Goal: Task Accomplishment & Management: Manage account settings

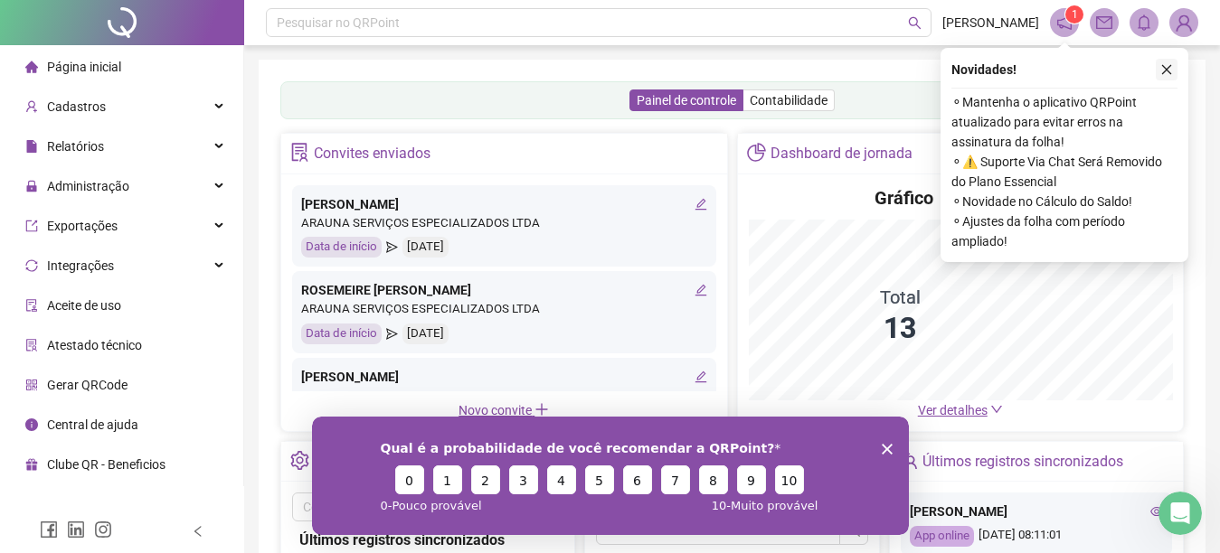
click at [1167, 70] on icon "close" at bounding box center [1166, 69] width 13 height 13
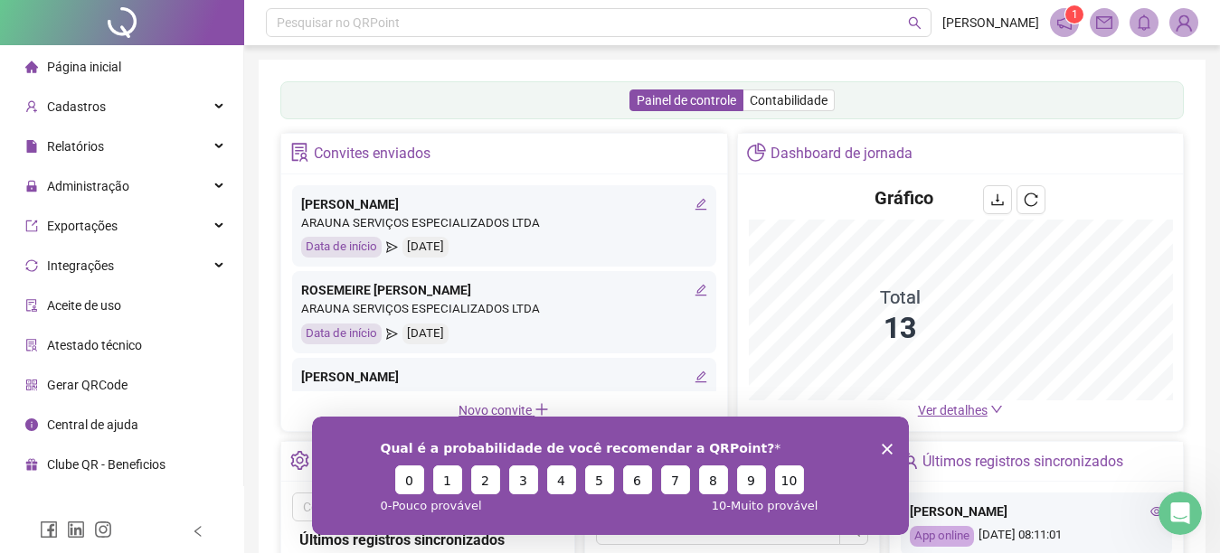
click at [1122, 97] on div "Painel de controle Contabilidade" at bounding box center [731, 100] width 903 height 38
click at [886, 448] on polygon "Fechar inquérito" at bounding box center [886, 448] width 11 height 11
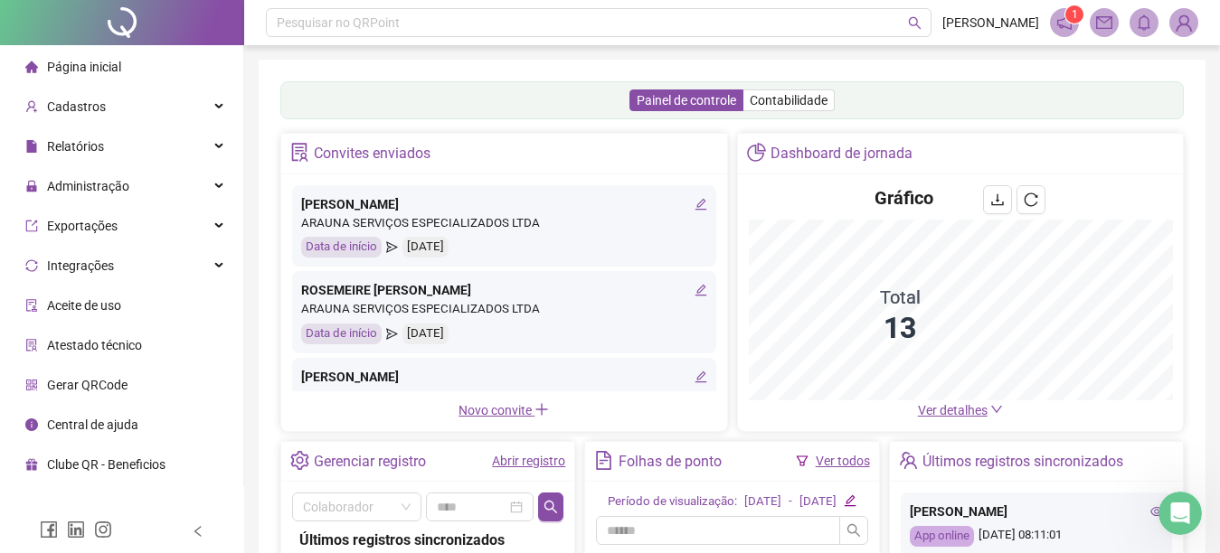
scroll to position [193, 0]
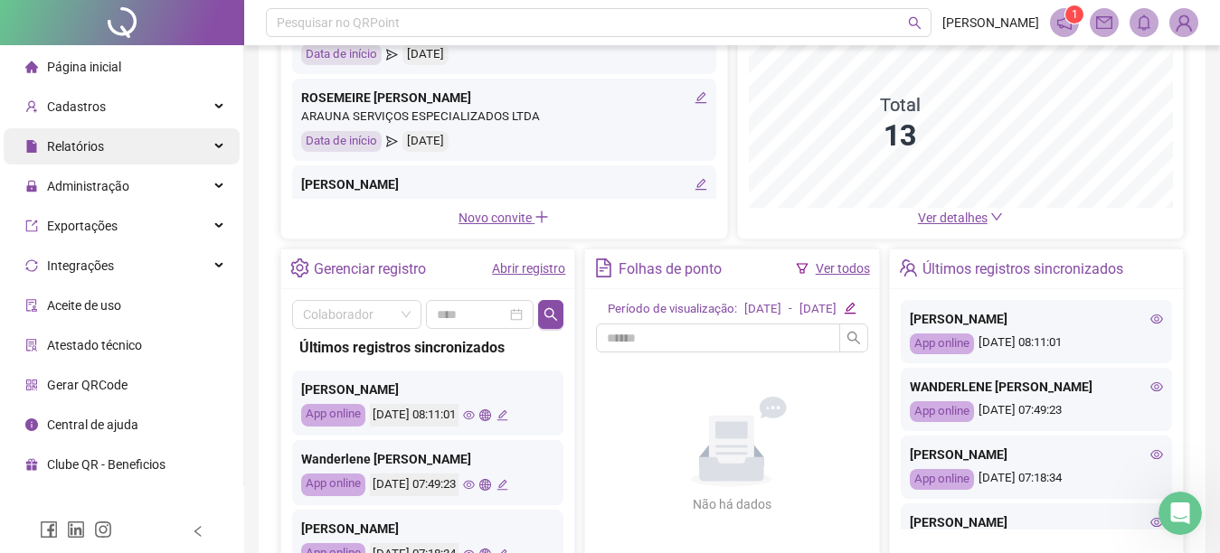
click at [118, 147] on div "Relatórios" at bounding box center [122, 146] width 236 height 36
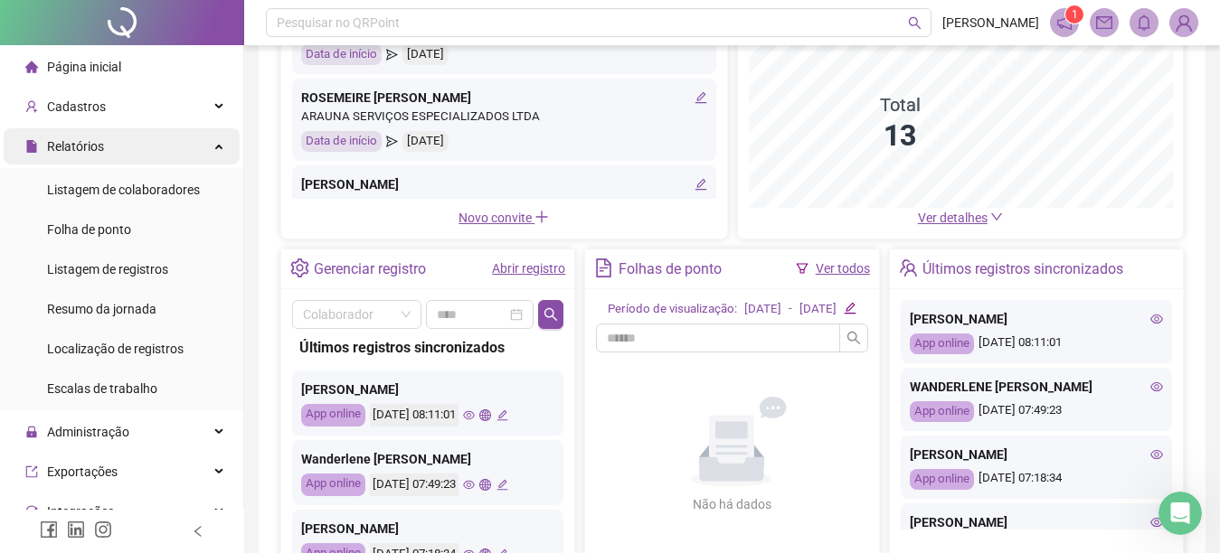
click at [203, 150] on div "Relatórios" at bounding box center [122, 146] width 236 height 36
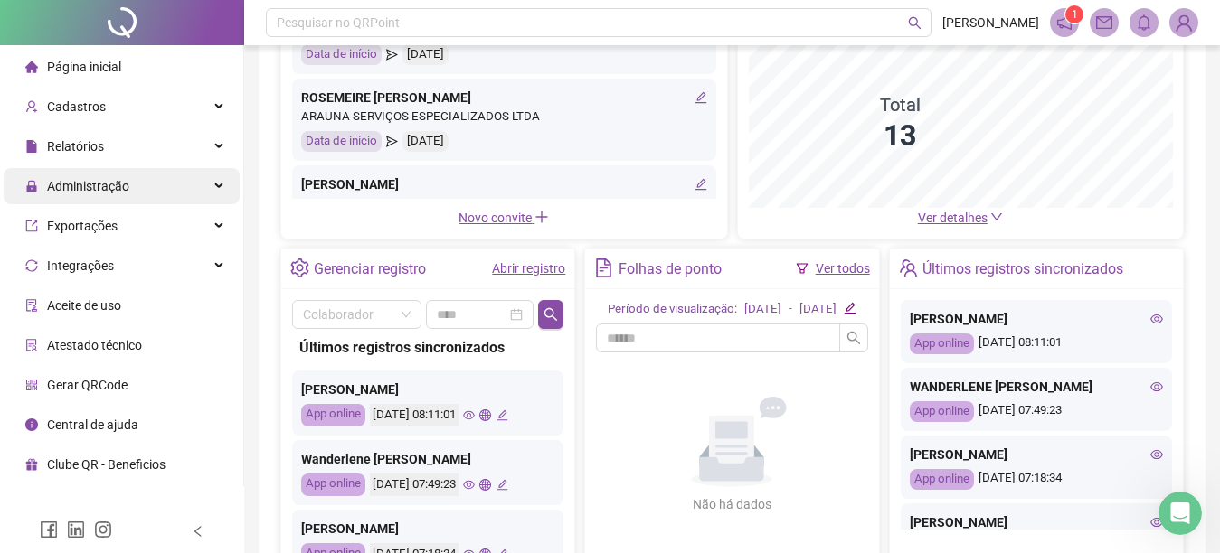
click at [149, 188] on div "Administração" at bounding box center [122, 186] width 236 height 36
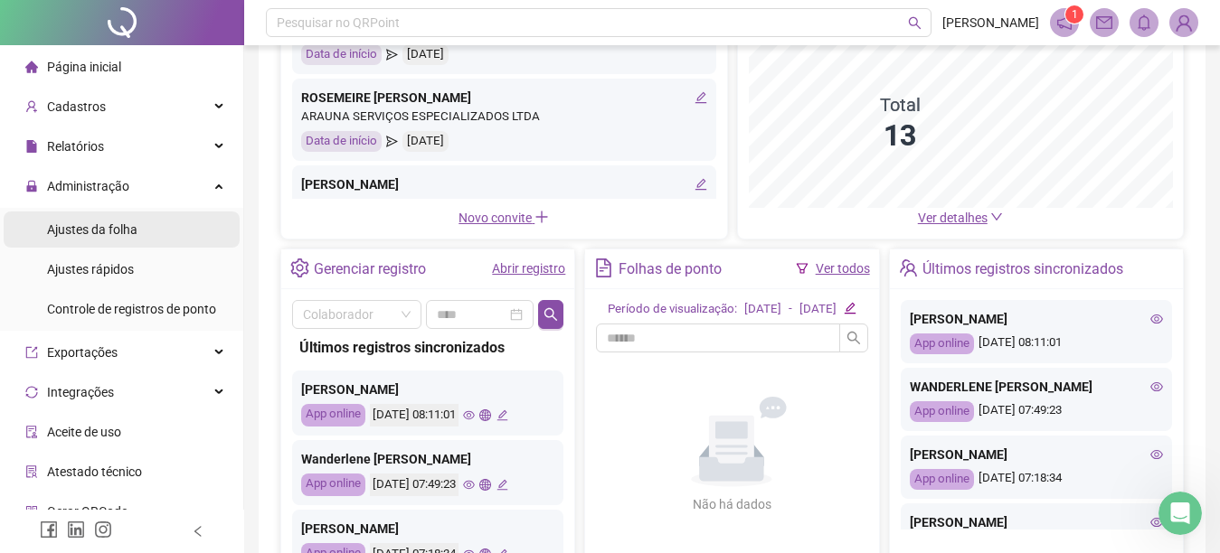
click at [106, 230] on span "Ajustes da folha" at bounding box center [92, 229] width 90 height 14
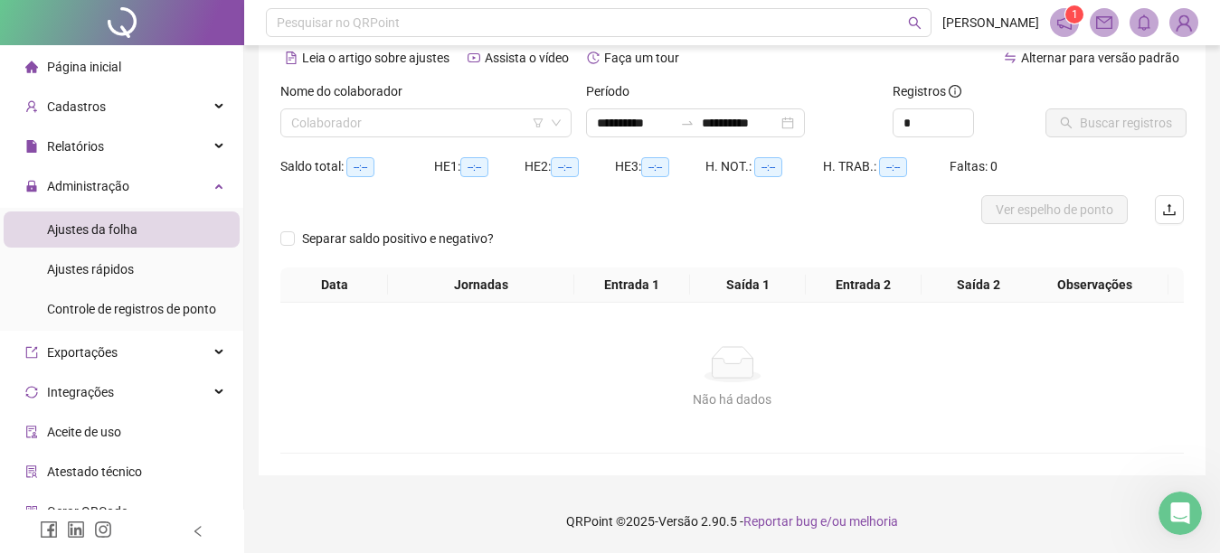
scroll to position [85, 0]
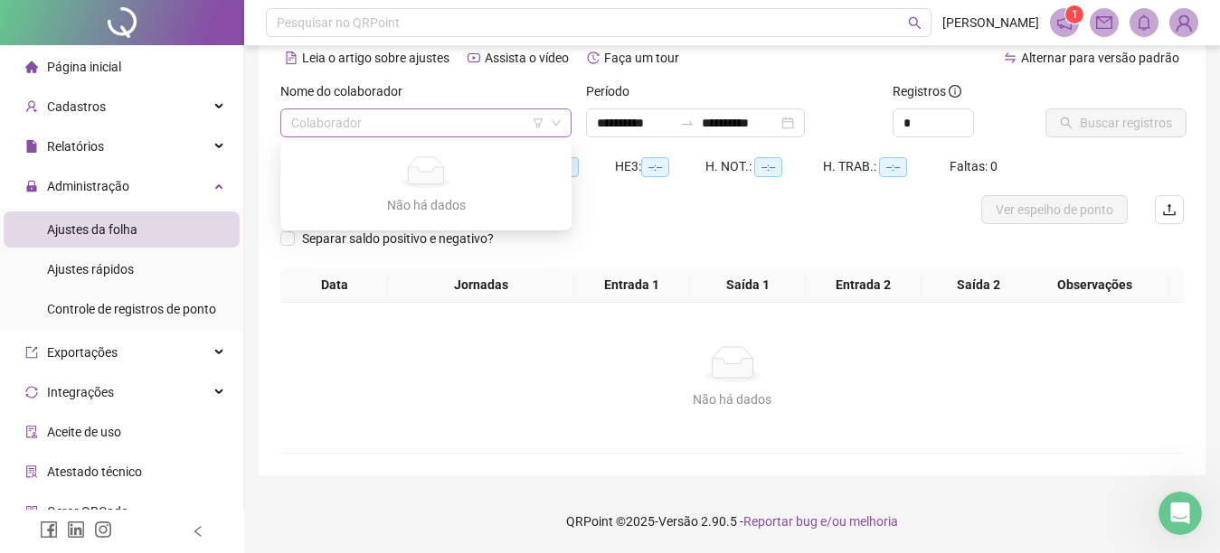
click at [288, 118] on div "Colaborador" at bounding box center [425, 122] width 291 height 29
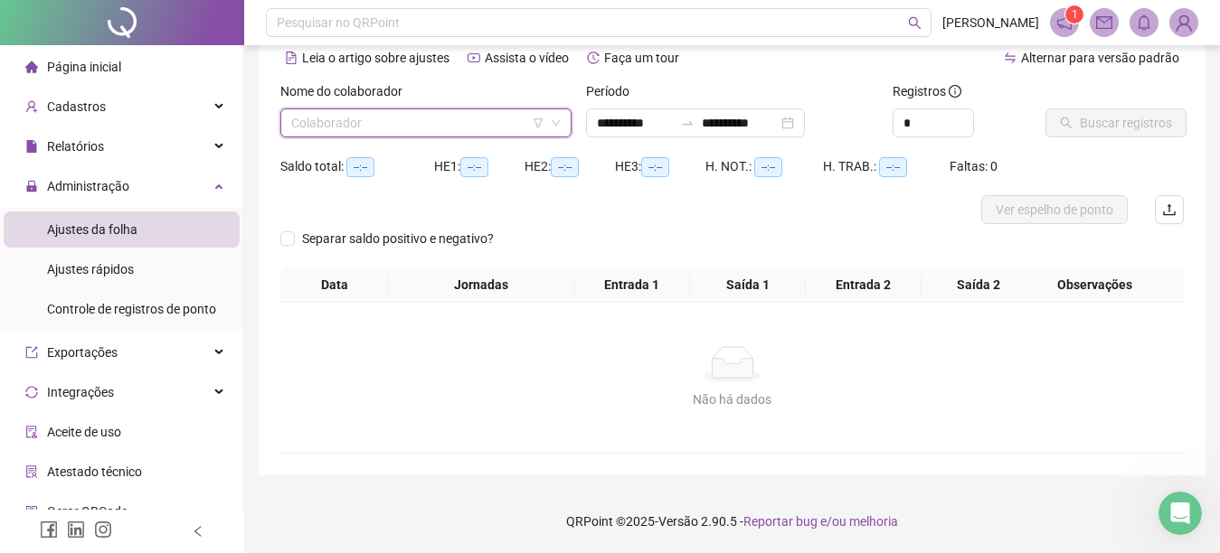
click at [288, 118] on div "Colaborador" at bounding box center [425, 122] width 291 height 29
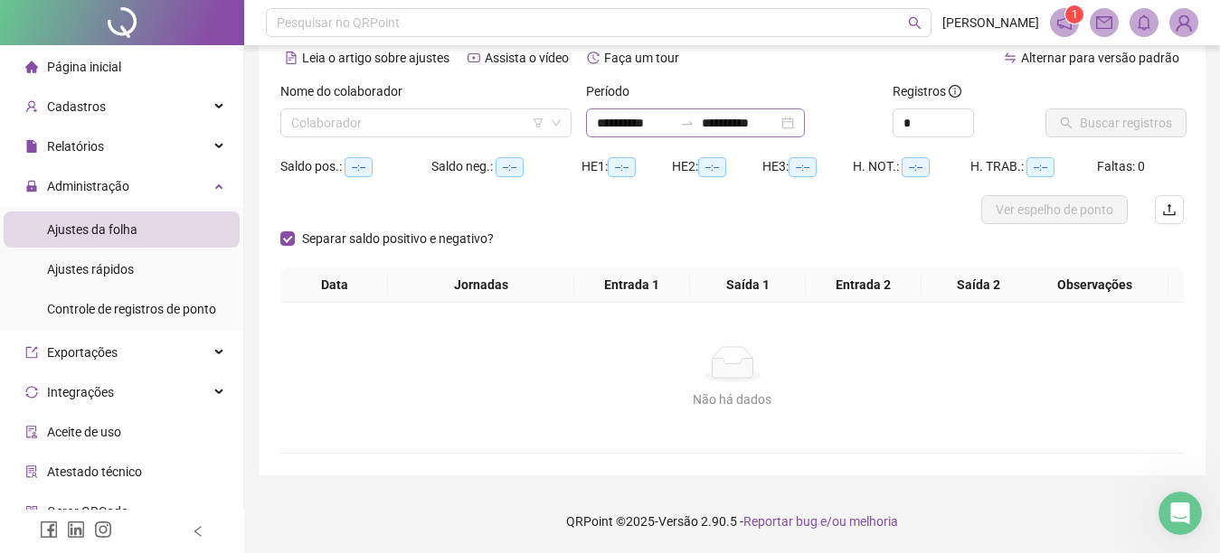
click at [595, 117] on div "**********" at bounding box center [695, 122] width 219 height 29
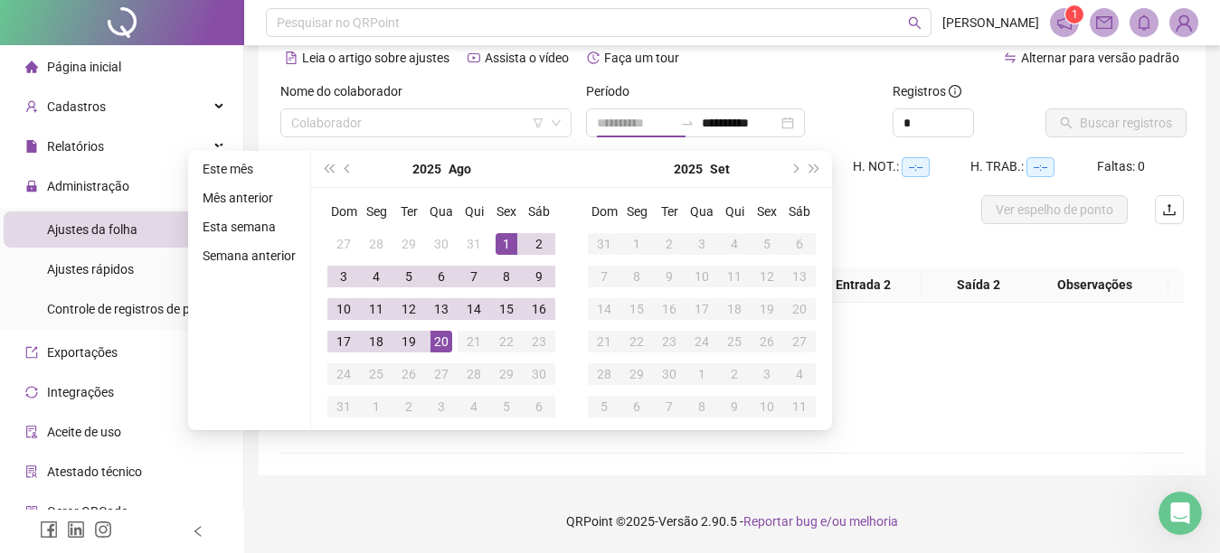
click at [501, 238] on div "1" at bounding box center [506, 244] width 22 height 22
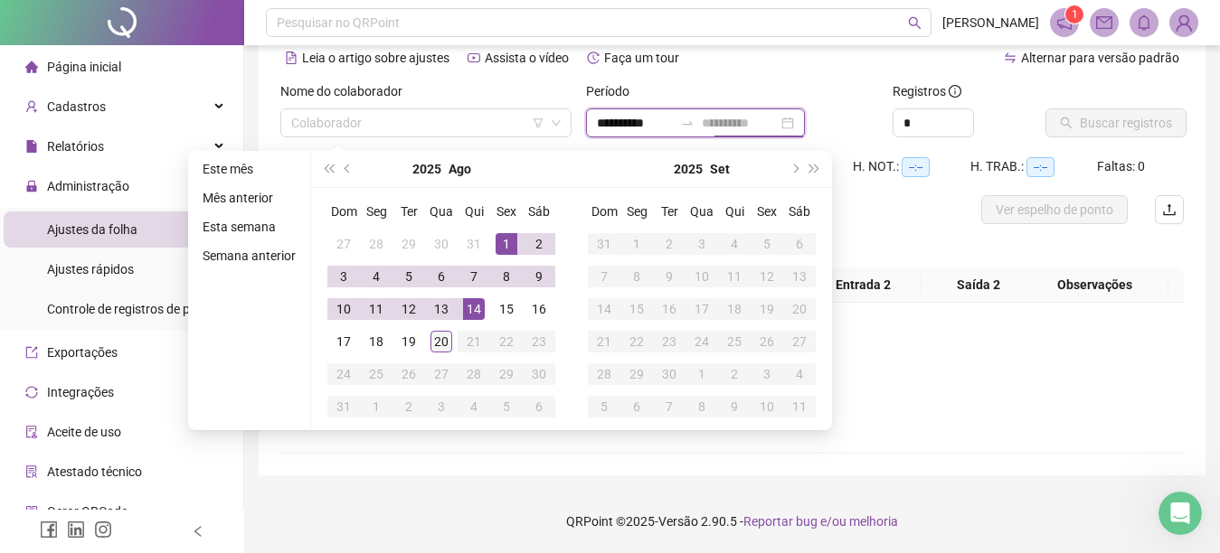
type input "**********"
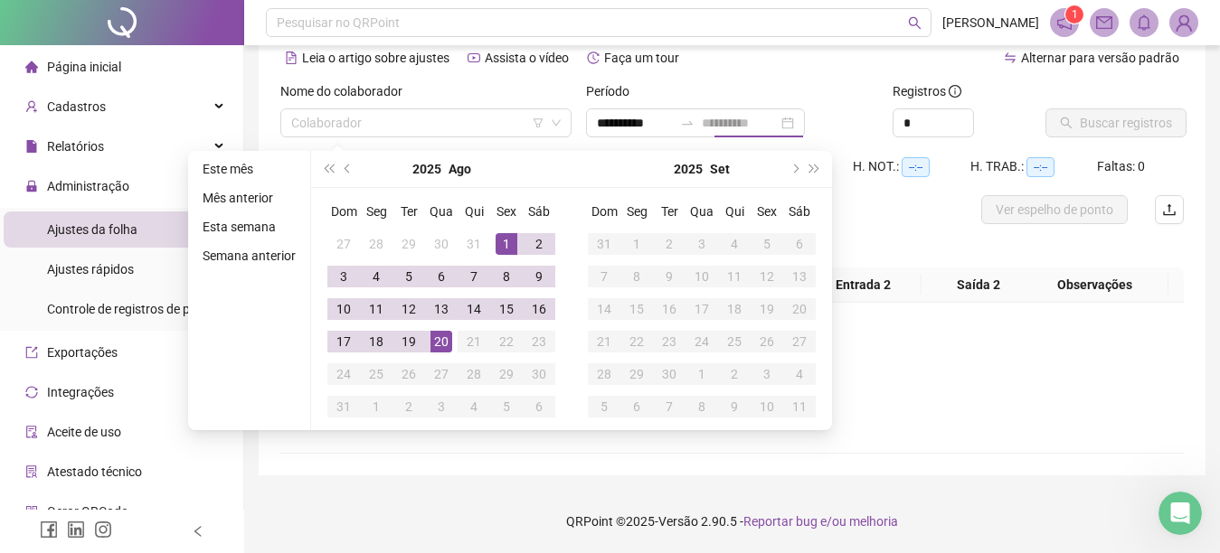
click at [438, 336] on div "20" at bounding box center [441, 342] width 22 height 22
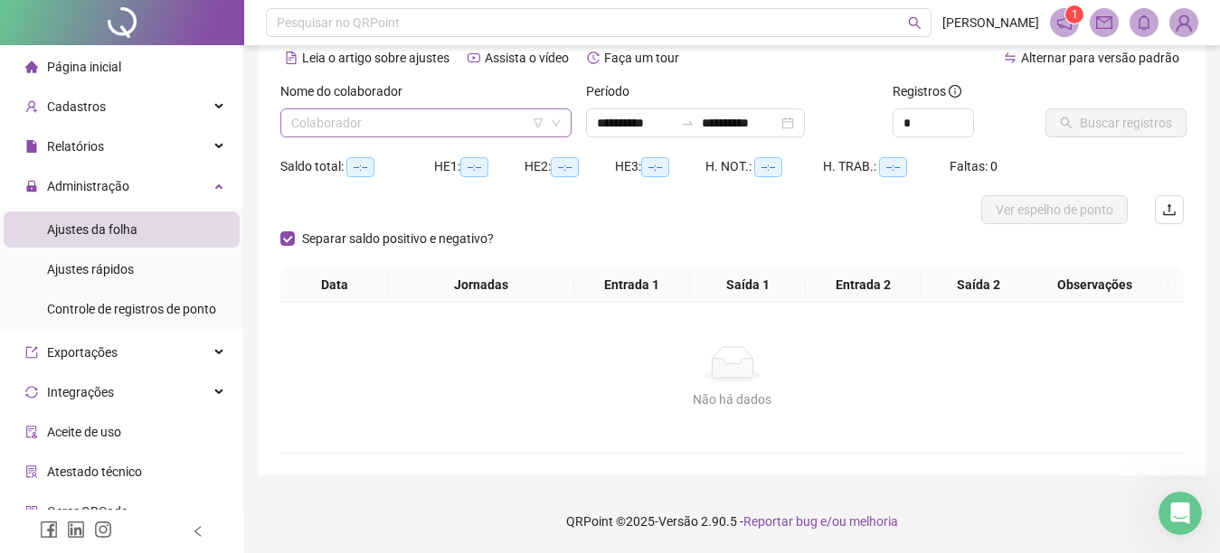
click at [287, 121] on div "Colaborador" at bounding box center [425, 122] width 291 height 29
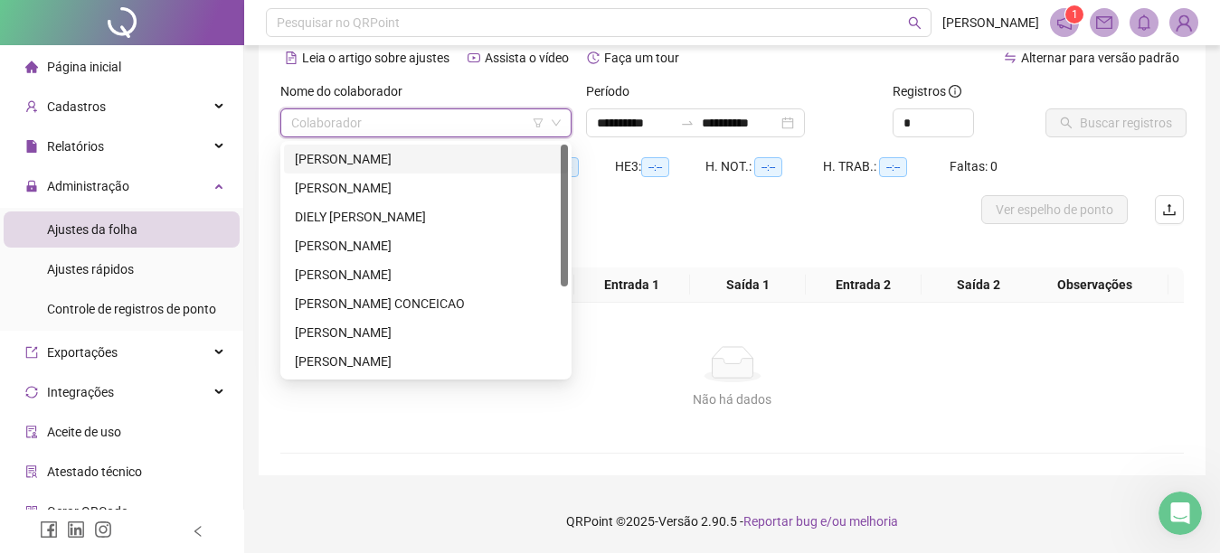
click at [344, 156] on div "ALICE CARNEIRO ANSELMO" at bounding box center [426, 159] width 262 height 20
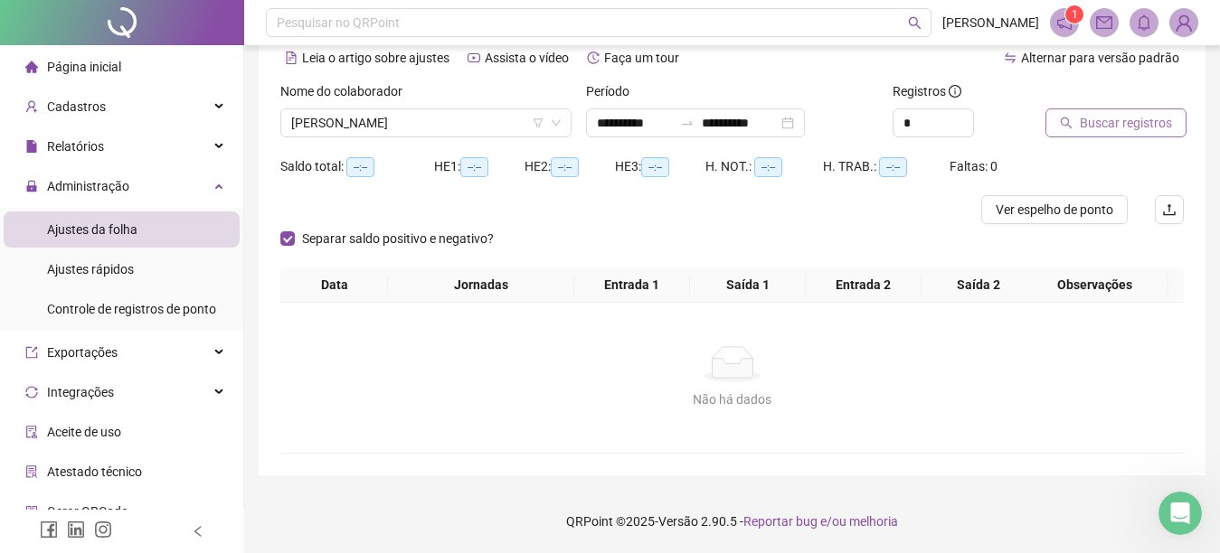
click at [1065, 121] on icon "search" at bounding box center [1066, 123] width 13 height 13
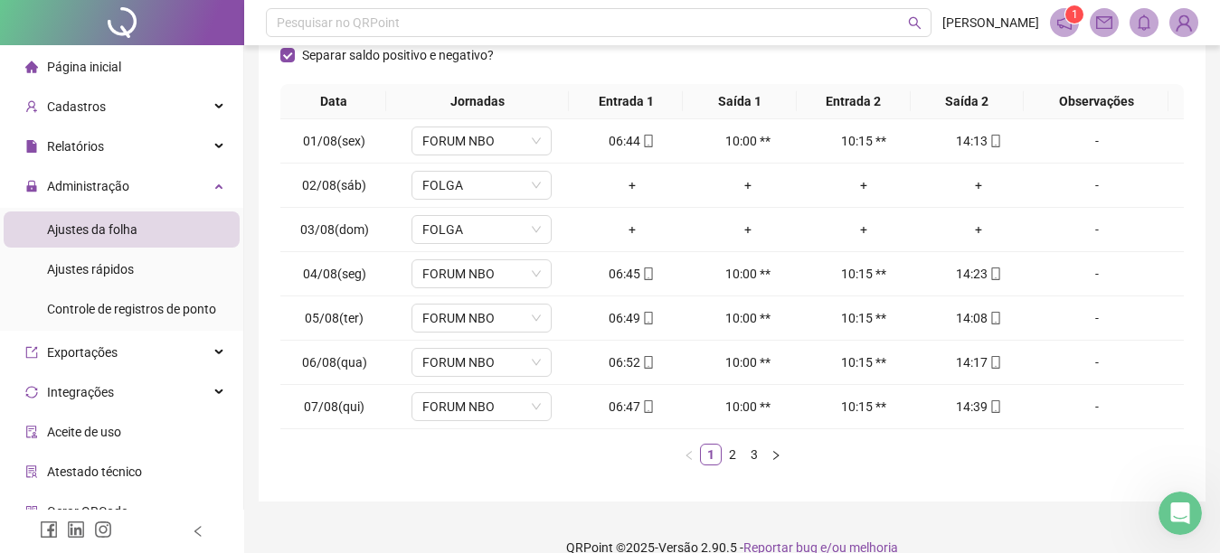
scroll to position [309, 0]
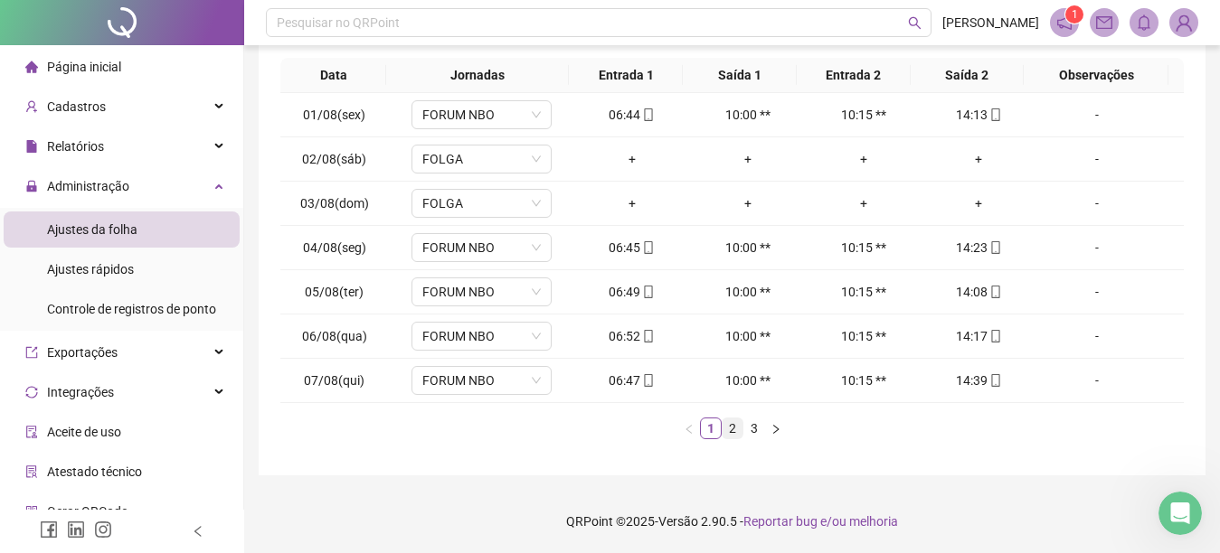
click at [731, 431] on link "2" at bounding box center [732, 429] width 20 height 20
click at [752, 427] on link "3" at bounding box center [754, 429] width 20 height 20
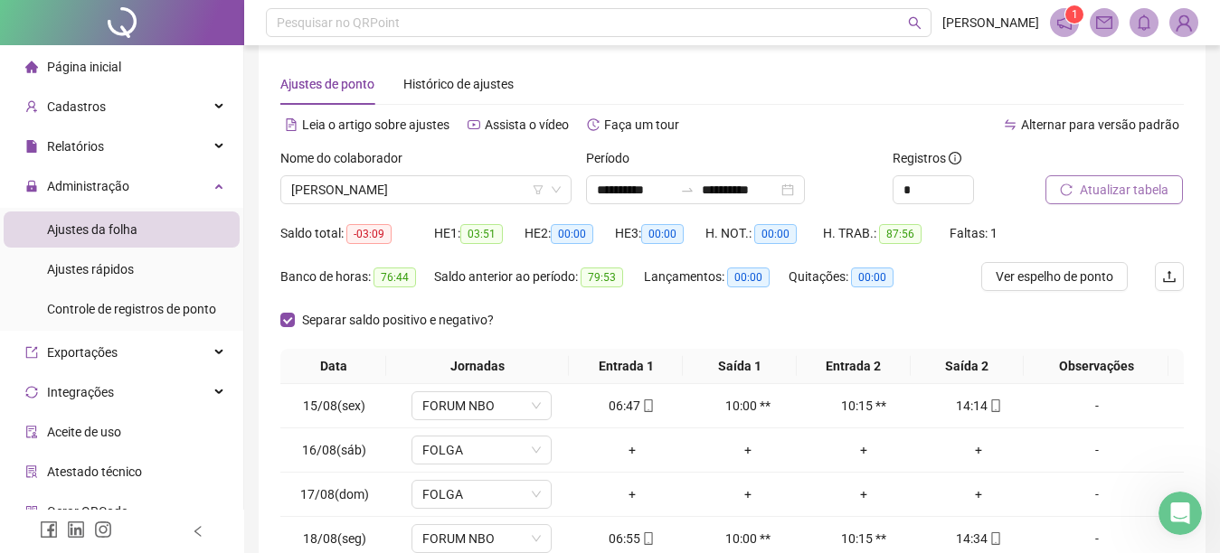
scroll to position [0, 0]
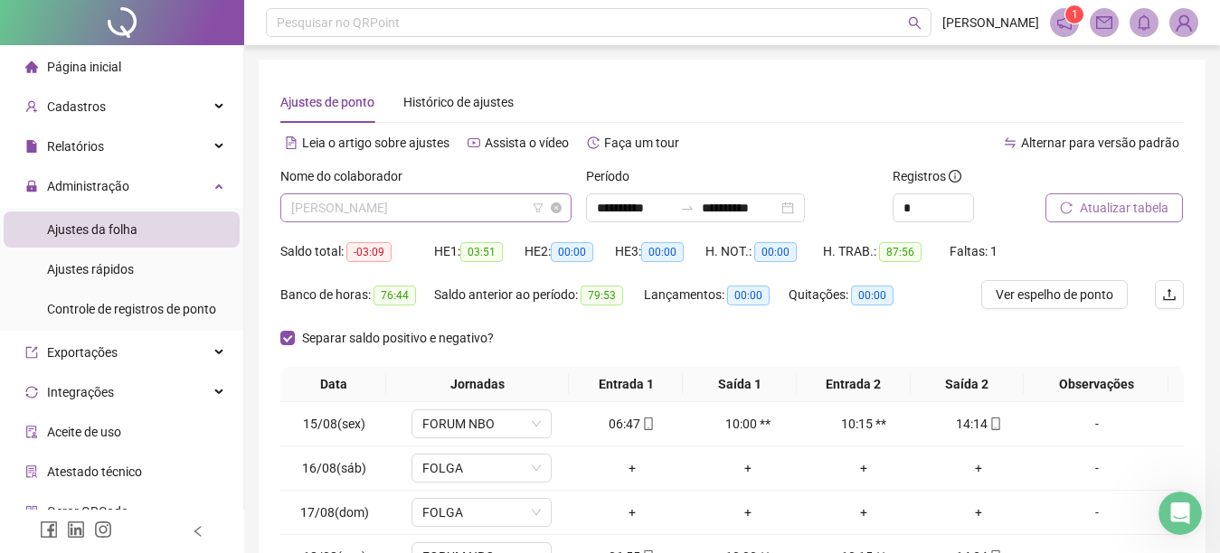
click at [470, 207] on span "ALICE CARNEIRO ANSELMO" at bounding box center [425, 207] width 269 height 27
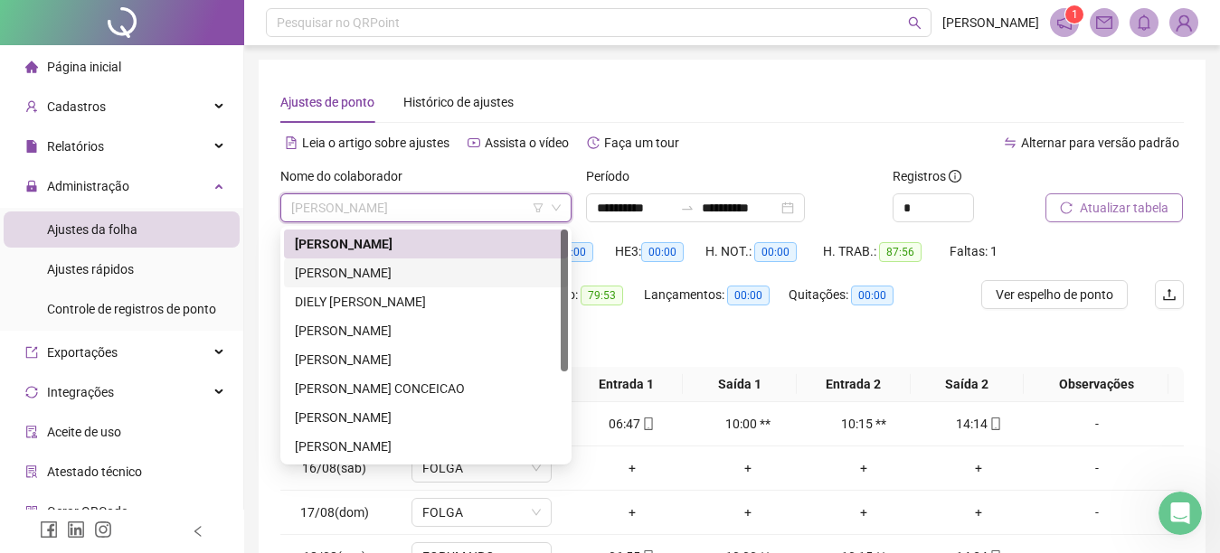
click at [385, 272] on div "CARLOS AUGUSTO RAMOS DA SILVA" at bounding box center [426, 273] width 262 height 20
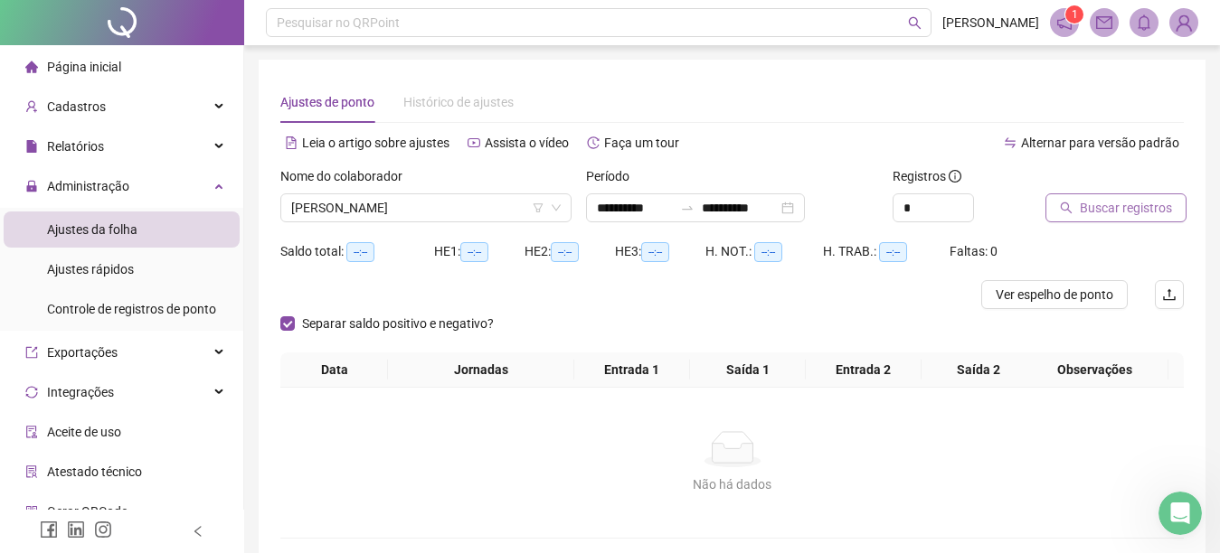
click at [1061, 212] on icon "search" at bounding box center [1066, 208] width 13 height 13
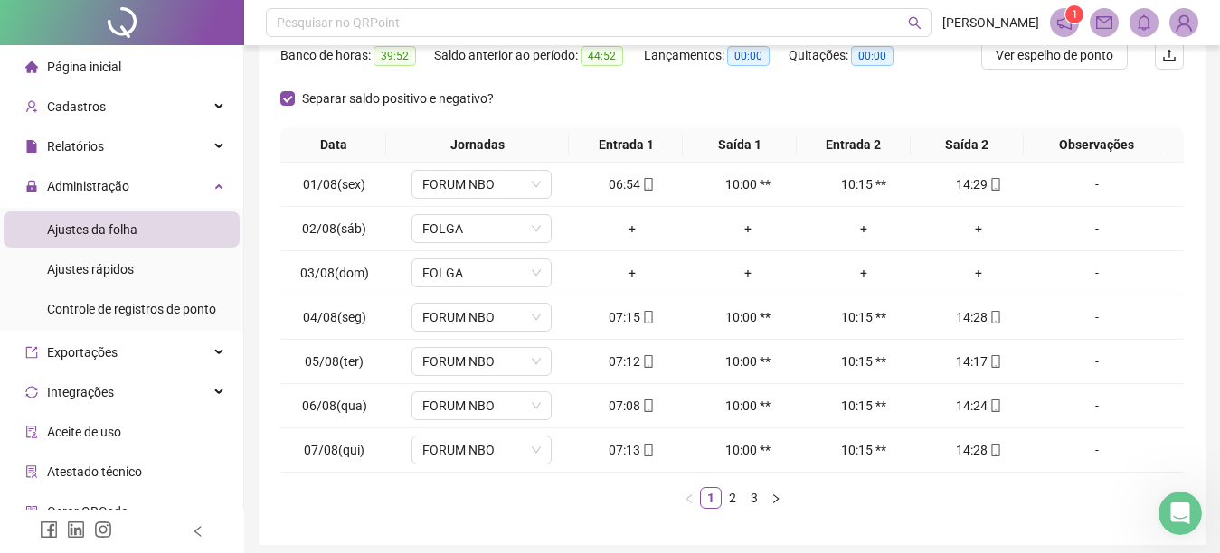
scroll to position [309, 0]
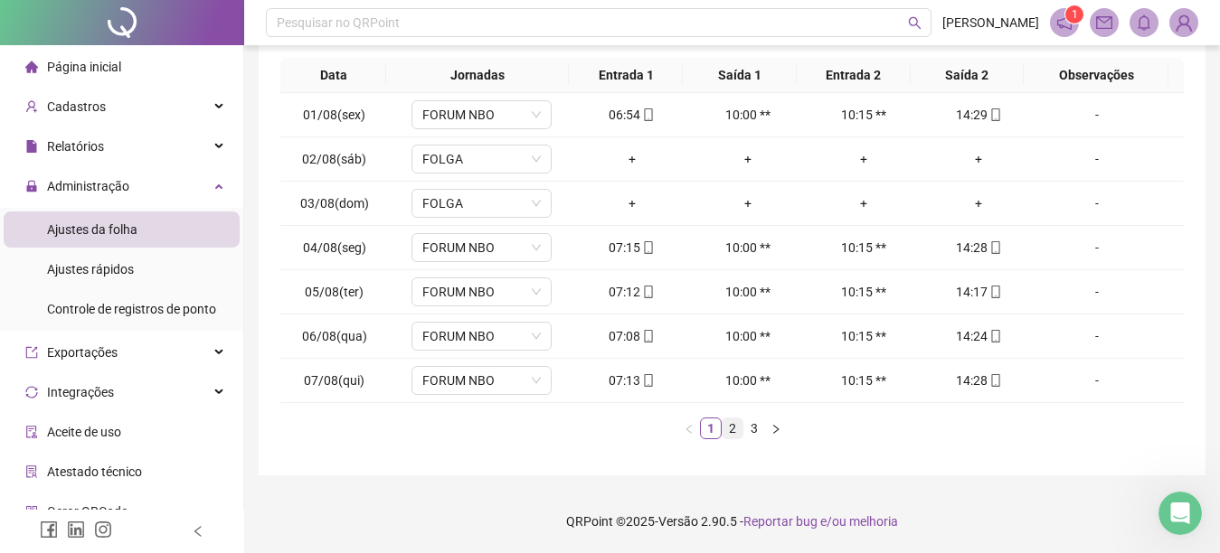
click at [730, 429] on link "2" at bounding box center [732, 429] width 20 height 20
click at [753, 423] on link "3" at bounding box center [754, 429] width 20 height 20
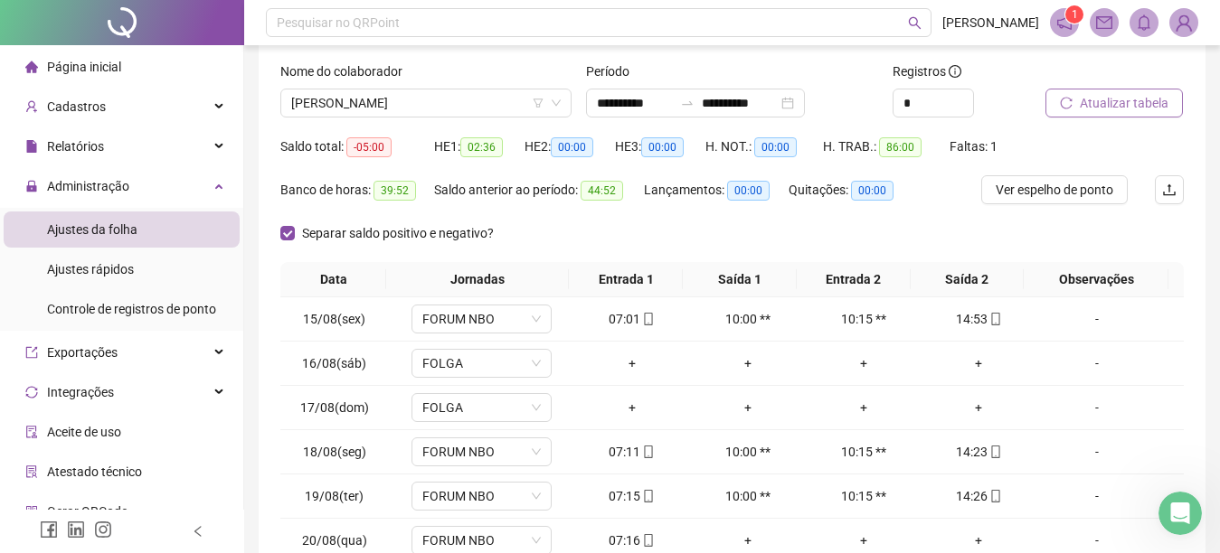
scroll to position [84, 0]
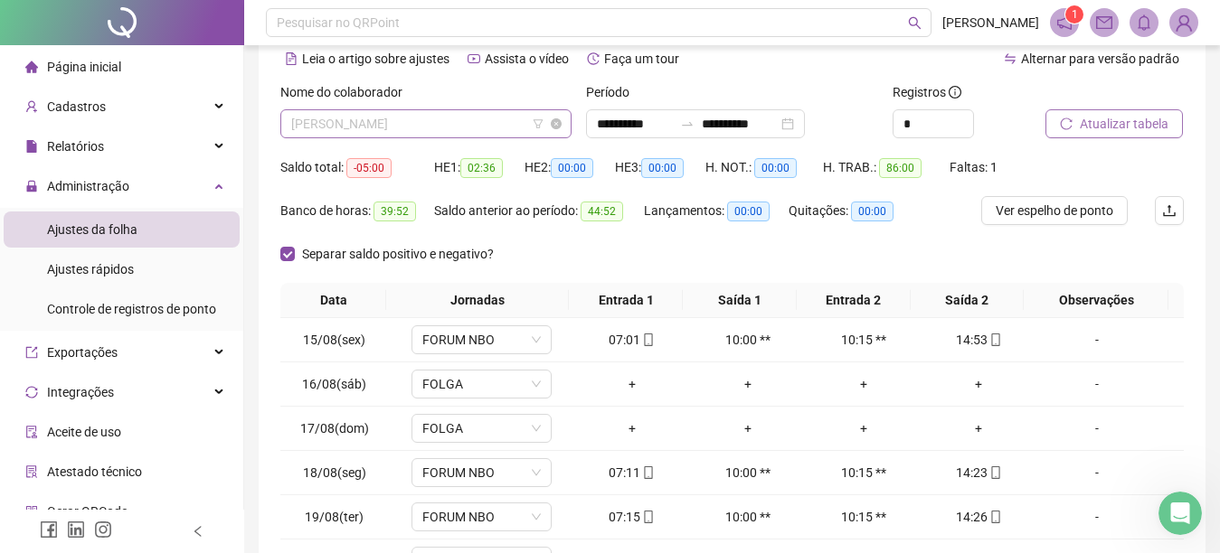
click at [509, 124] on span "CARLOS AUGUSTO RAMOS DA SILVA" at bounding box center [425, 123] width 269 height 27
click at [536, 93] on div "Nome do colaborador" at bounding box center [425, 95] width 291 height 27
click at [502, 122] on span "CARLOS AUGUSTO RAMOS DA SILVA" at bounding box center [425, 123] width 269 height 27
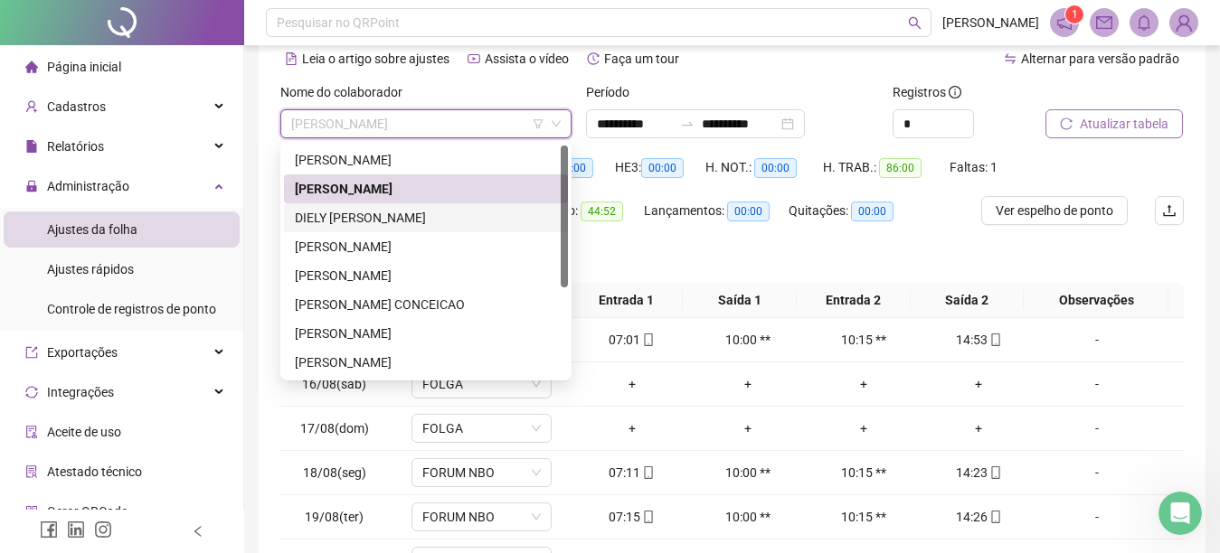
click at [379, 212] on div "DIELY MARCELE ALENCAR SILVA" at bounding box center [426, 218] width 262 height 20
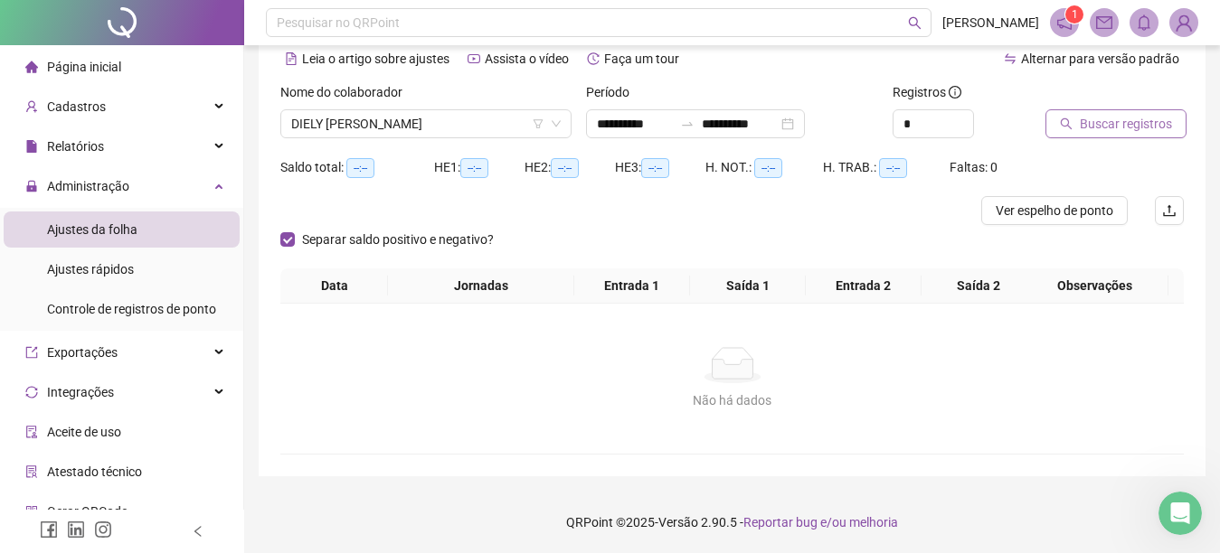
click at [1061, 120] on icon "search" at bounding box center [1066, 124] width 13 height 13
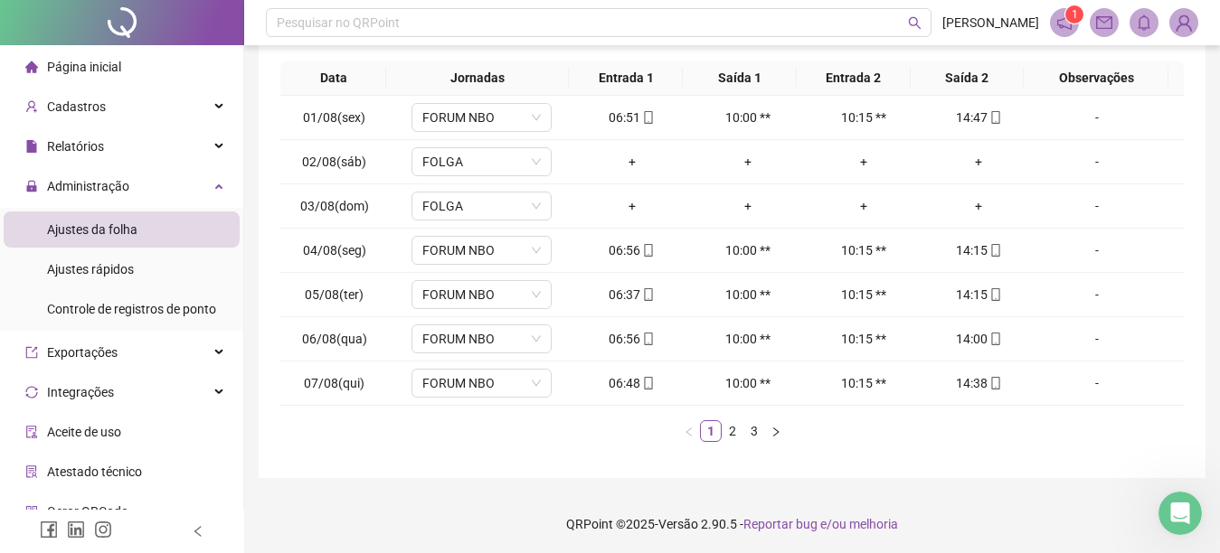
scroll to position [309, 0]
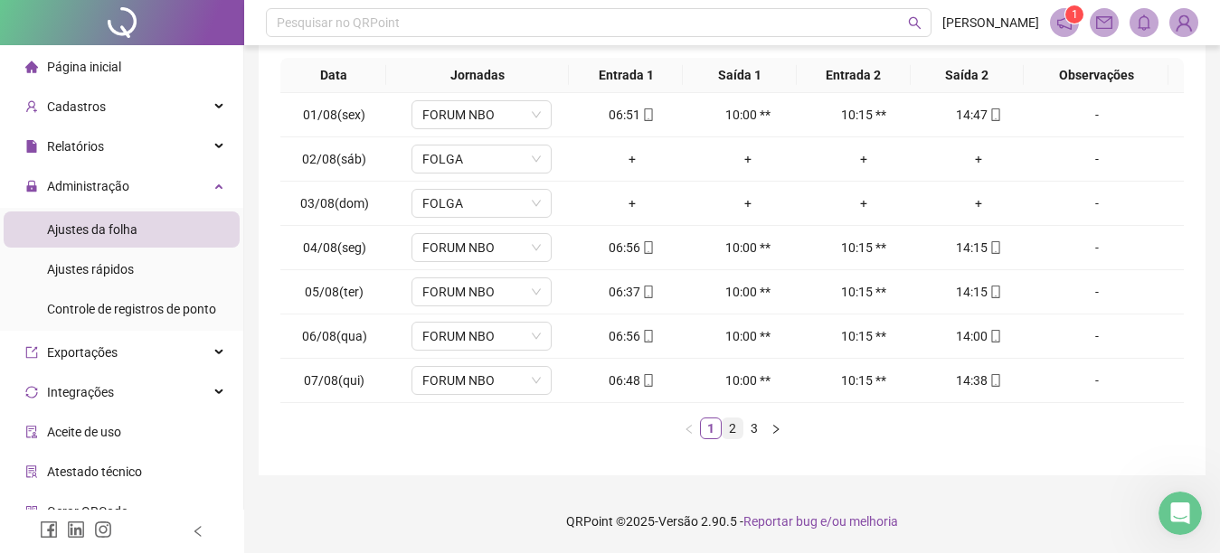
click at [730, 427] on link "2" at bounding box center [732, 429] width 20 height 20
click at [753, 427] on link "3" at bounding box center [754, 429] width 20 height 20
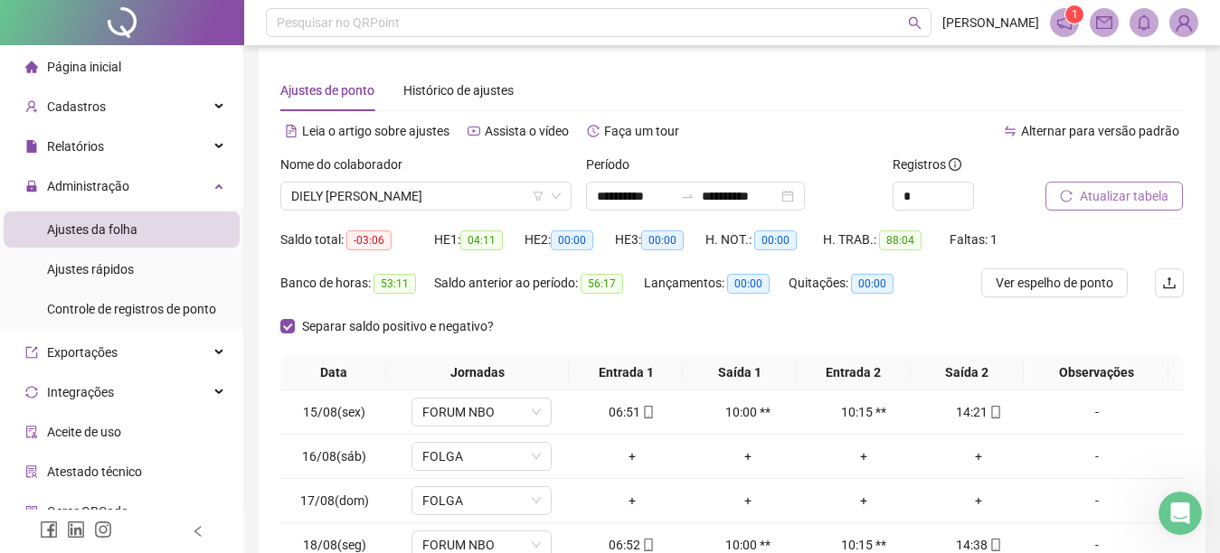
scroll to position [0, 0]
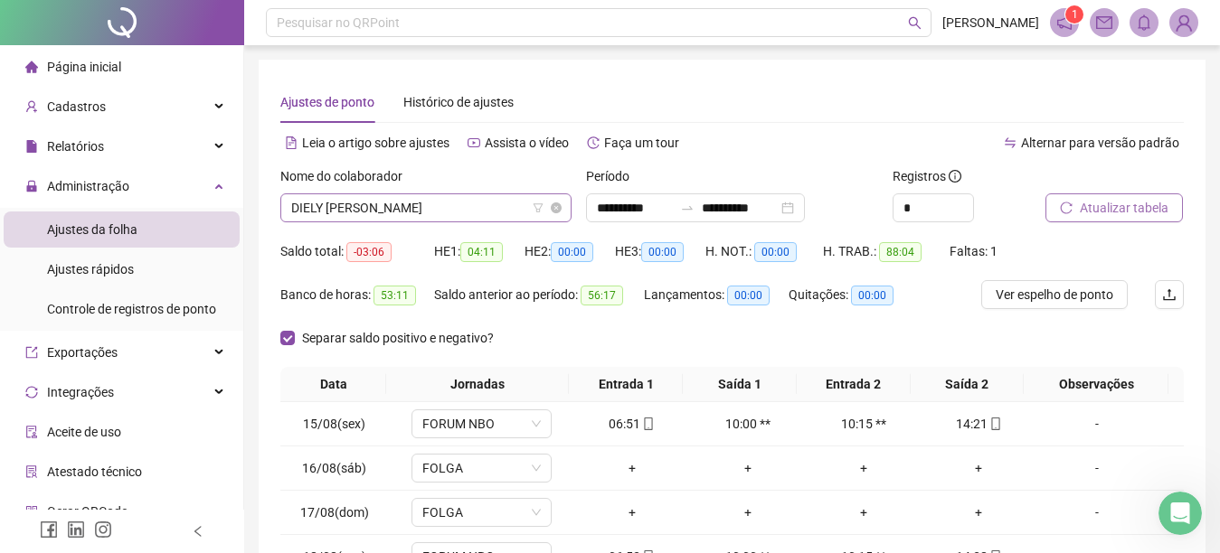
click at [487, 199] on span "DIELY MARCELE ALENCAR SILVA" at bounding box center [425, 207] width 269 height 27
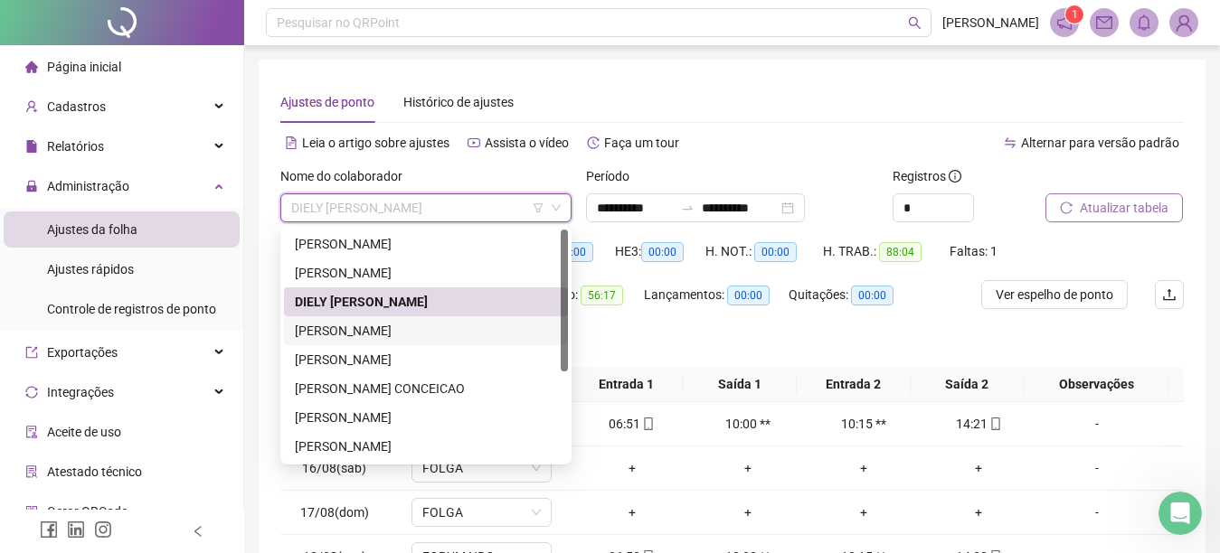
click at [377, 330] on div "IZAURA MARIA RAMOS DA SILVA" at bounding box center [426, 331] width 262 height 20
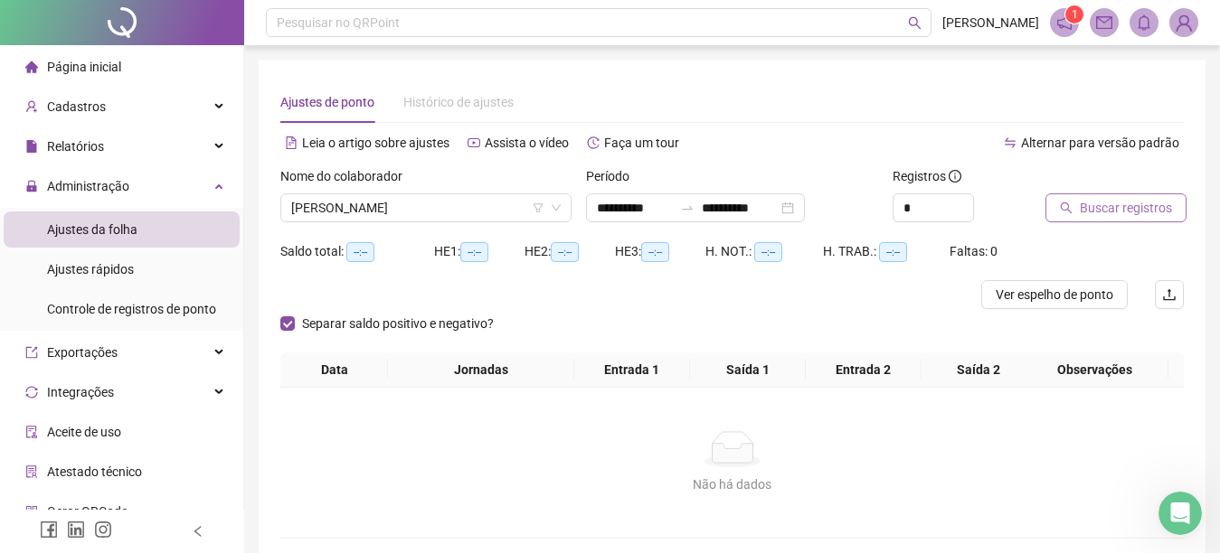
click at [1063, 211] on icon "search" at bounding box center [1066, 208] width 13 height 13
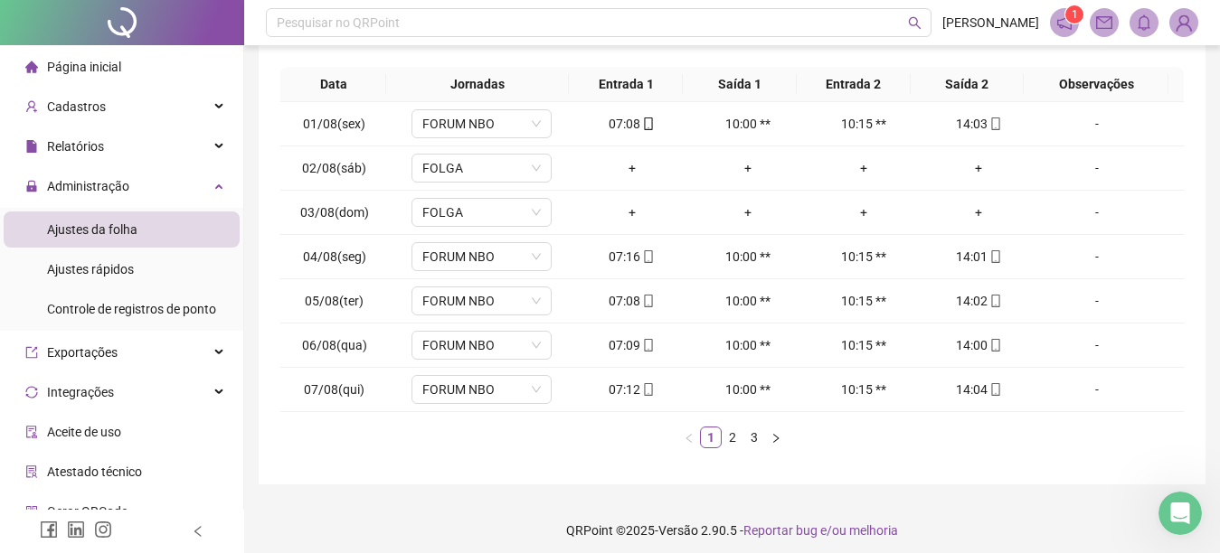
scroll to position [309, 0]
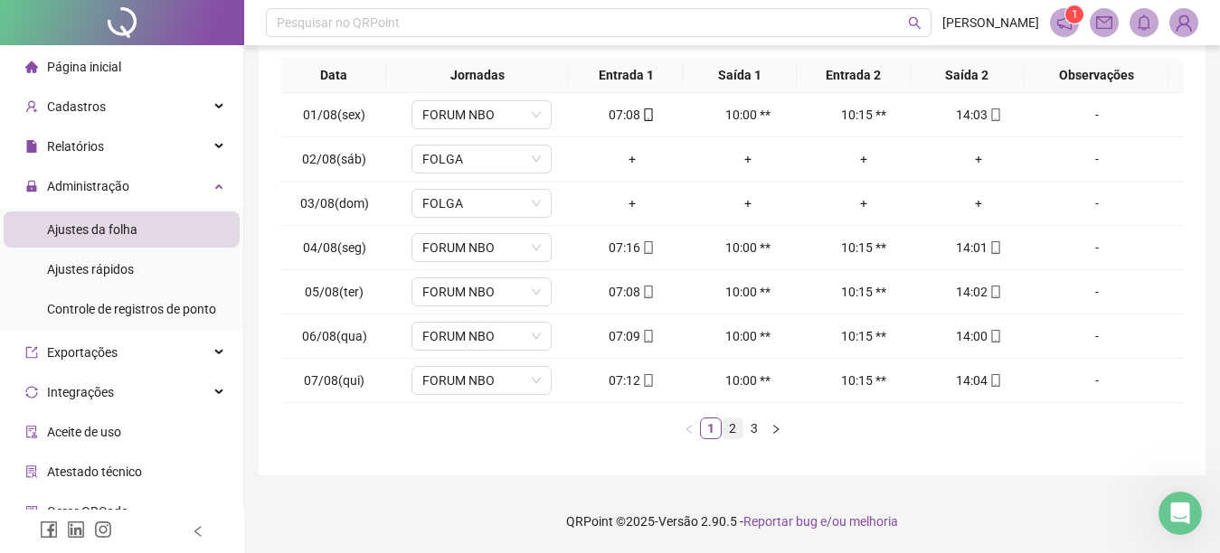
click at [731, 422] on link "2" at bounding box center [732, 429] width 20 height 20
click at [754, 428] on link "3" at bounding box center [754, 429] width 20 height 20
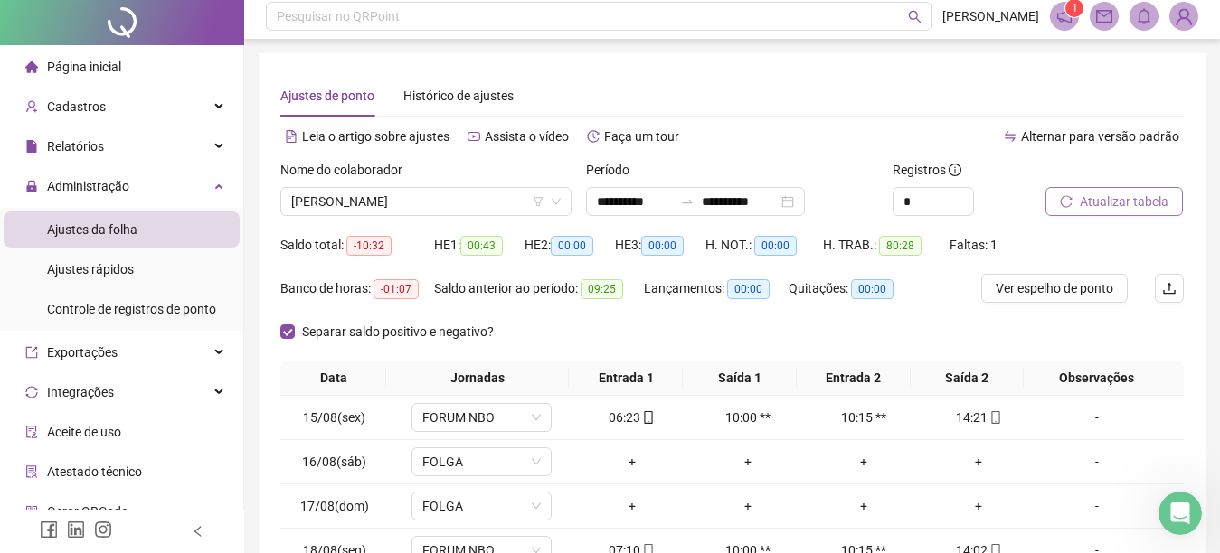
scroll to position [0, 0]
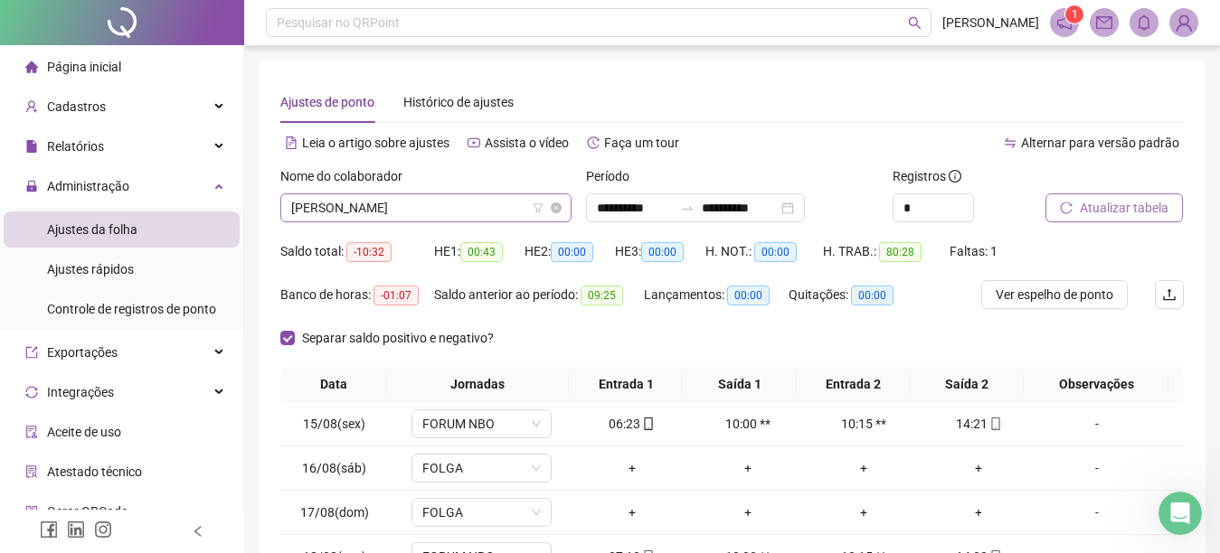
click at [485, 206] on span "IZAURA MARIA RAMOS DA SILVA" at bounding box center [425, 207] width 269 height 27
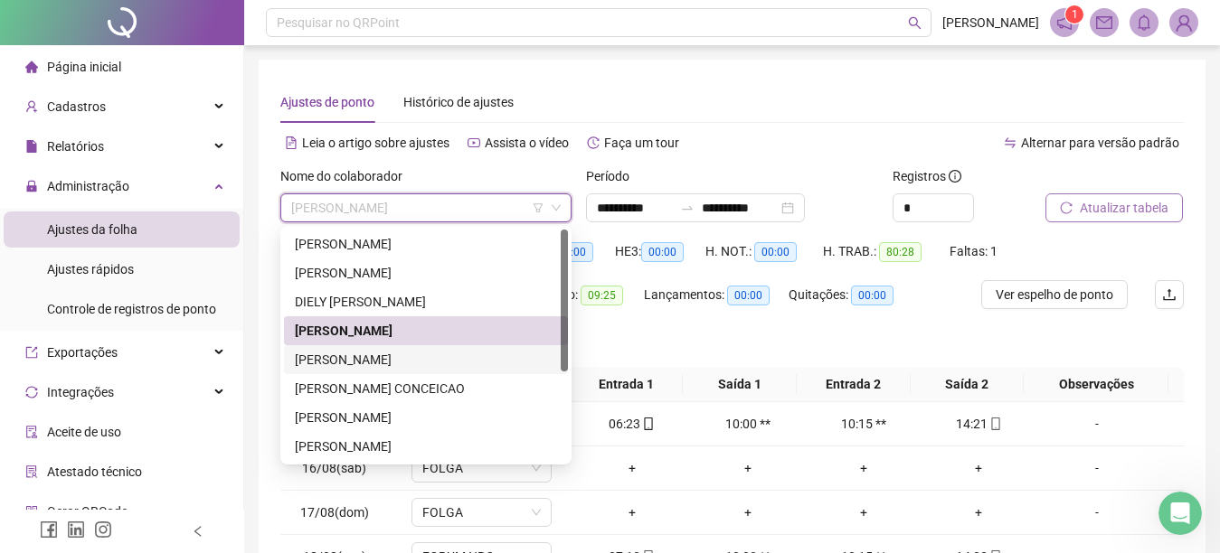
click at [349, 359] on div "JOSE VITORINO FERREIRA SIMAS" at bounding box center [426, 360] width 262 height 20
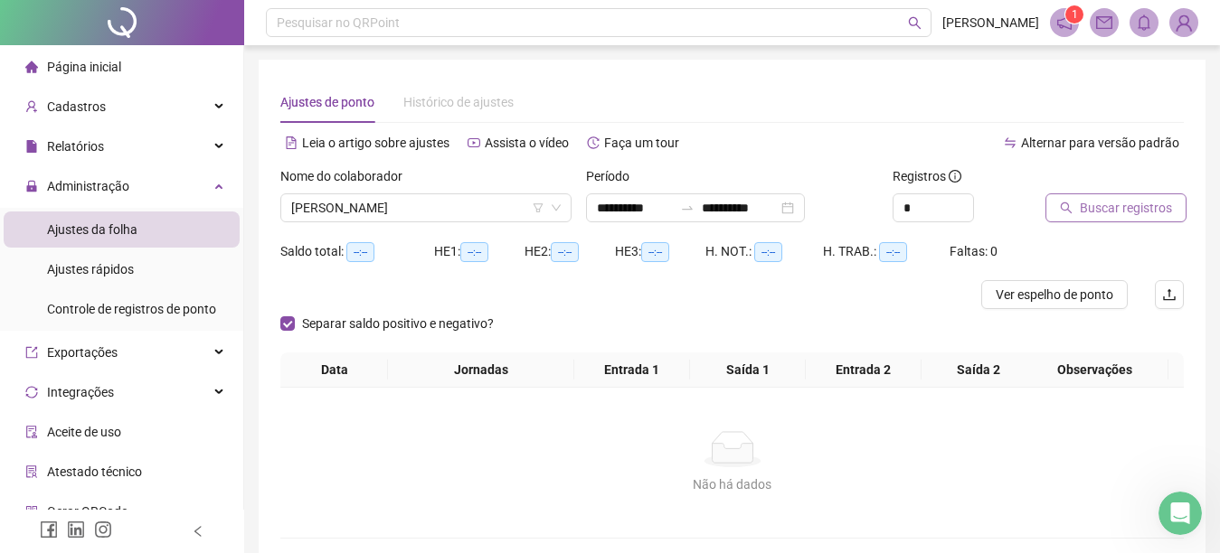
click at [1060, 203] on icon "search" at bounding box center [1066, 208] width 13 height 13
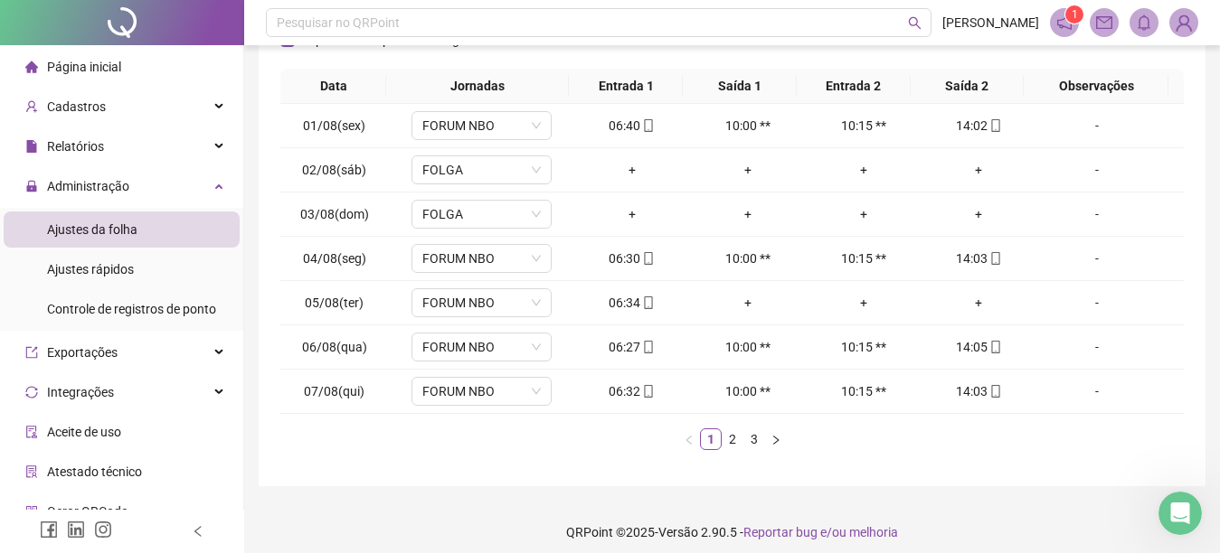
scroll to position [309, 0]
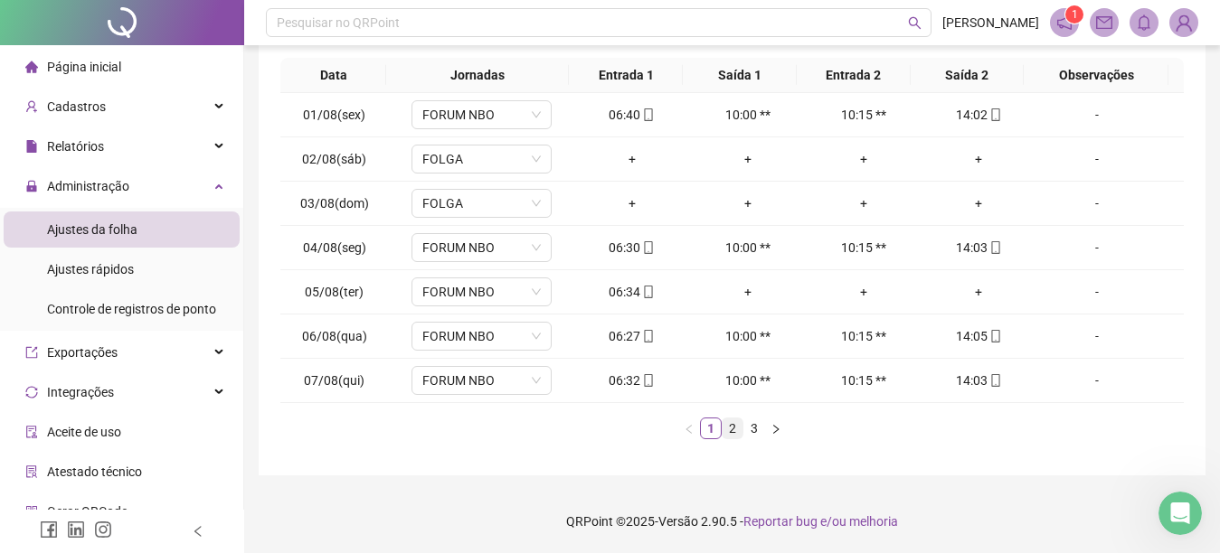
click at [732, 424] on link "2" at bounding box center [732, 429] width 20 height 20
click at [752, 426] on link "3" at bounding box center [754, 429] width 20 height 20
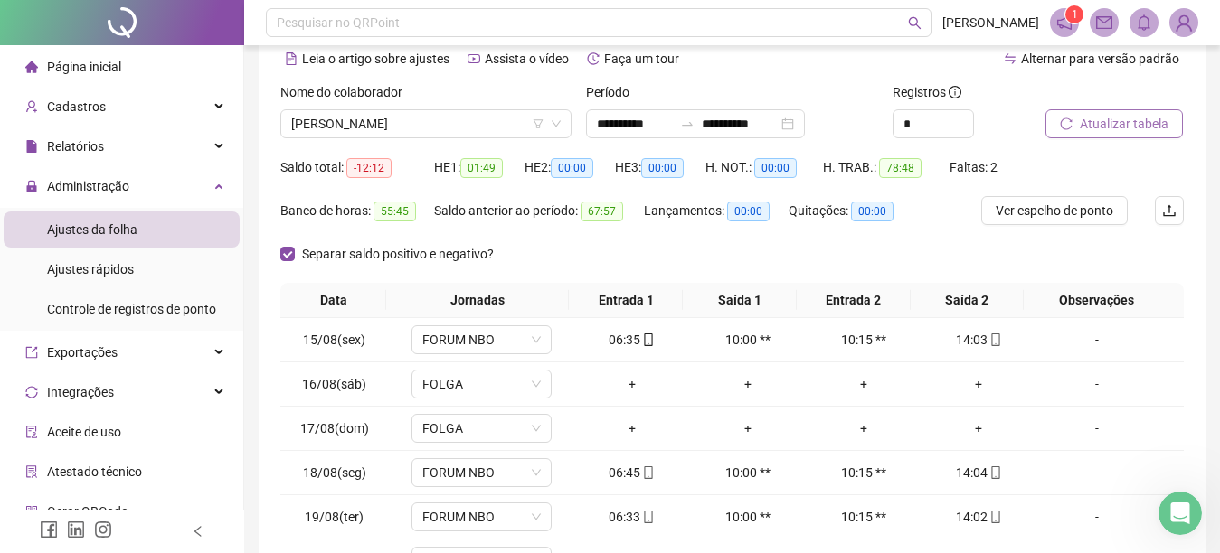
scroll to position [36, 0]
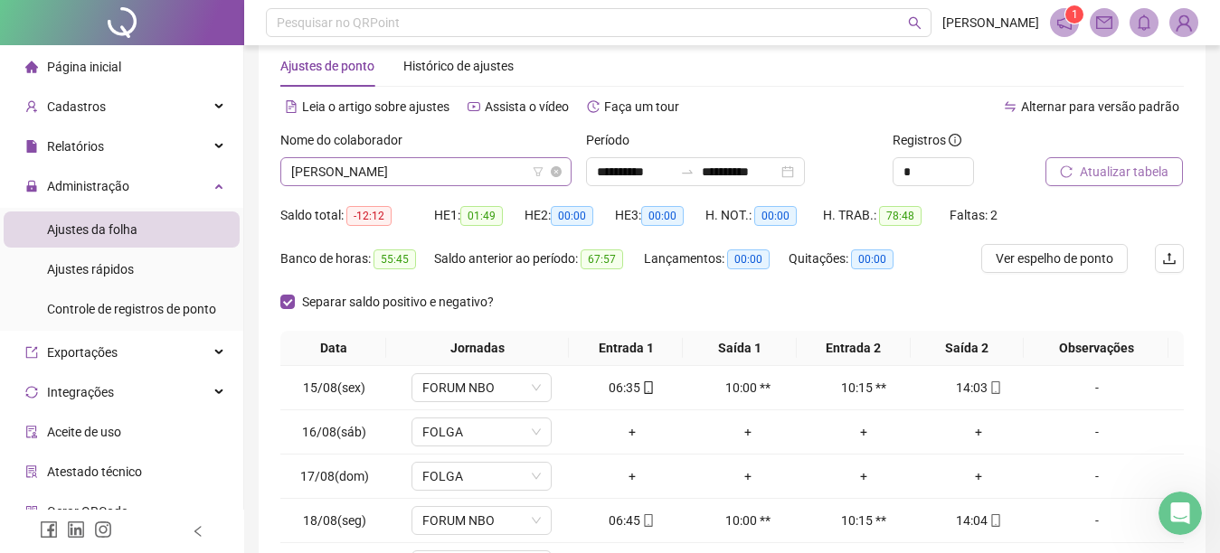
click at [481, 168] on span "JOSE VITORINO FERREIRA SIMAS" at bounding box center [425, 171] width 269 height 27
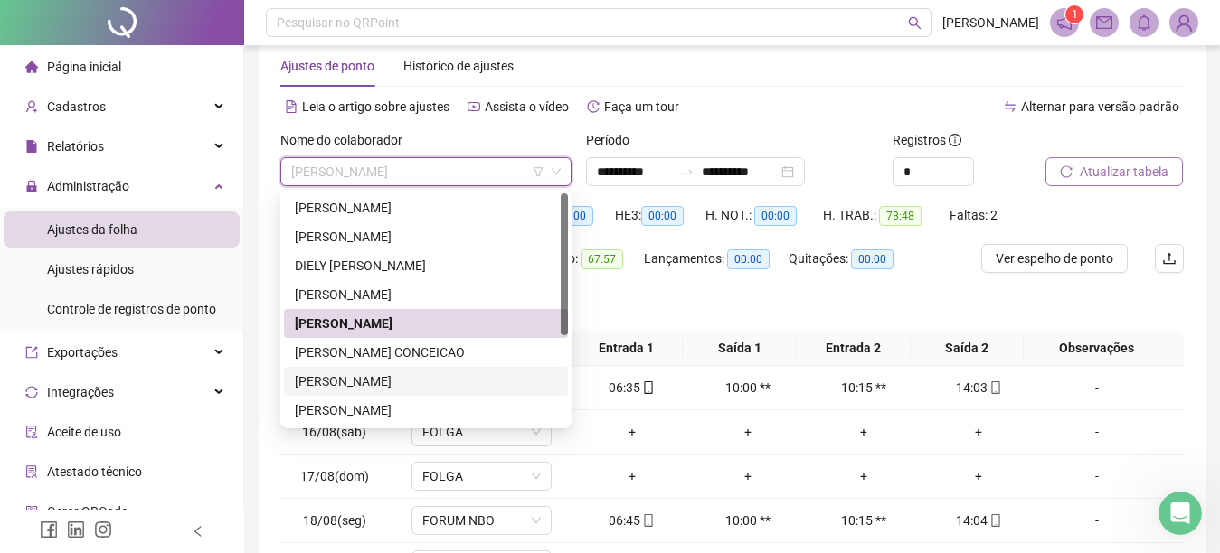
click at [352, 382] on div "LILIANE DA SILVA BARROSO" at bounding box center [426, 382] width 262 height 20
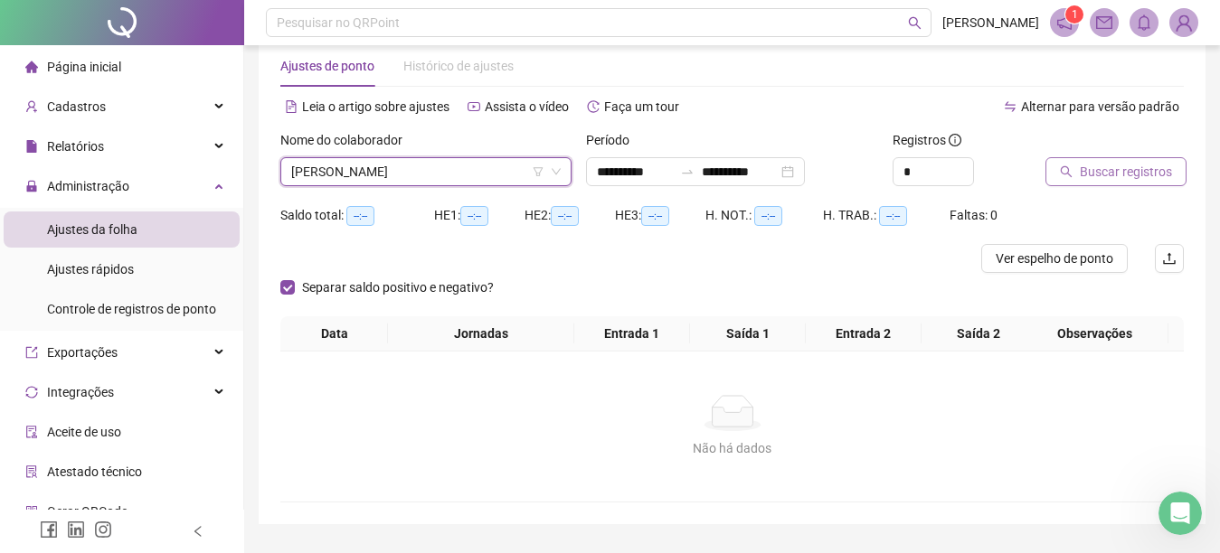
click at [1062, 167] on icon "search" at bounding box center [1067, 172] width 12 height 12
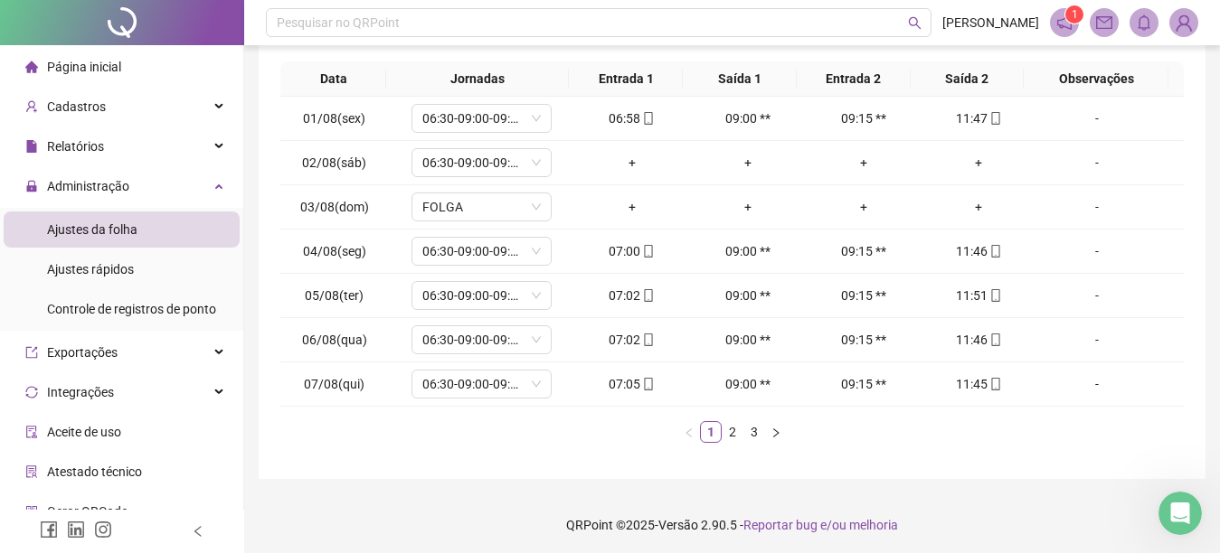
scroll to position [309, 0]
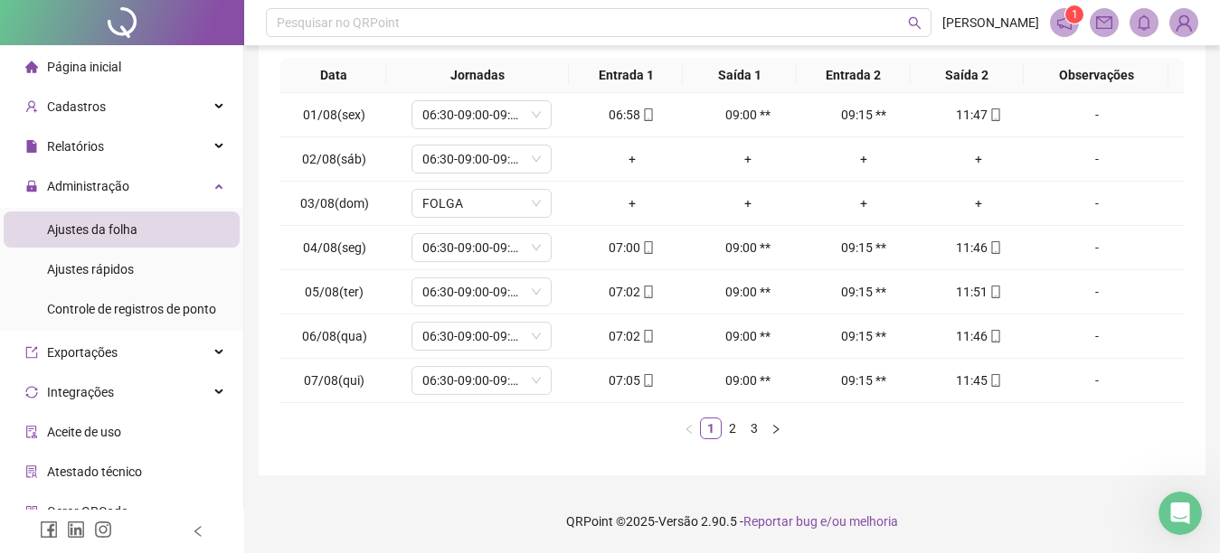
drag, startPoint x: 1225, startPoint y: 542, endPoint x: 7, endPoint y: 20, distance: 1324.8
click at [726, 428] on link "2" at bounding box center [732, 429] width 20 height 20
click at [750, 429] on link "3" at bounding box center [754, 429] width 20 height 20
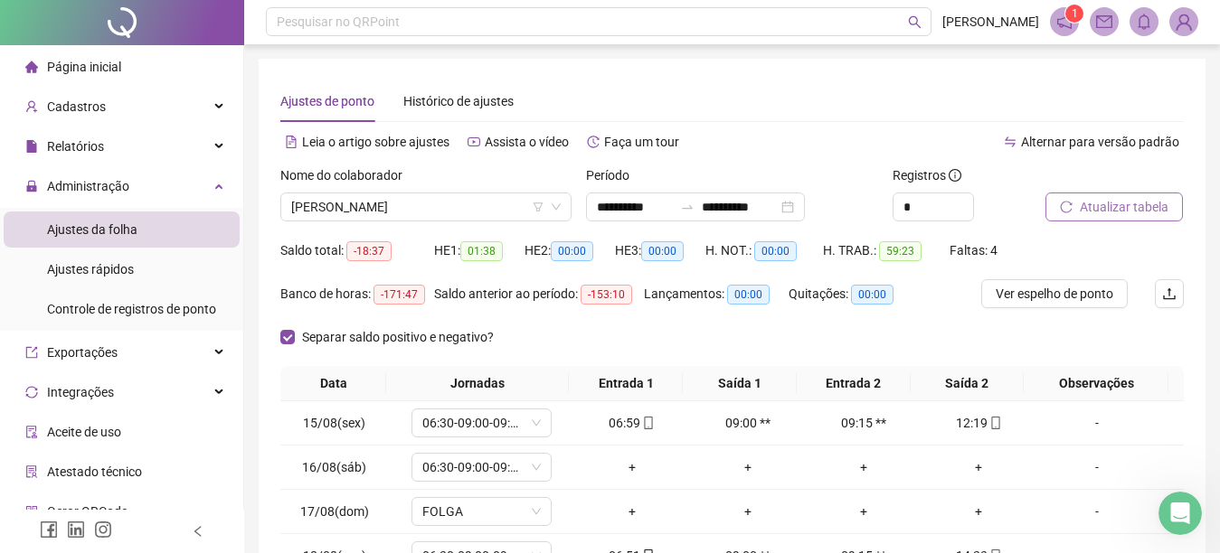
scroll to position [0, 0]
click at [477, 211] on span "LILIANE DA SILVA BARROSO" at bounding box center [425, 207] width 269 height 27
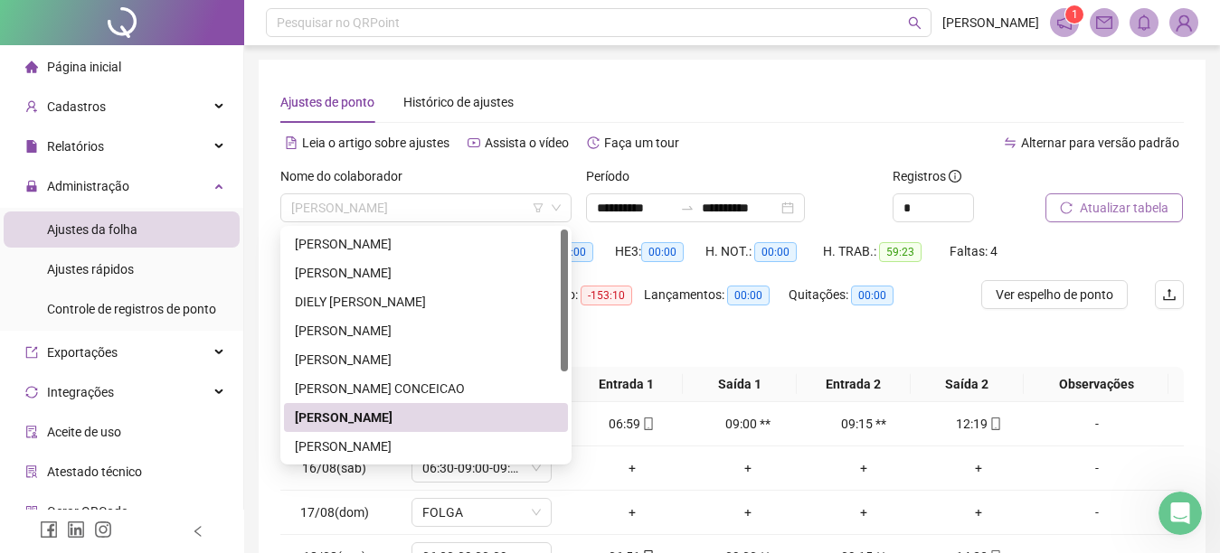
click at [371, 445] on div "LISMARA SOUZA DO NASCIMENTO" at bounding box center [426, 447] width 262 height 20
click at [266, 380] on div "**********" at bounding box center [732, 400] width 947 height 681
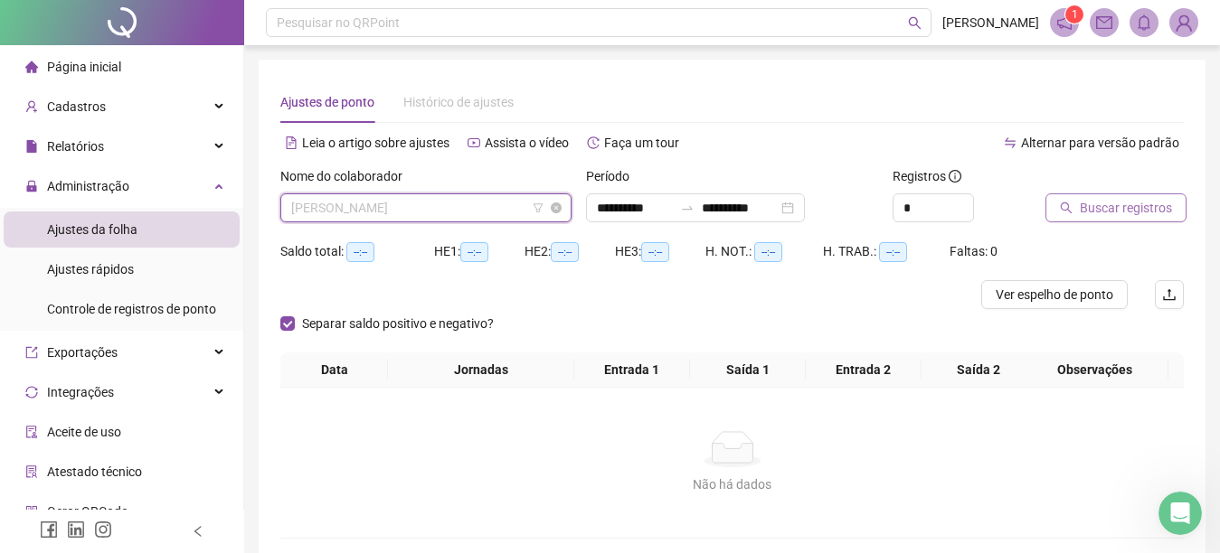
click at [504, 212] on span "LISMARA SOUZA DO NASCIMENTO" at bounding box center [425, 207] width 269 height 27
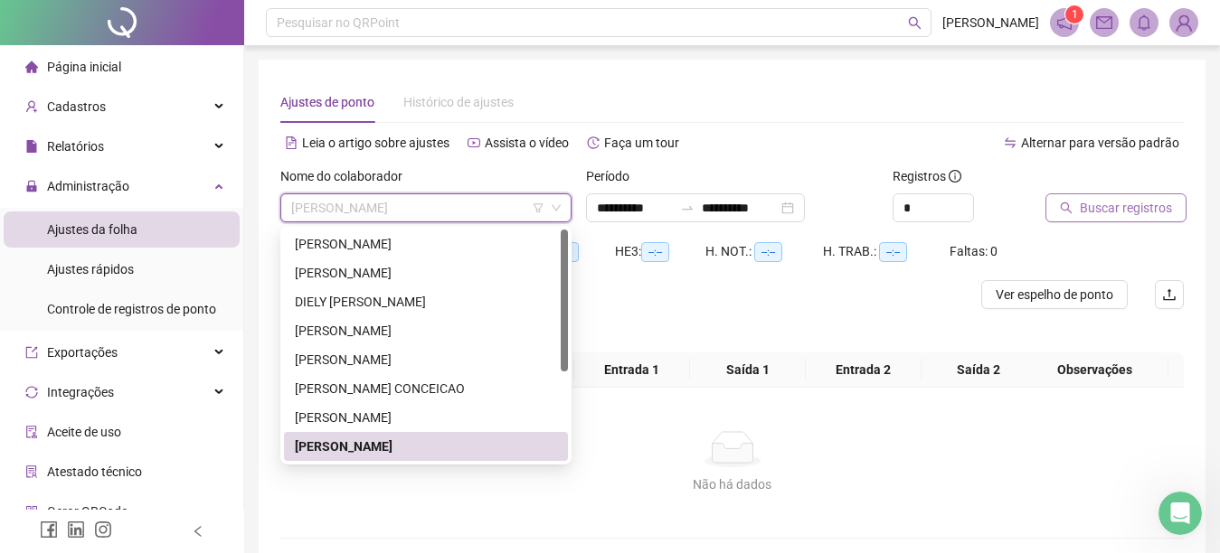
click at [388, 444] on div "LISMARA SOUZA DO NASCIMENTO" at bounding box center [426, 447] width 262 height 20
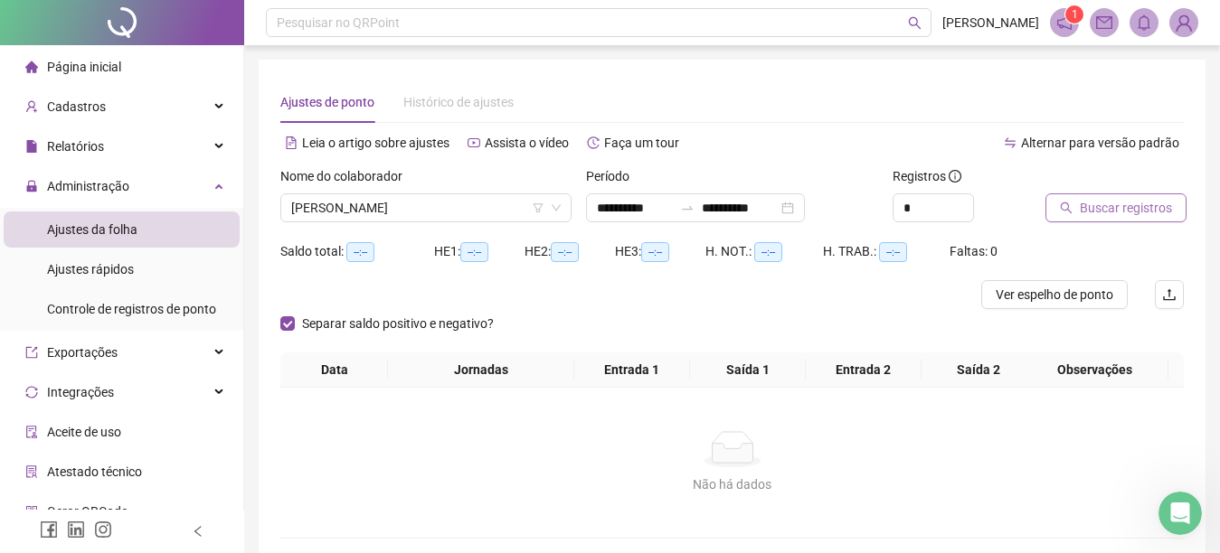
click at [1061, 200] on button "Buscar registros" at bounding box center [1115, 207] width 141 height 29
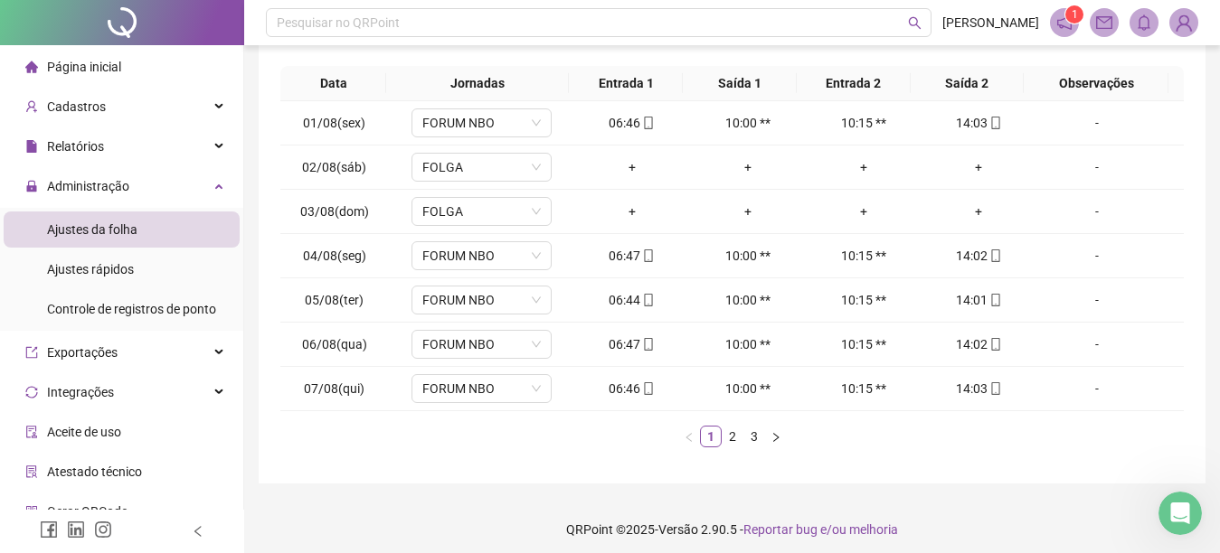
scroll to position [309, 0]
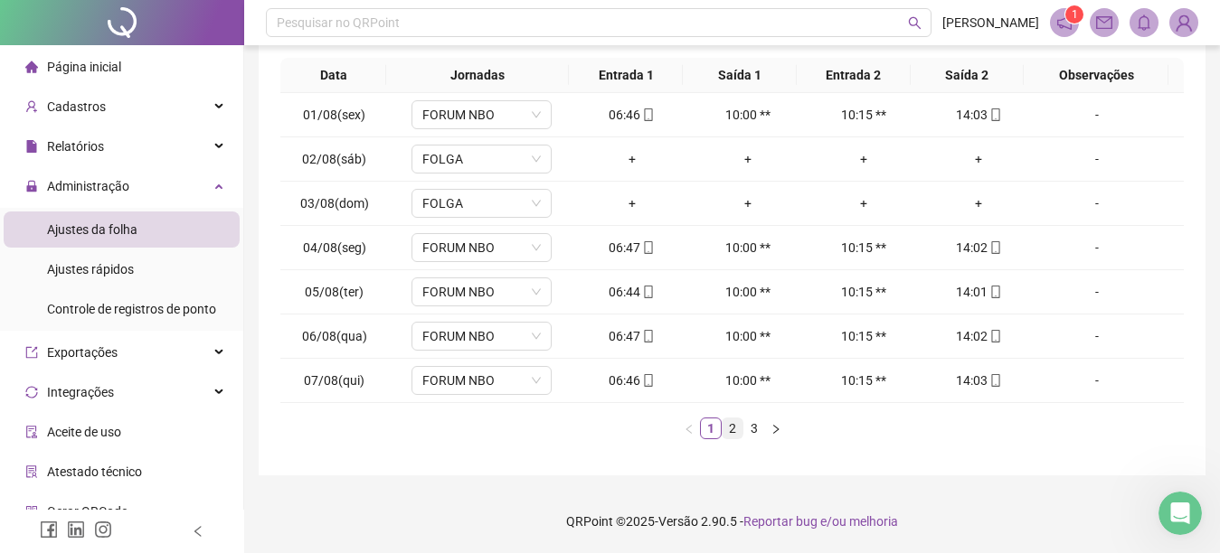
click at [731, 426] on link "2" at bounding box center [732, 429] width 20 height 20
click at [750, 429] on link "3" at bounding box center [754, 429] width 20 height 20
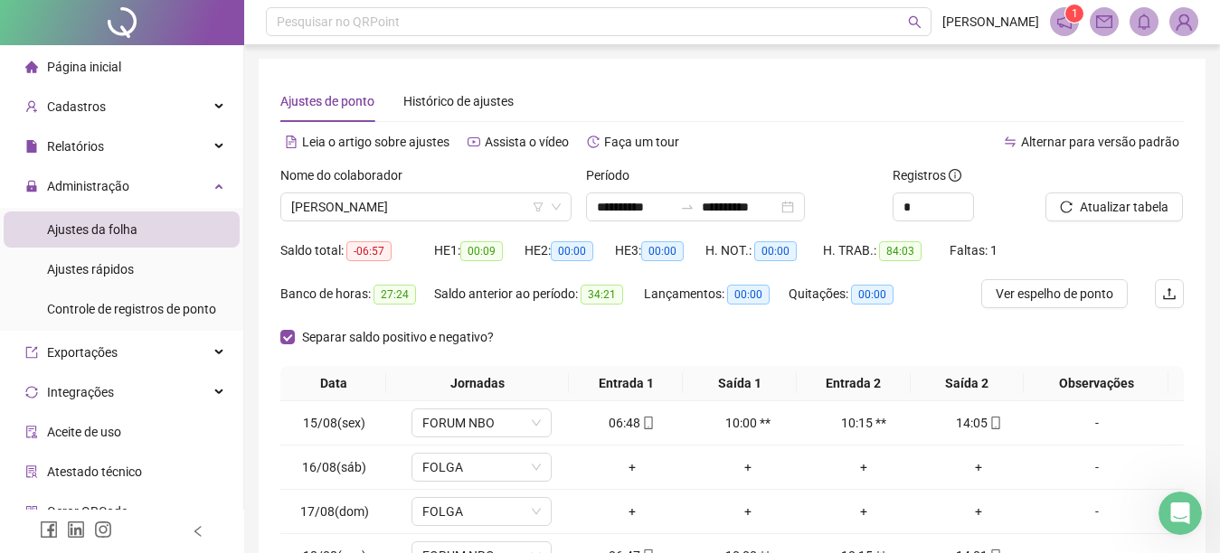
scroll to position [0, 0]
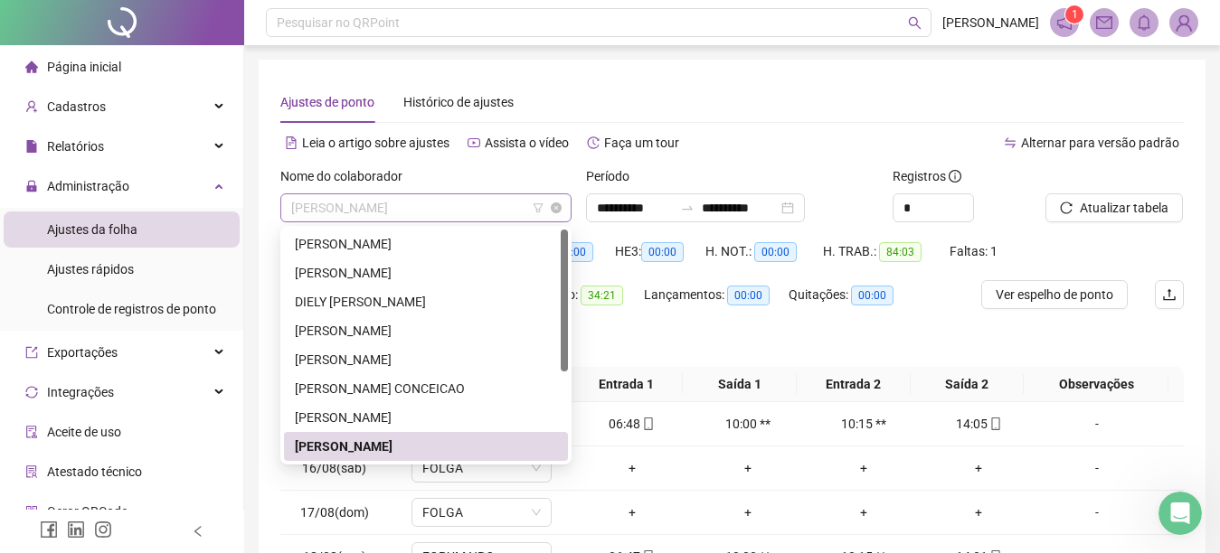
click at [495, 205] on span "LISMARA SOUZA DO NASCIMENTO" at bounding box center [425, 207] width 269 height 27
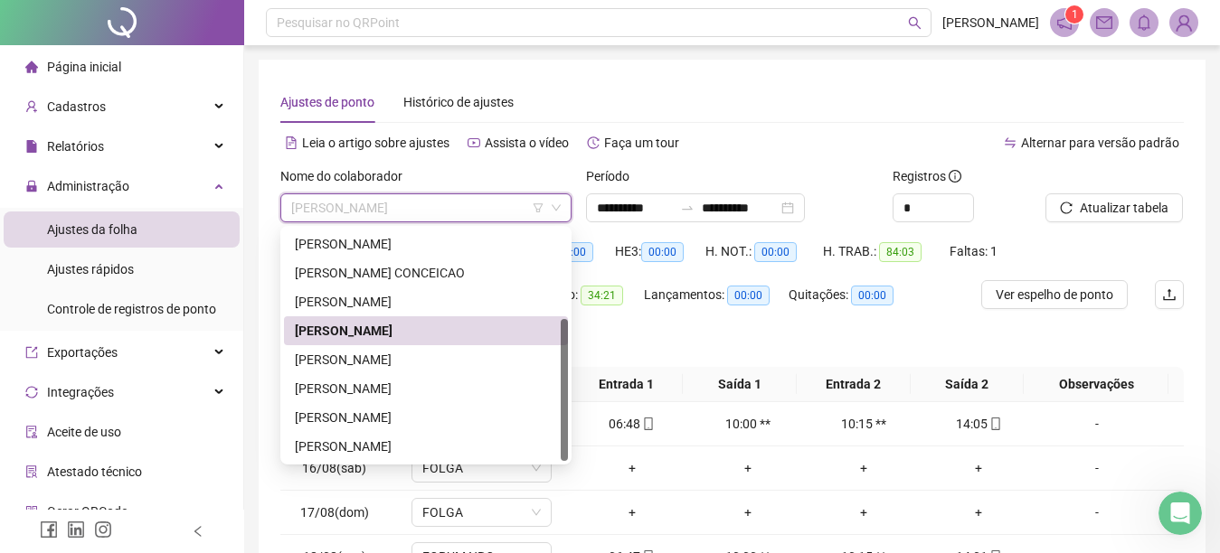
scroll to position [145, 0]
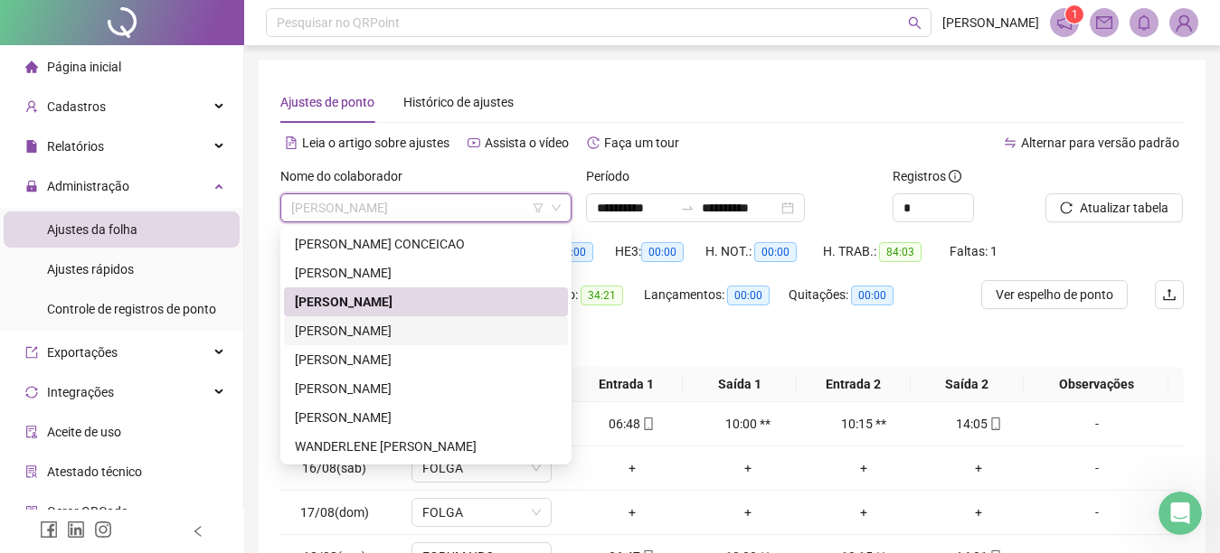
click at [383, 325] on div "MARIA MARGARETE MEDEIROS DE AZEVEDO" at bounding box center [426, 331] width 262 height 20
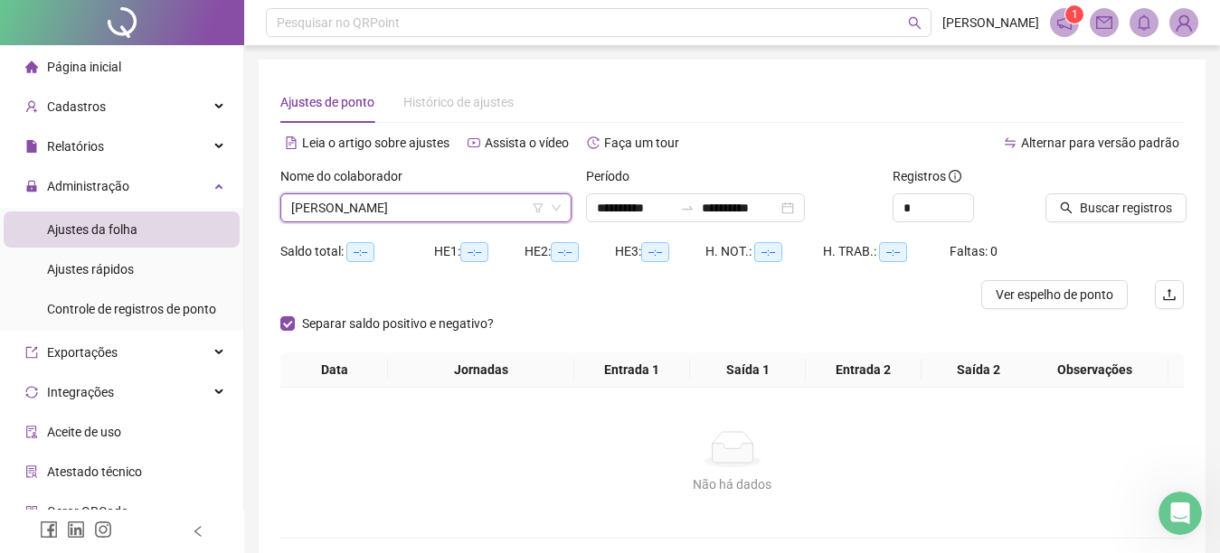
click at [1061, 204] on icon "search" at bounding box center [1067, 209] width 12 height 12
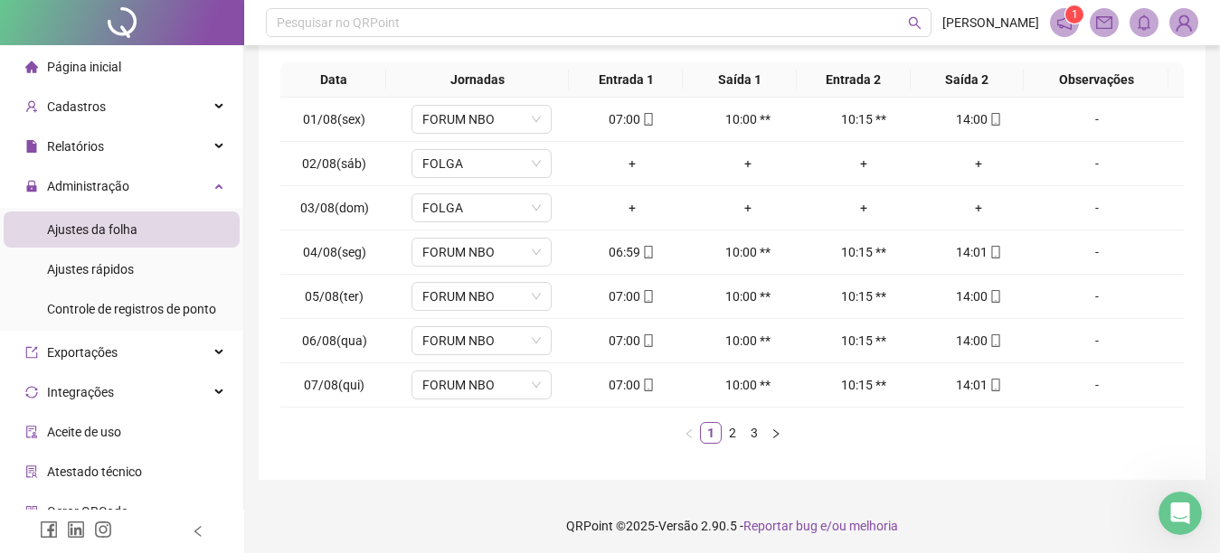
scroll to position [309, 0]
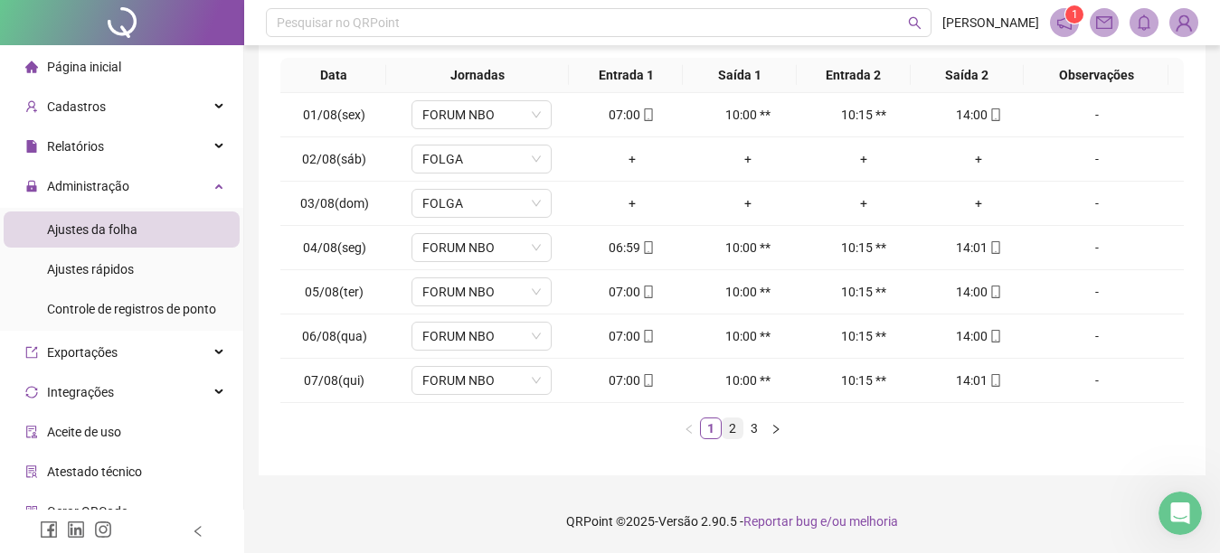
click at [730, 430] on link "2" at bounding box center [732, 429] width 20 height 20
click at [752, 427] on link "3" at bounding box center [754, 429] width 20 height 20
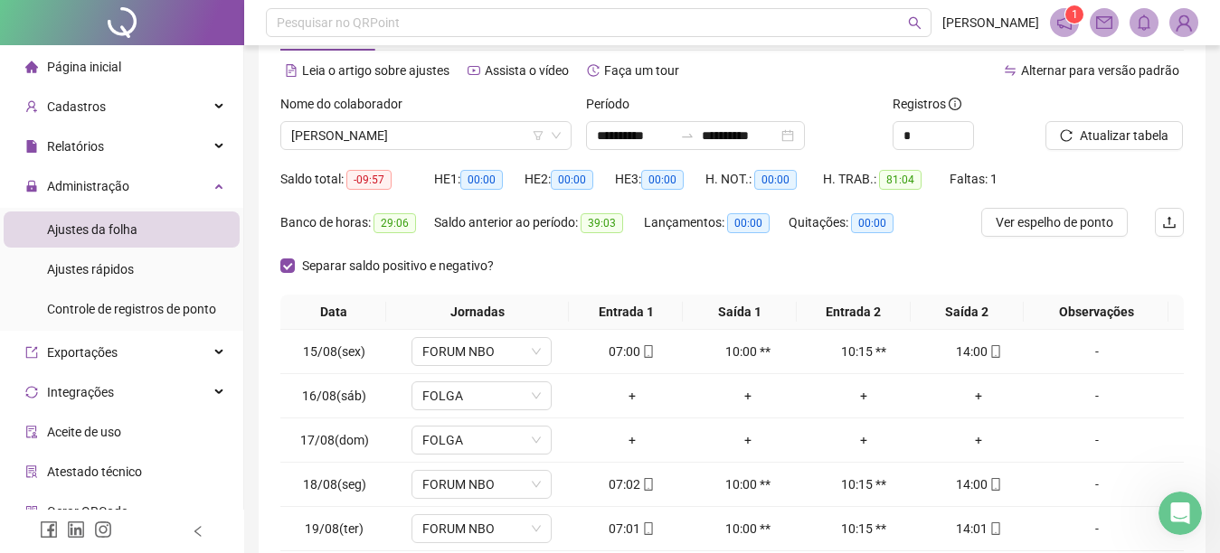
scroll to position [0, 0]
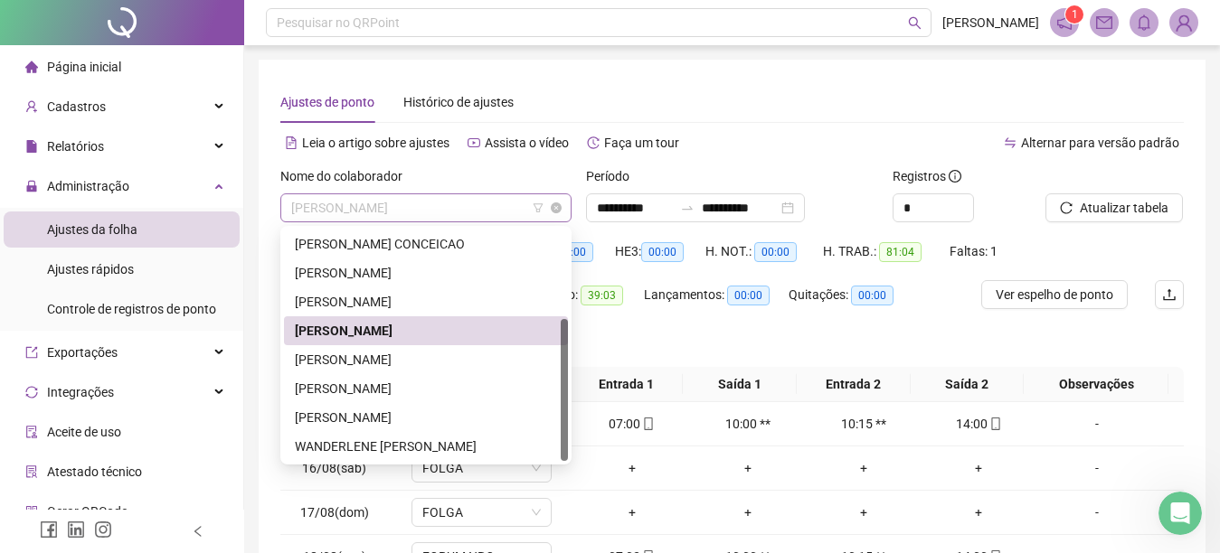
click at [402, 204] on span "MARIA MARGARETE MEDEIROS DE AZEVEDO" at bounding box center [425, 207] width 269 height 27
click at [316, 363] on div "MARILIA DA SILVA NUNES" at bounding box center [426, 360] width 262 height 20
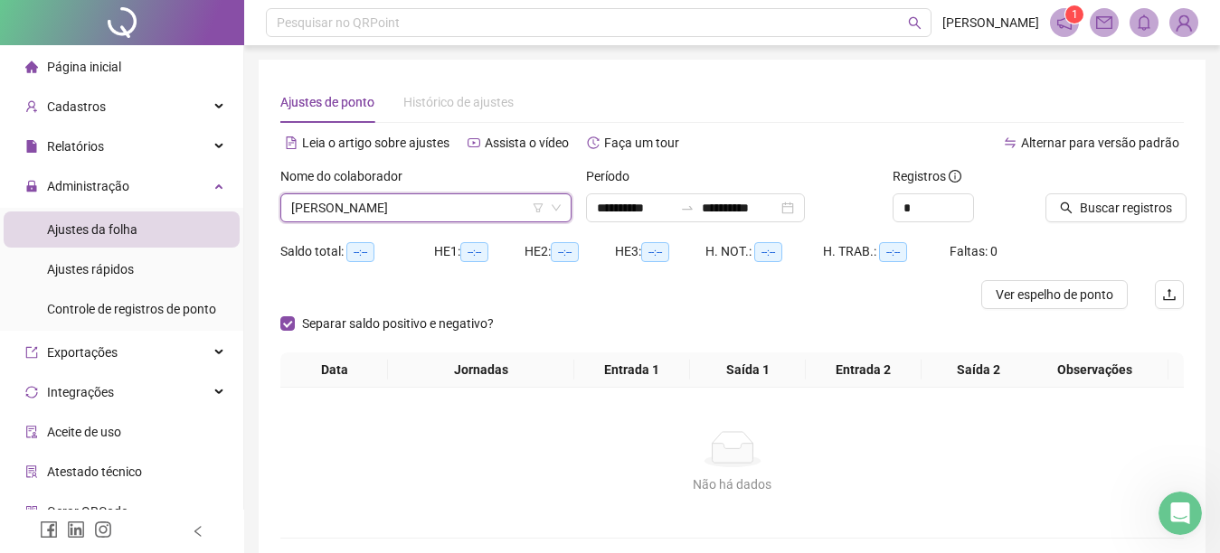
click at [1066, 203] on icon "search" at bounding box center [1067, 209] width 12 height 12
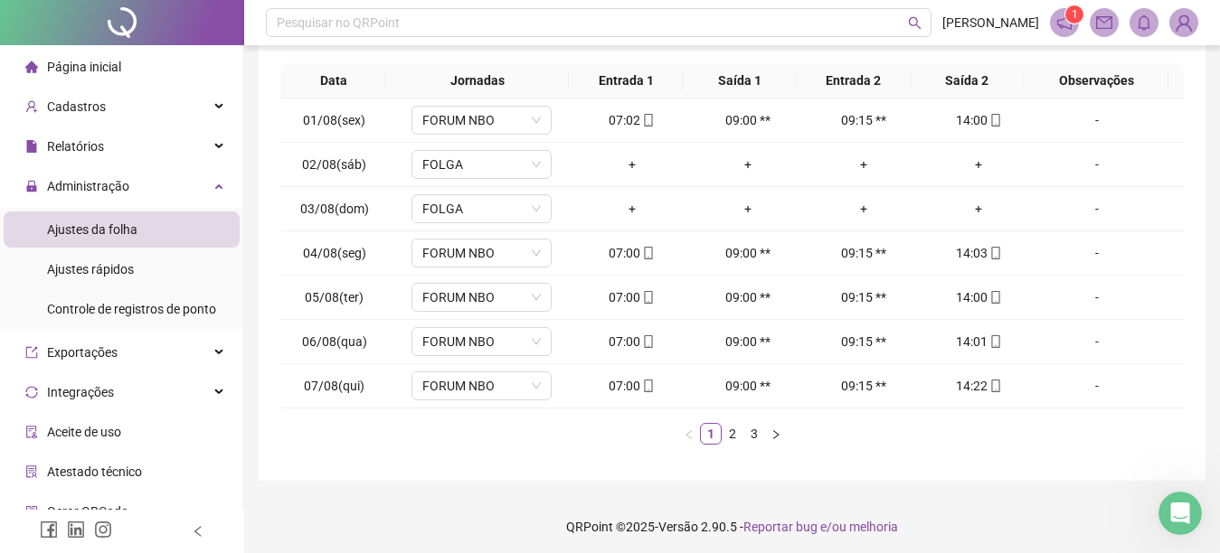
scroll to position [309, 0]
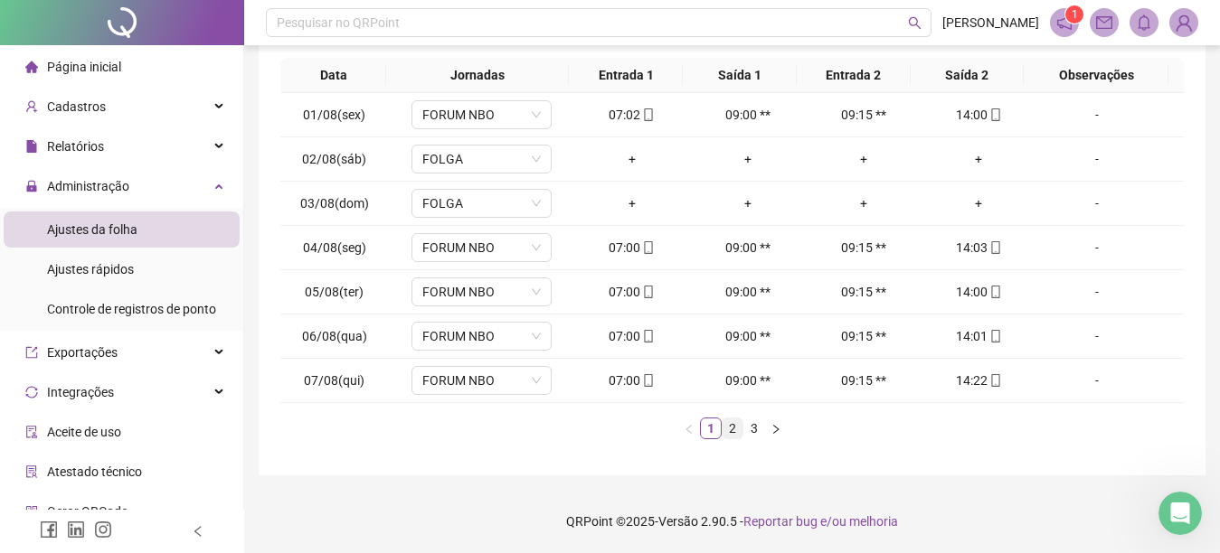
click at [730, 431] on link "2" at bounding box center [732, 429] width 20 height 20
click at [754, 428] on link "3" at bounding box center [754, 429] width 20 height 20
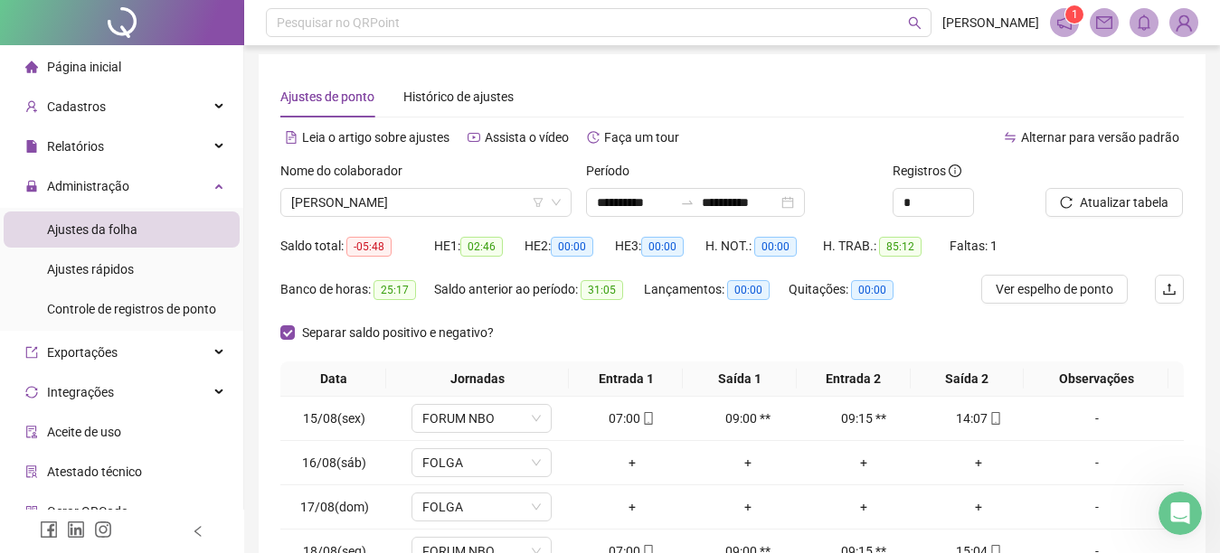
scroll to position [0, 0]
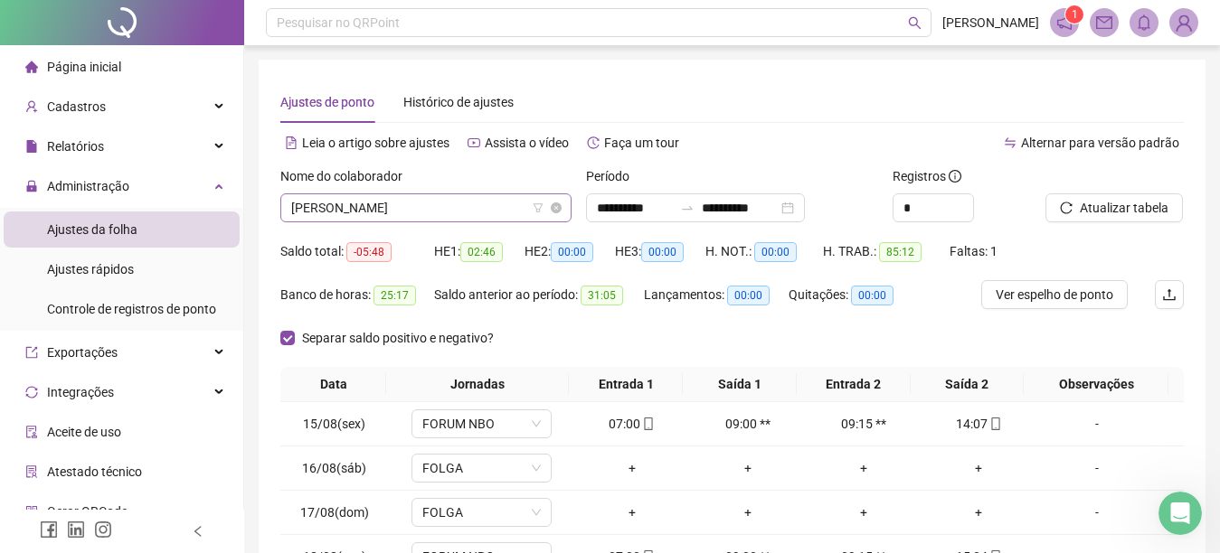
click at [451, 202] on span "MARILIA DA SILVA NUNES" at bounding box center [425, 207] width 269 height 27
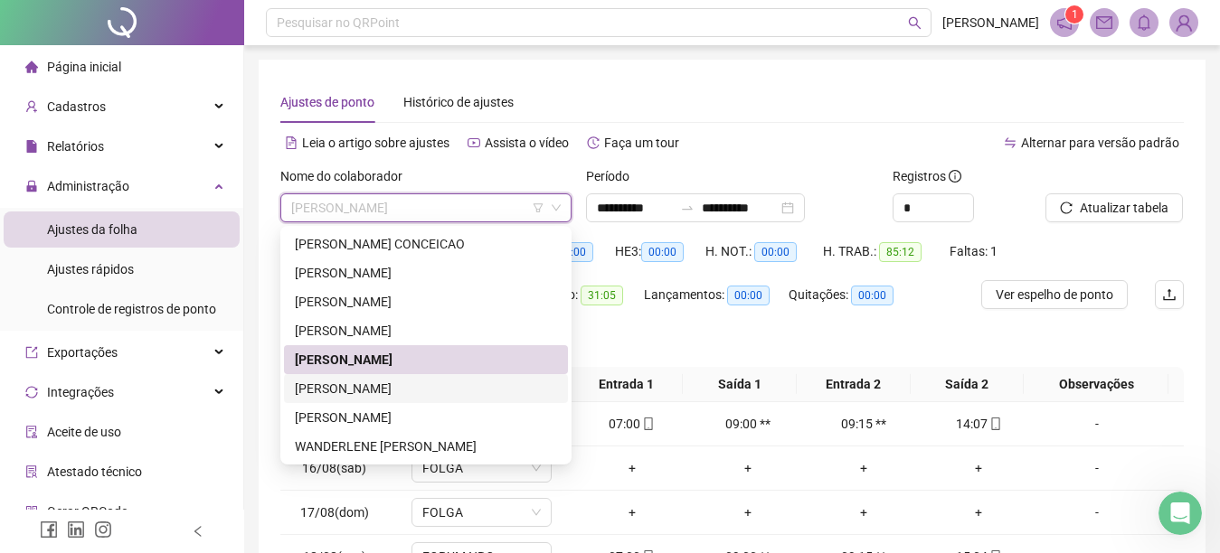
click at [391, 384] on div "SIMONE CORREA FROES" at bounding box center [426, 389] width 262 height 20
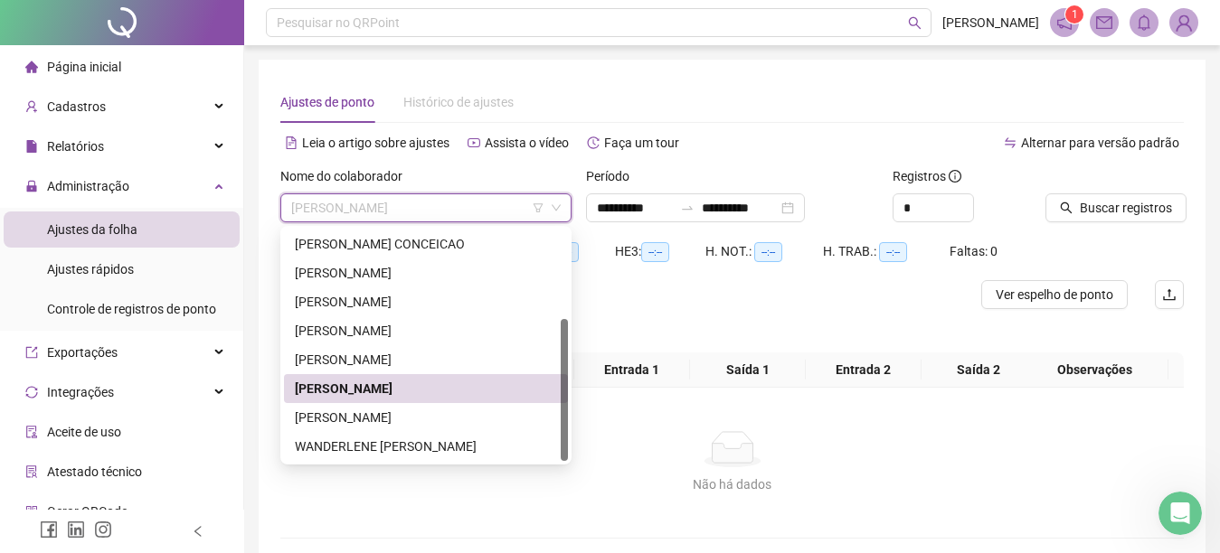
click at [484, 391] on div "SIMONE CORREA FROES" at bounding box center [426, 389] width 262 height 20
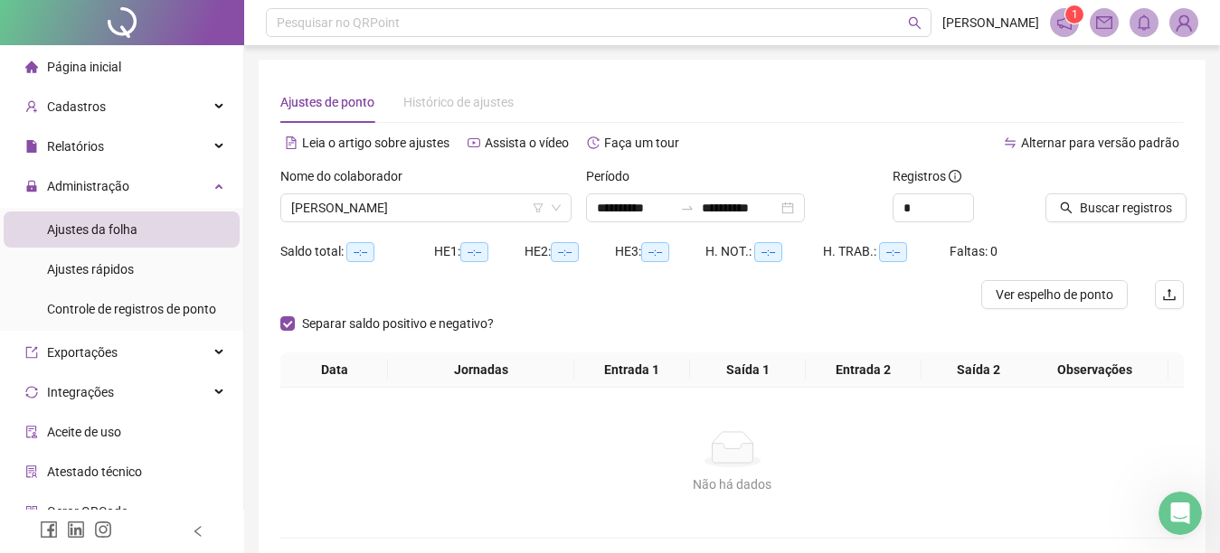
click at [1061, 207] on icon "search" at bounding box center [1066, 208] width 13 height 13
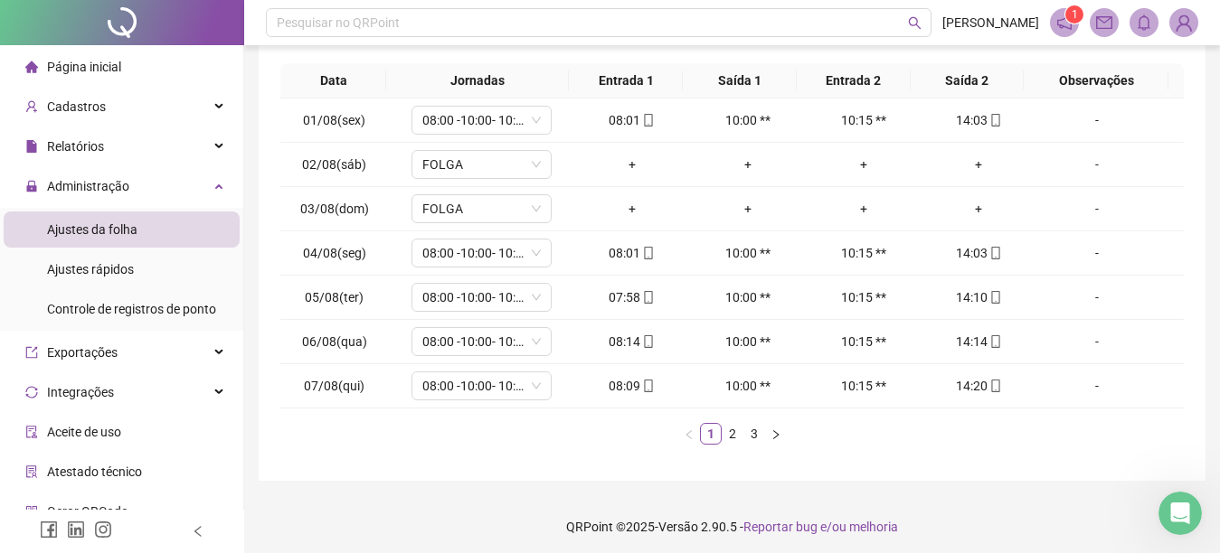
scroll to position [309, 0]
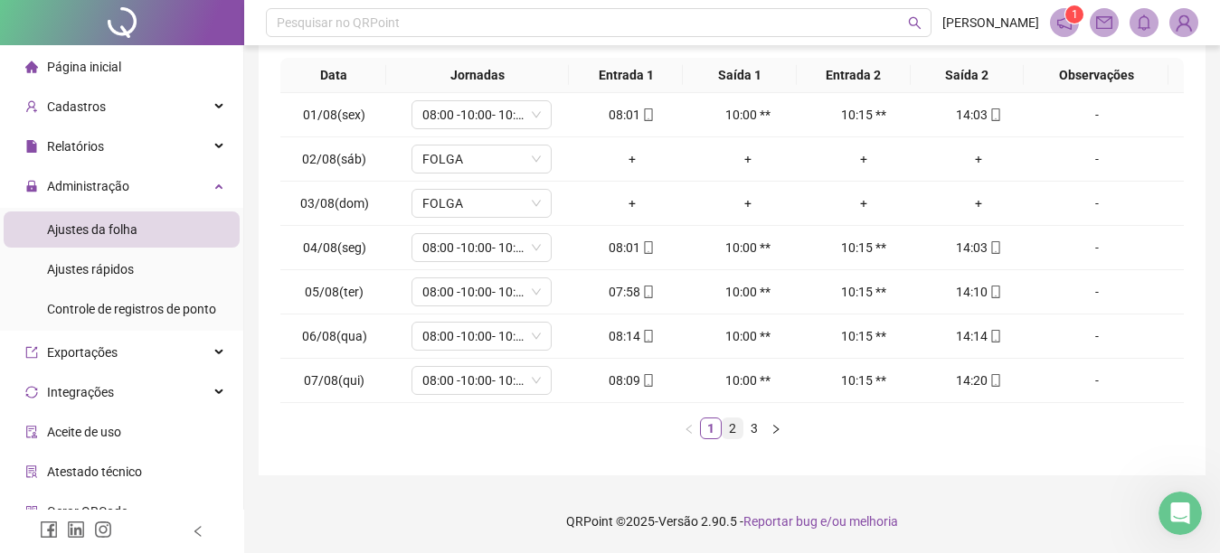
click at [730, 428] on link "2" at bounding box center [732, 429] width 20 height 20
click at [756, 427] on link "3" at bounding box center [754, 429] width 20 height 20
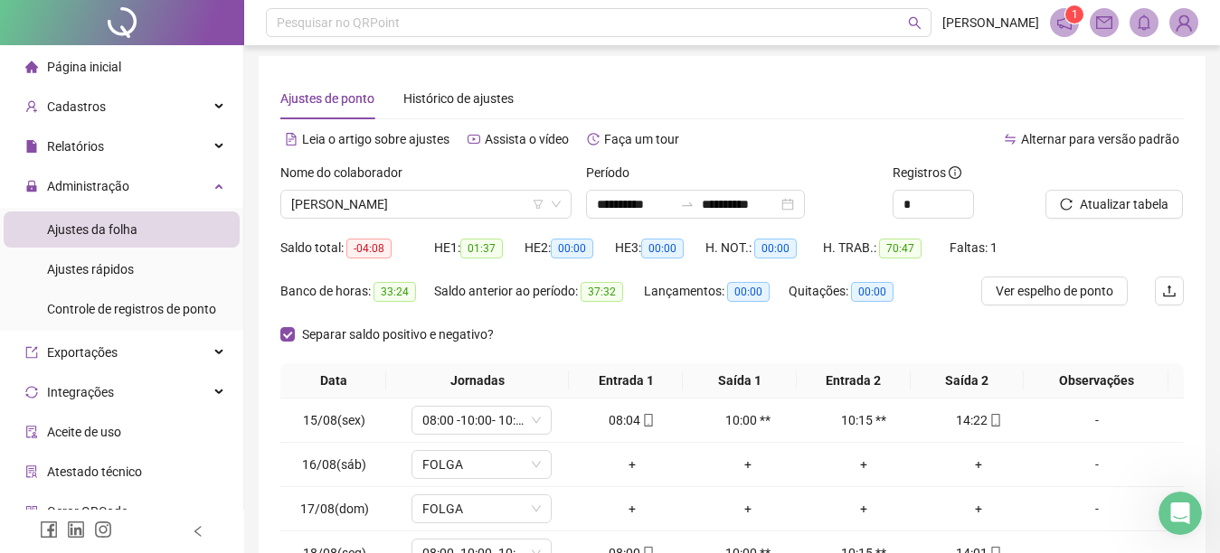
scroll to position [0, 0]
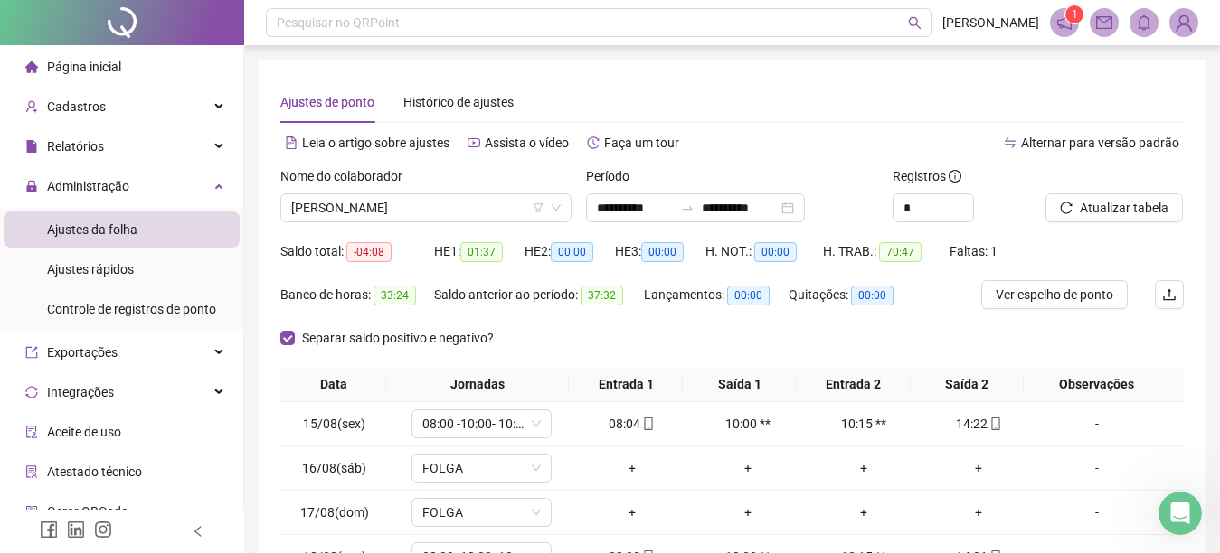
click at [363, 184] on label "Nome do colaborador" at bounding box center [347, 176] width 134 height 20
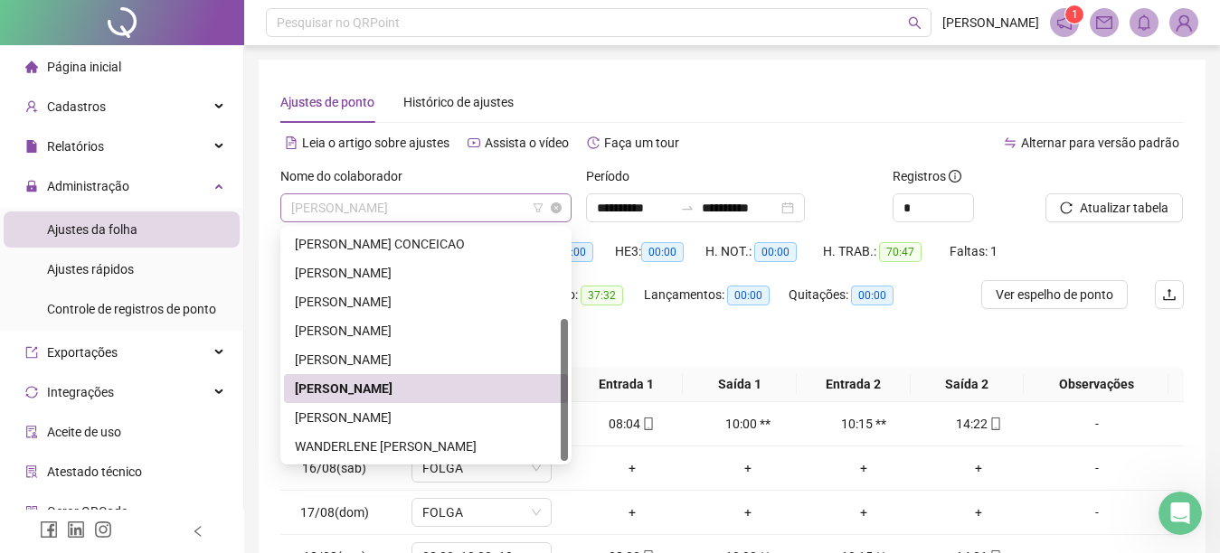
click at [436, 203] on span "SIMONE CORREA FROES" at bounding box center [425, 207] width 269 height 27
click at [360, 416] on div "THAYDIS LEAL DA COSTA" at bounding box center [426, 418] width 262 height 20
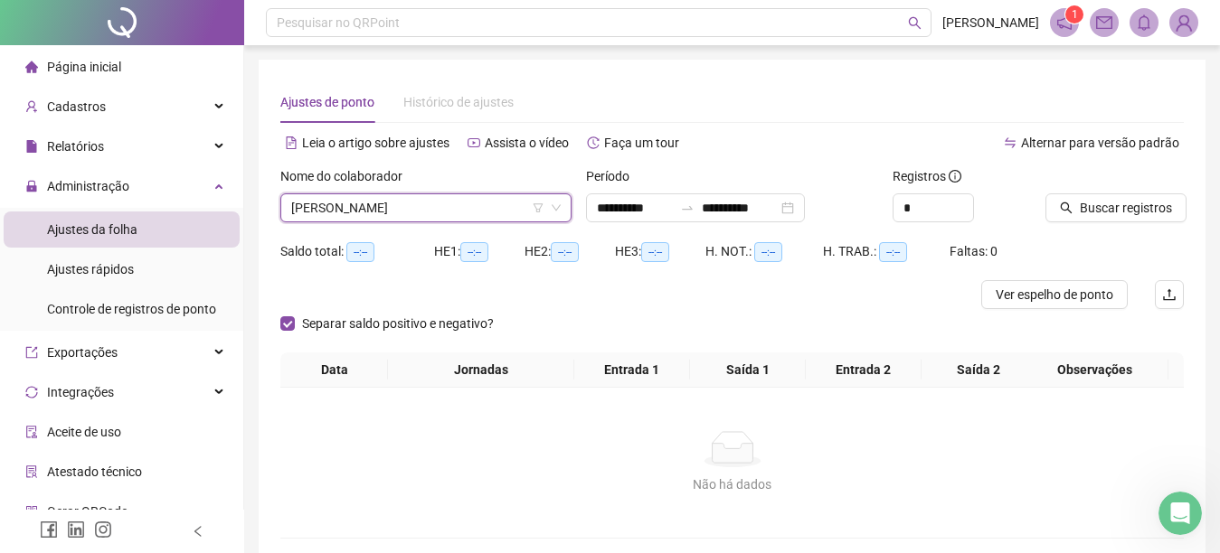
click at [1066, 207] on icon "search" at bounding box center [1066, 208] width 13 height 13
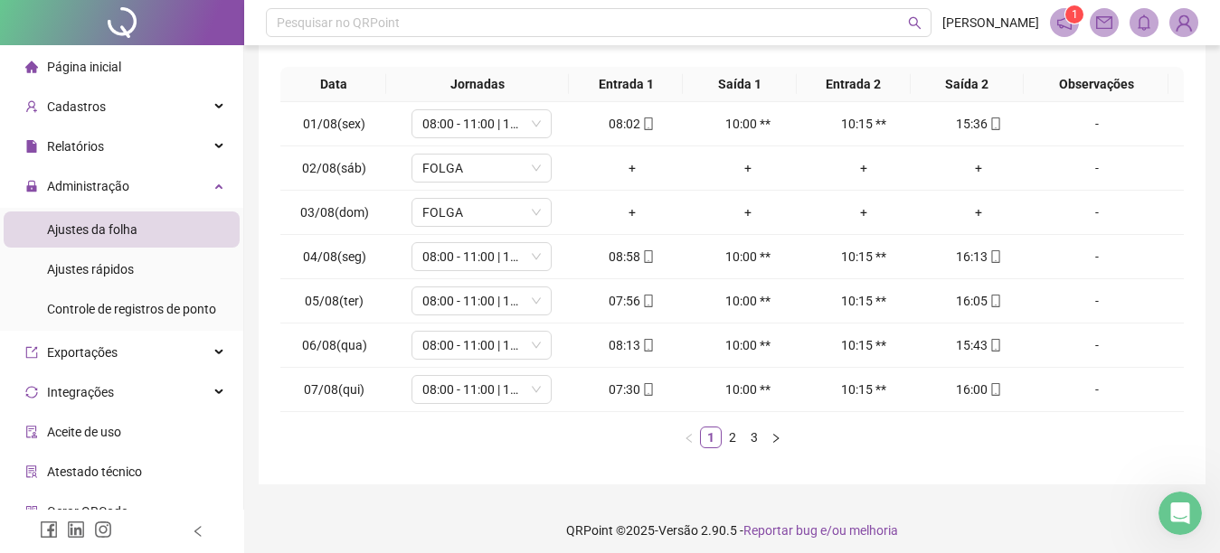
scroll to position [309, 0]
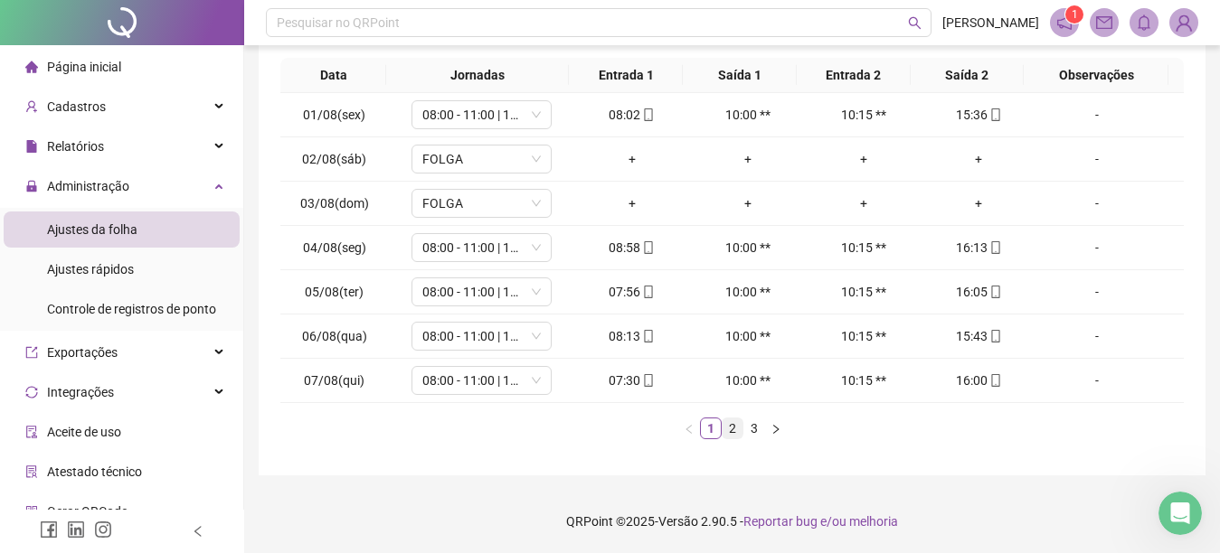
click at [730, 426] on link "2" at bounding box center [732, 429] width 20 height 20
click at [754, 429] on link "3" at bounding box center [754, 429] width 20 height 20
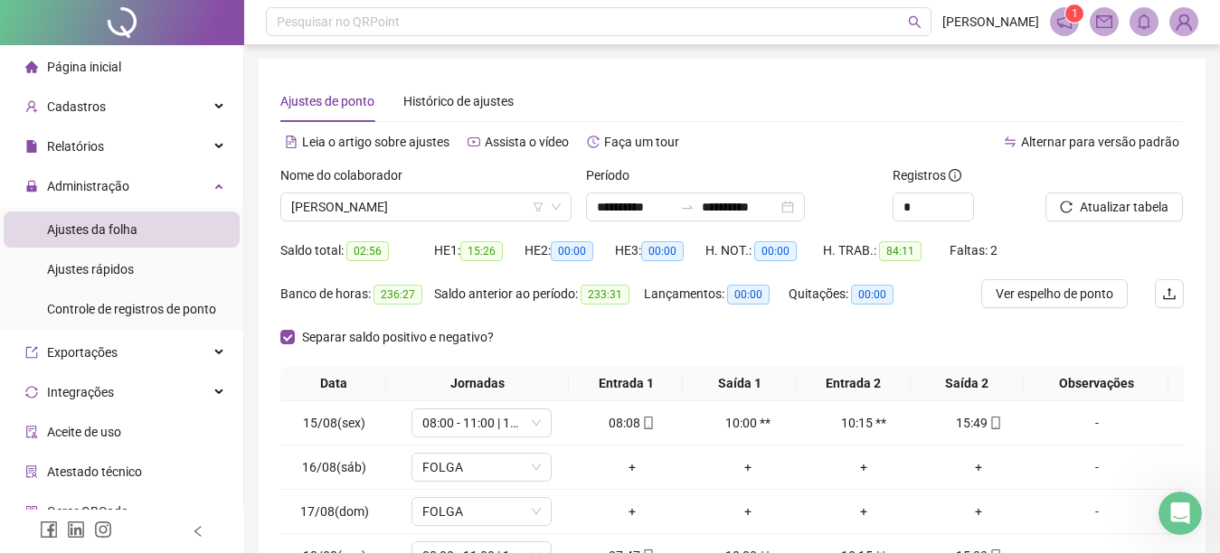
scroll to position [0, 0]
click at [438, 207] on span "THAYDIS LEAL DA COSTA" at bounding box center [425, 207] width 269 height 27
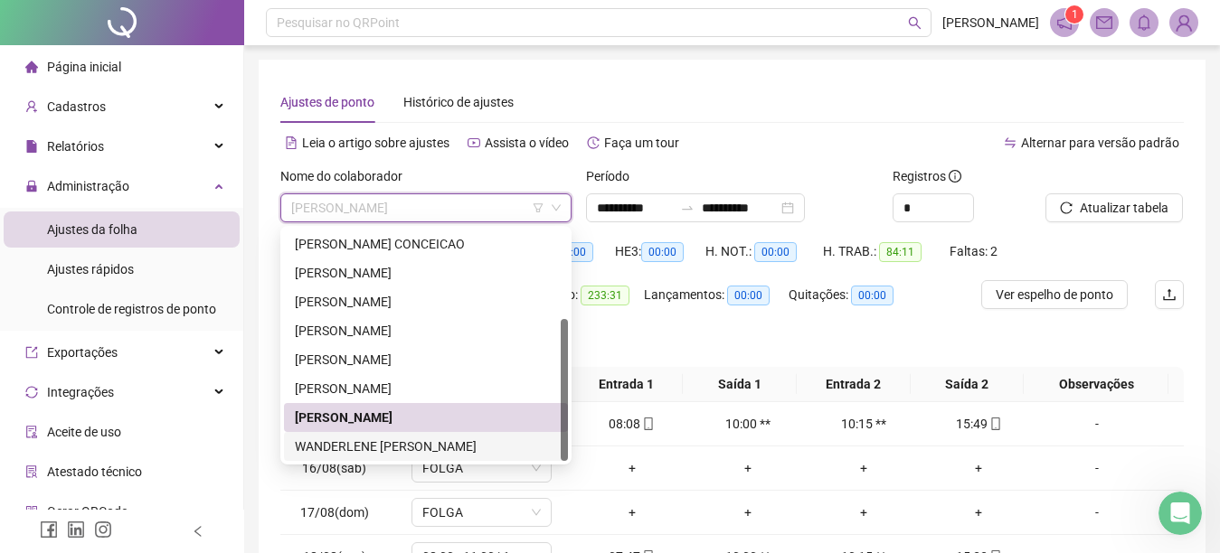
click at [400, 441] on div "WANDERLENE RAYANI SANTOS MAIA" at bounding box center [426, 447] width 262 height 20
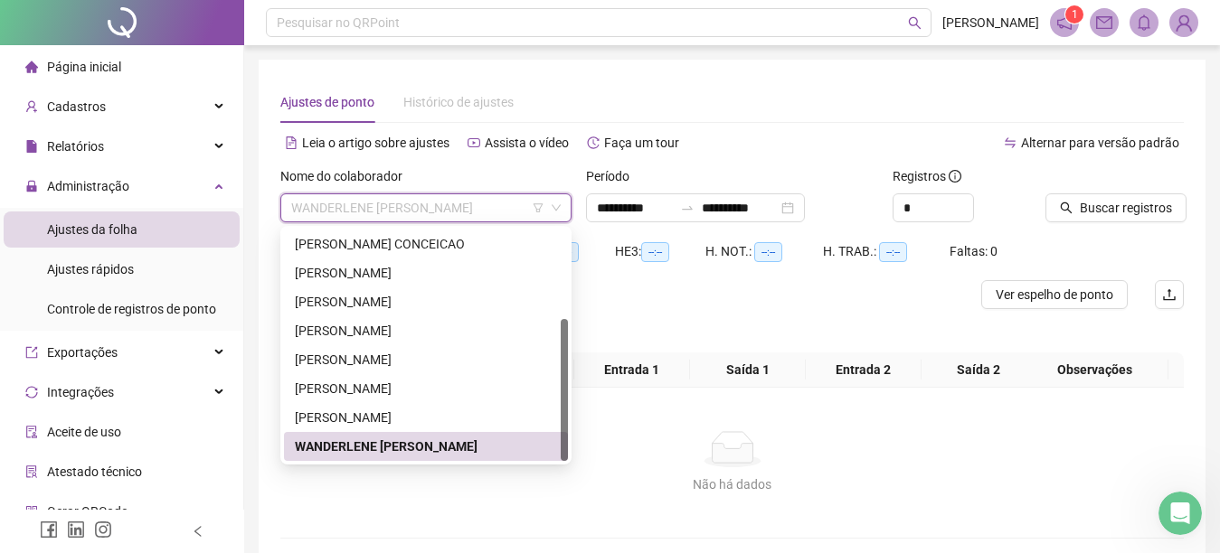
click at [447, 448] on div "WANDERLENE RAYANI SANTOS MAIA" at bounding box center [426, 447] width 262 height 20
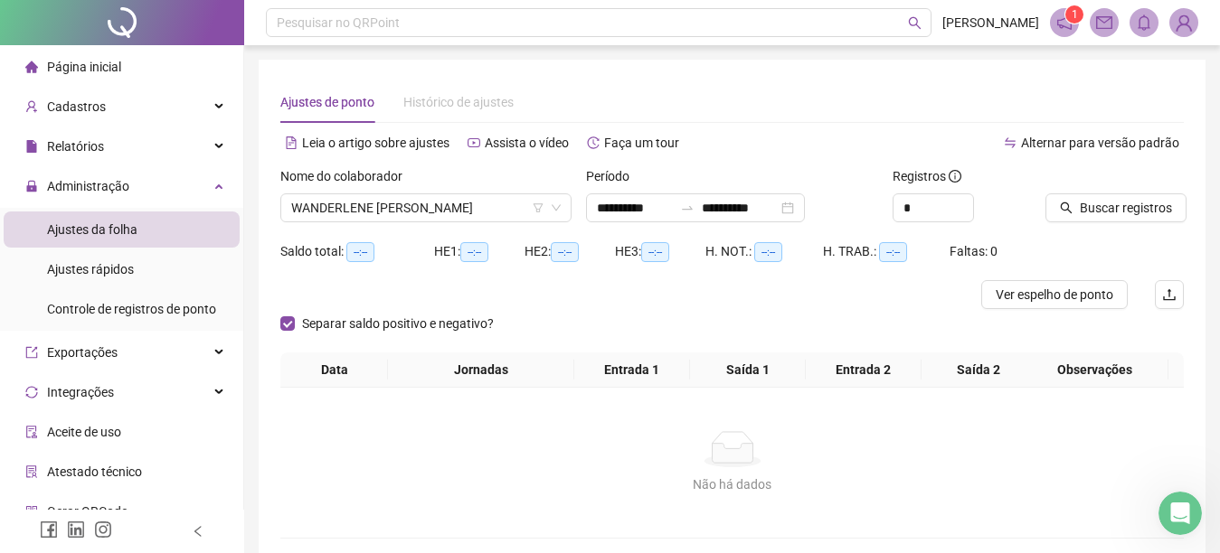
click at [1062, 203] on icon "search" at bounding box center [1067, 209] width 12 height 12
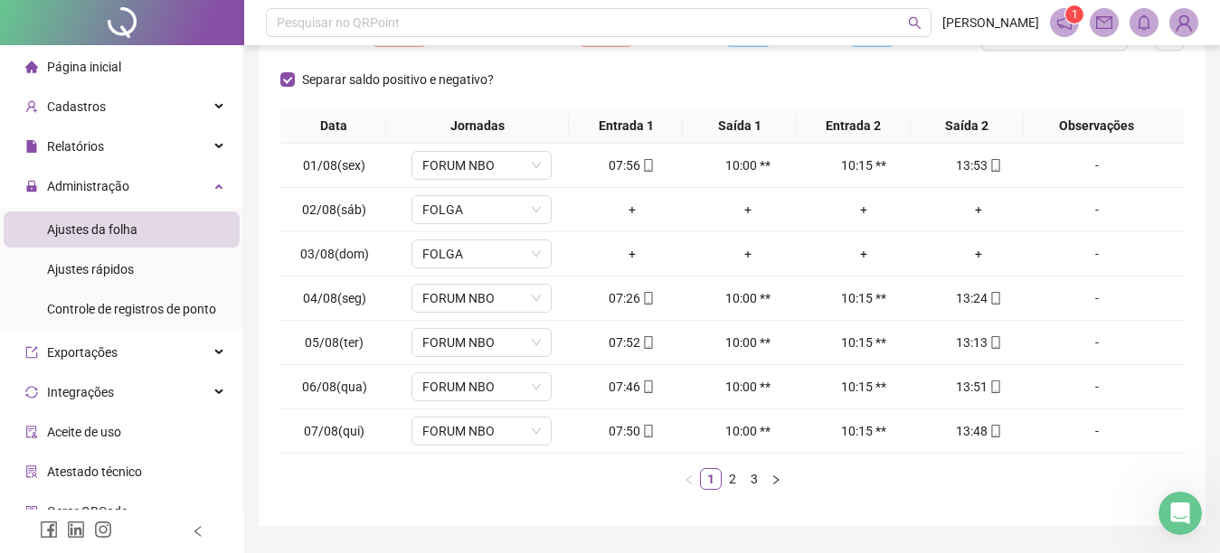
scroll to position [309, 0]
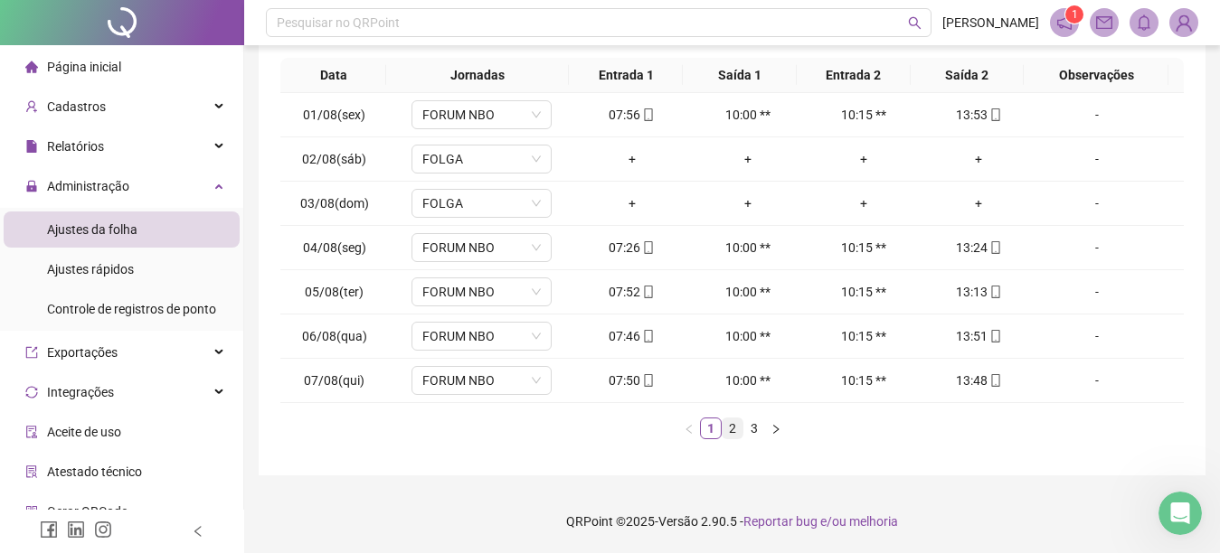
click at [731, 425] on link "2" at bounding box center [732, 429] width 20 height 20
click at [750, 428] on link "3" at bounding box center [754, 429] width 20 height 20
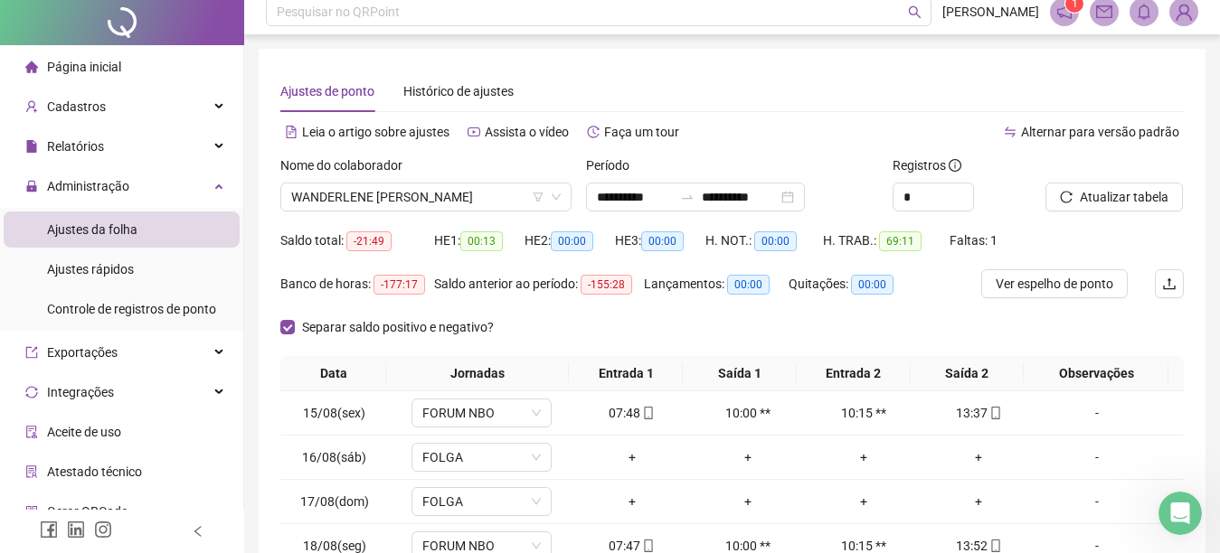
scroll to position [0, 0]
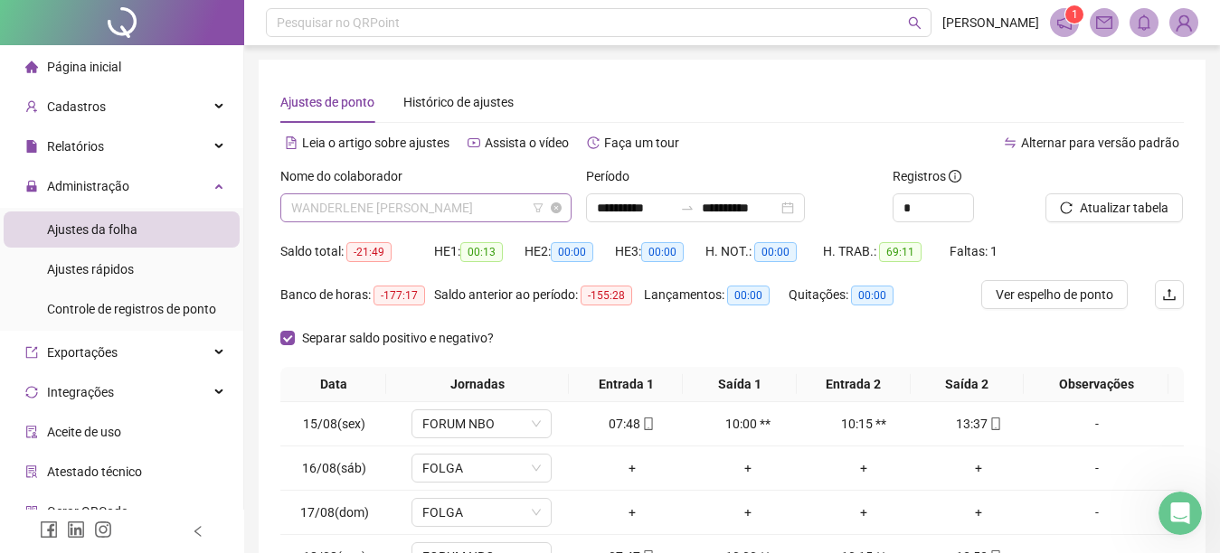
click at [512, 207] on span "WANDERLENE RAYANI SANTOS MAIA" at bounding box center [425, 207] width 269 height 27
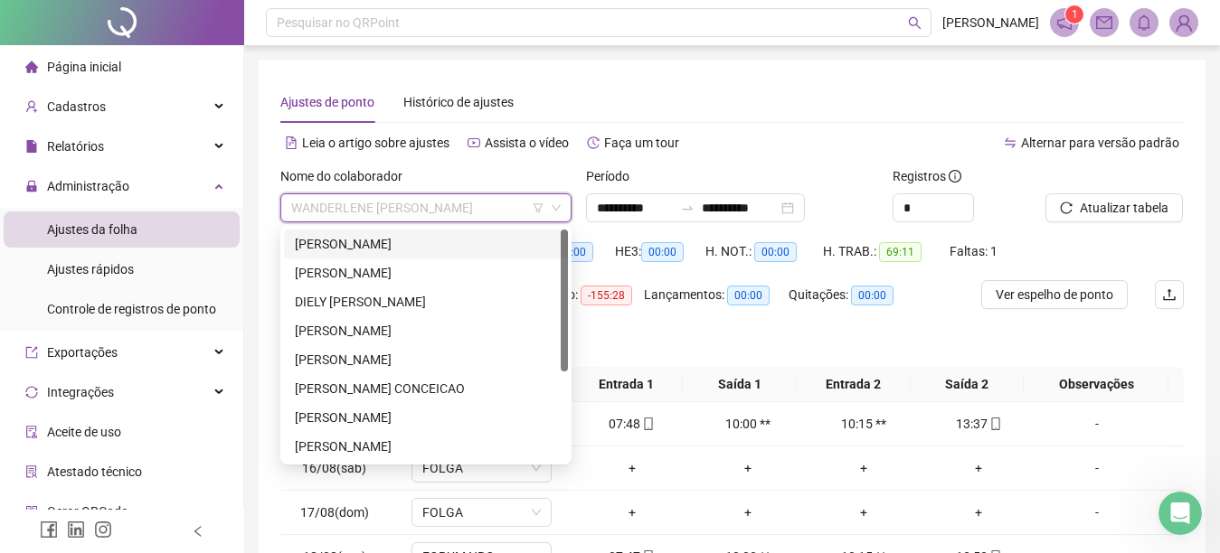
scroll to position [145, 0]
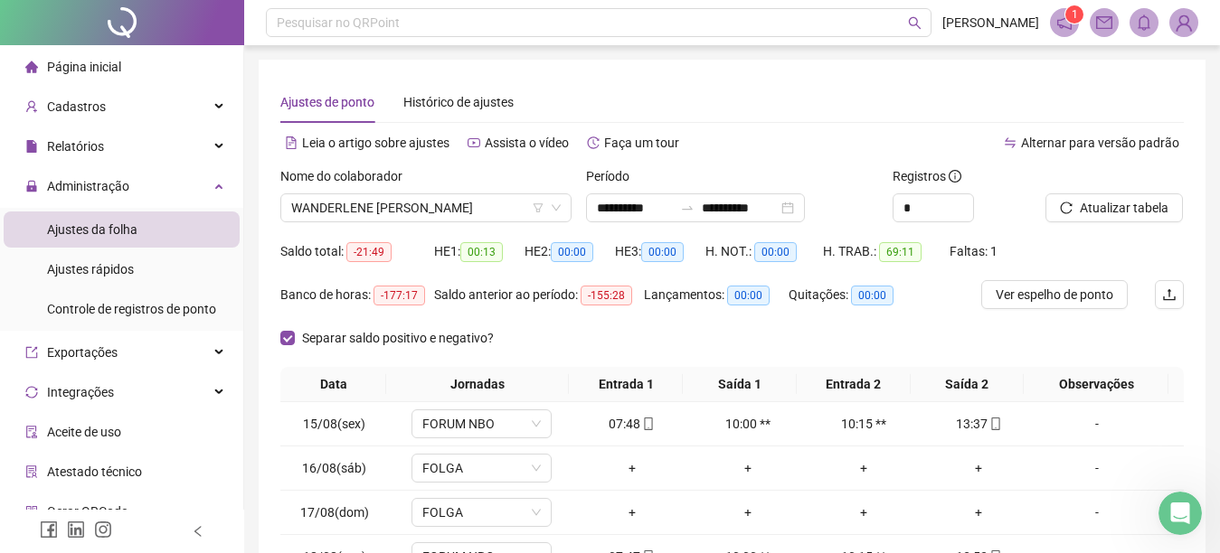
click at [118, 62] on span "Página inicial" at bounding box center [84, 67] width 74 height 14
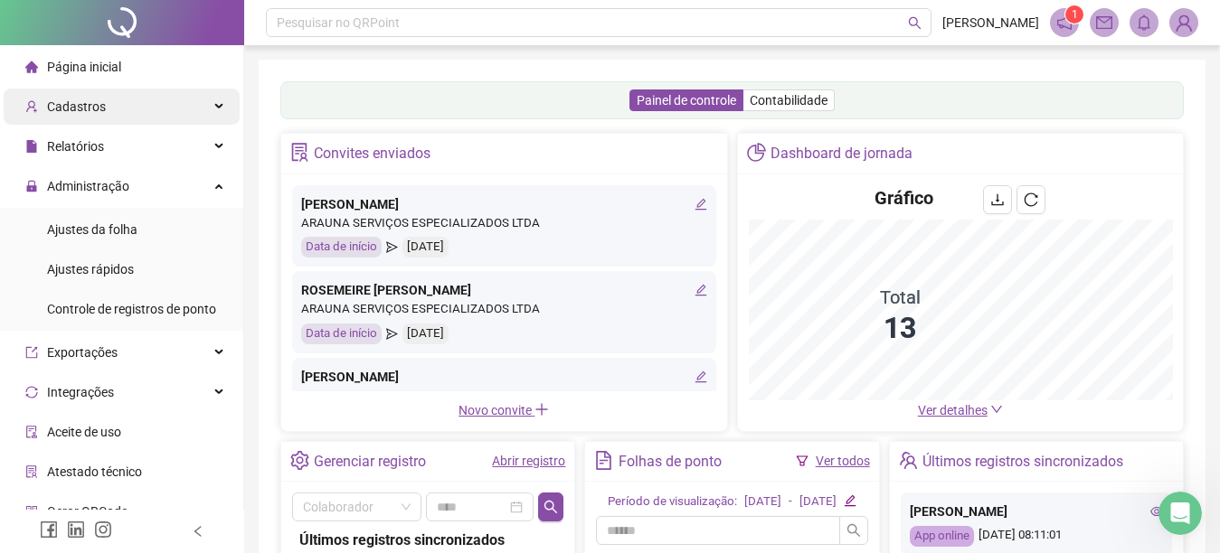
click at [138, 104] on div "Cadastros" at bounding box center [122, 107] width 236 height 36
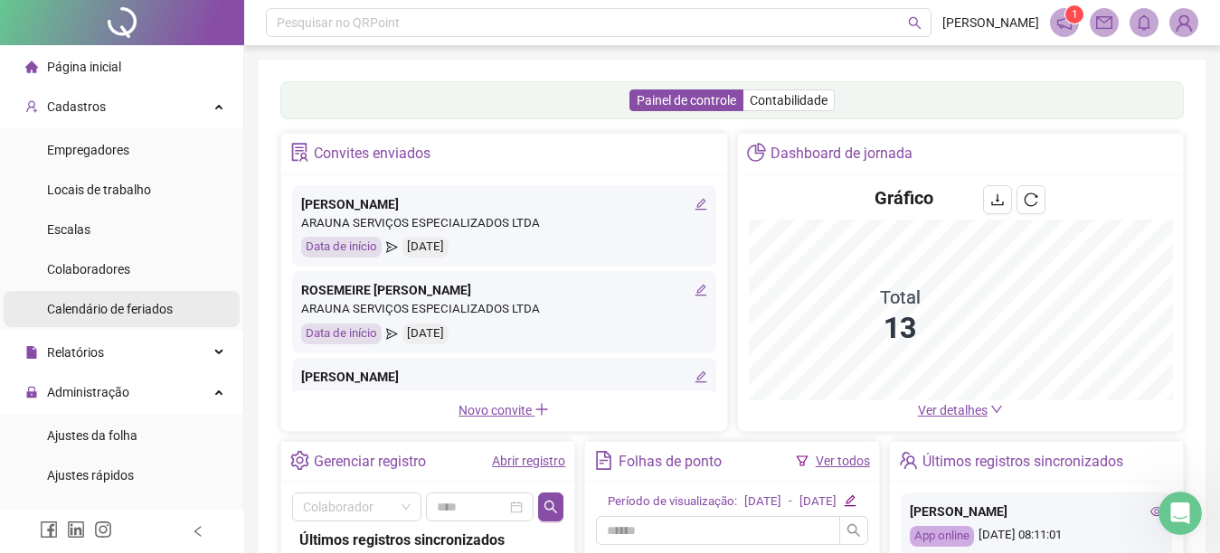
click at [114, 310] on span "Calendário de feriados" at bounding box center [110, 309] width 126 height 14
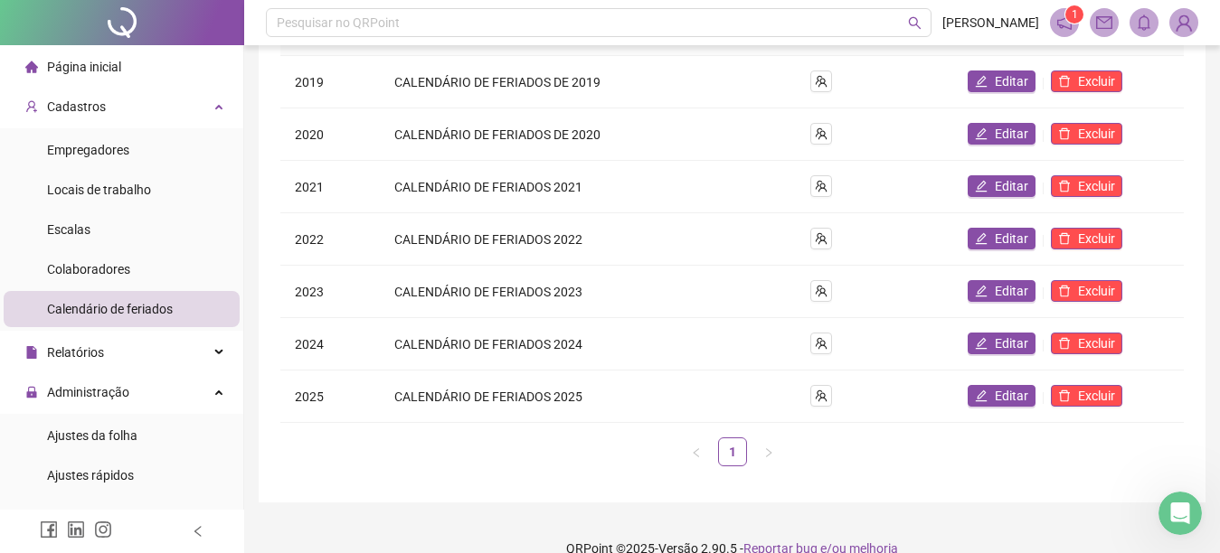
scroll to position [269, 0]
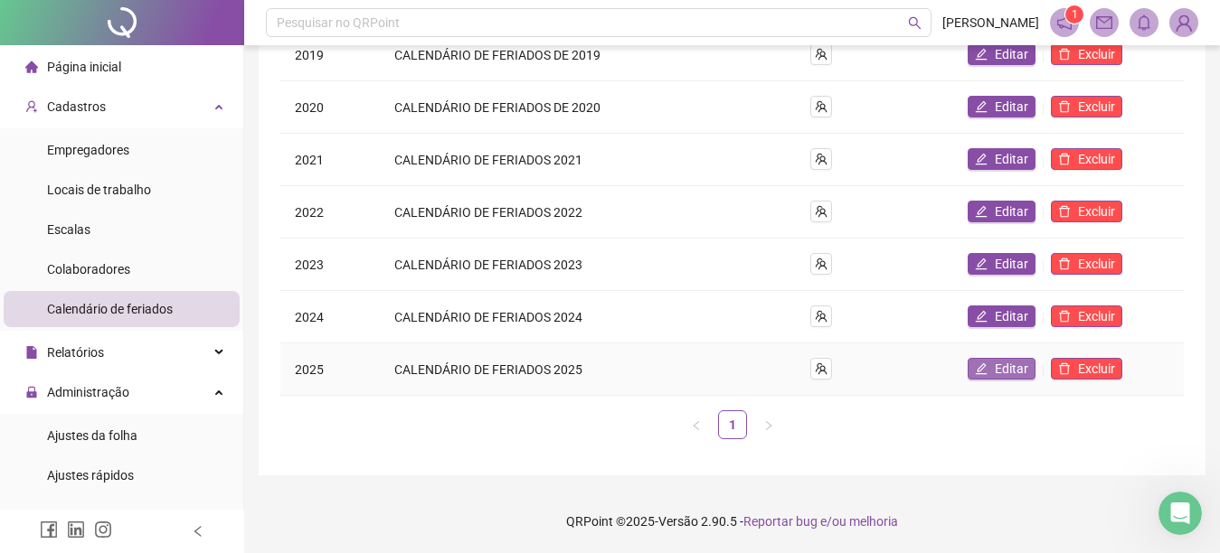
click at [992, 367] on button "Editar" at bounding box center [1001, 369] width 68 height 22
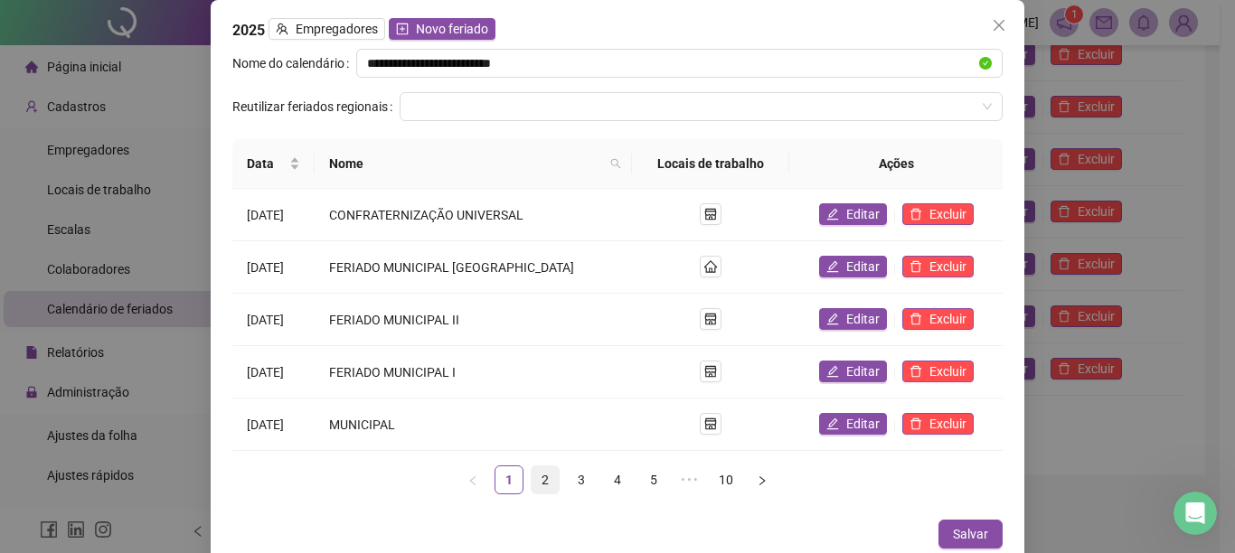
click at [534, 478] on link "2" at bounding box center [545, 480] width 27 height 27
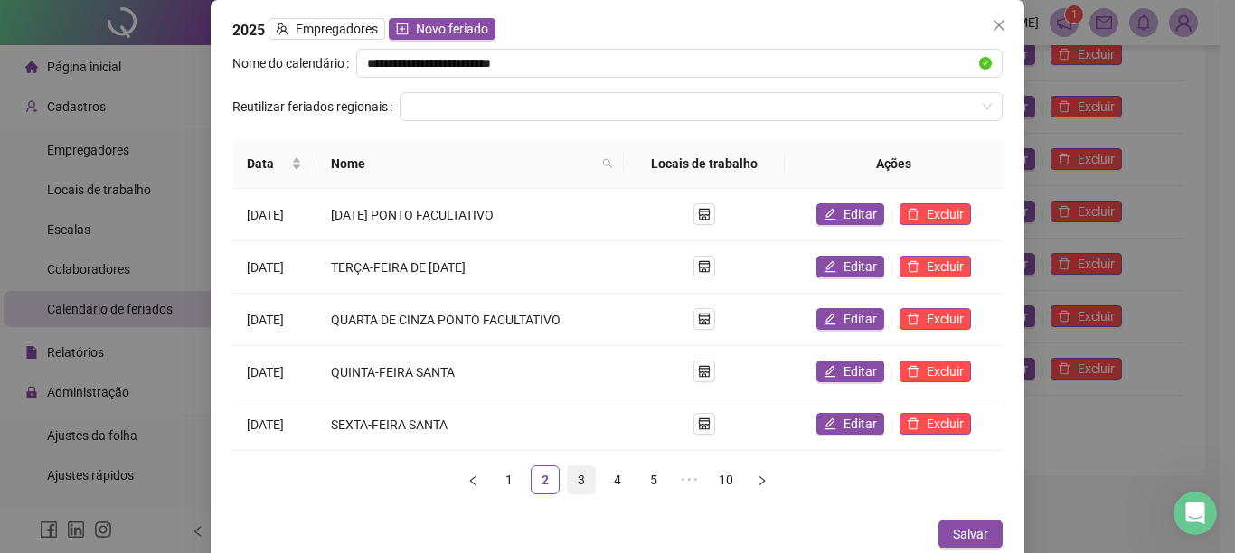
click at [574, 476] on link "3" at bounding box center [581, 480] width 27 height 27
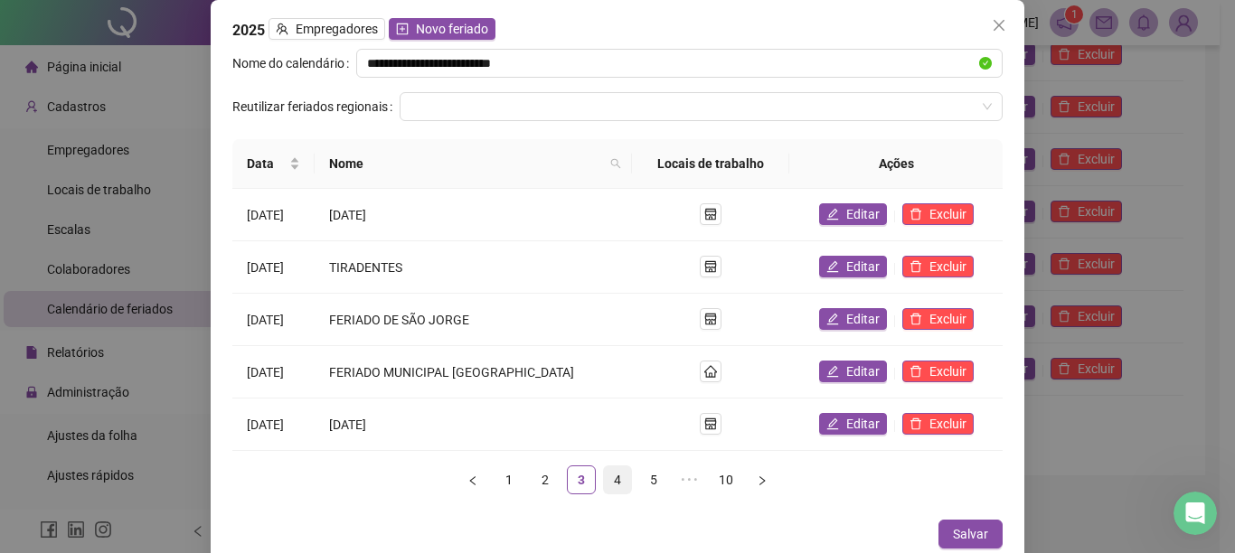
click at [608, 479] on link "4" at bounding box center [617, 480] width 27 height 27
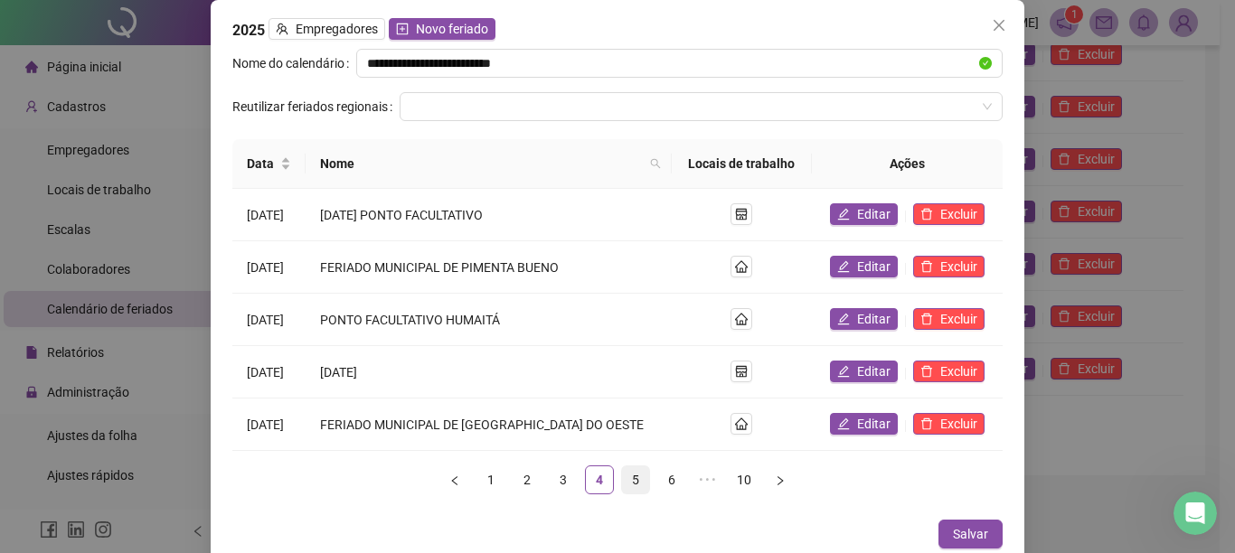
click at [628, 476] on link "5" at bounding box center [635, 480] width 27 height 27
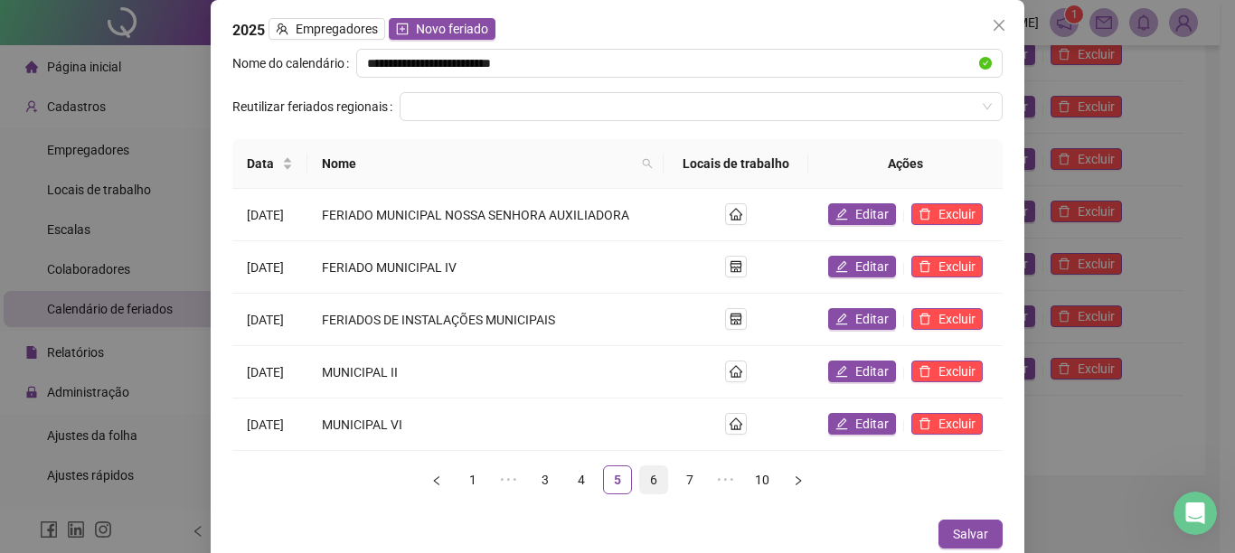
click at [645, 477] on link "6" at bounding box center [653, 480] width 27 height 27
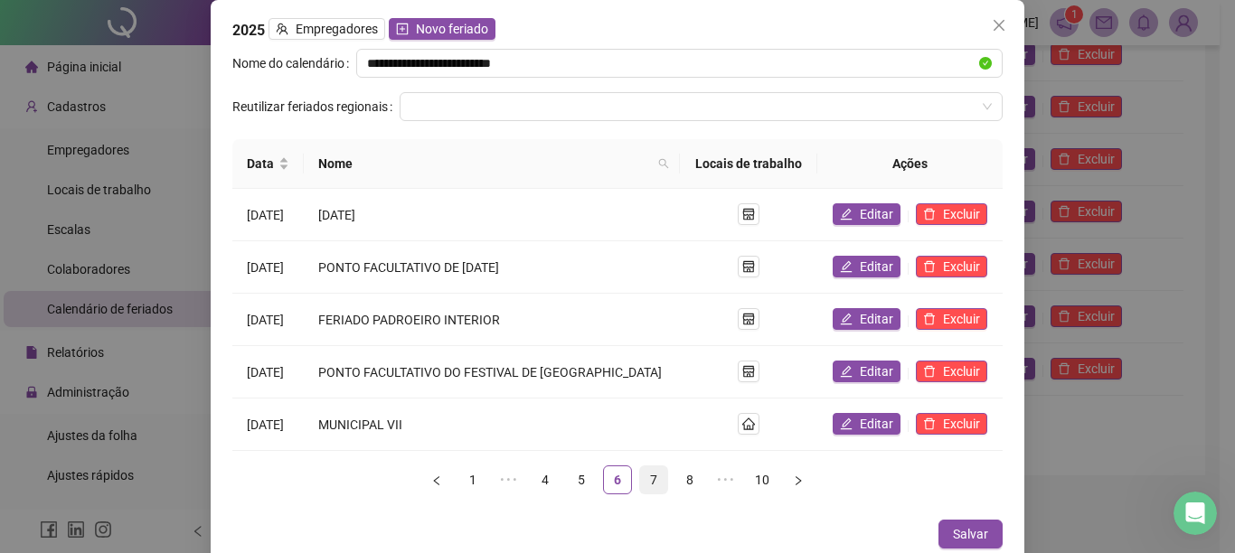
click at [643, 477] on link "7" at bounding box center [653, 480] width 27 height 27
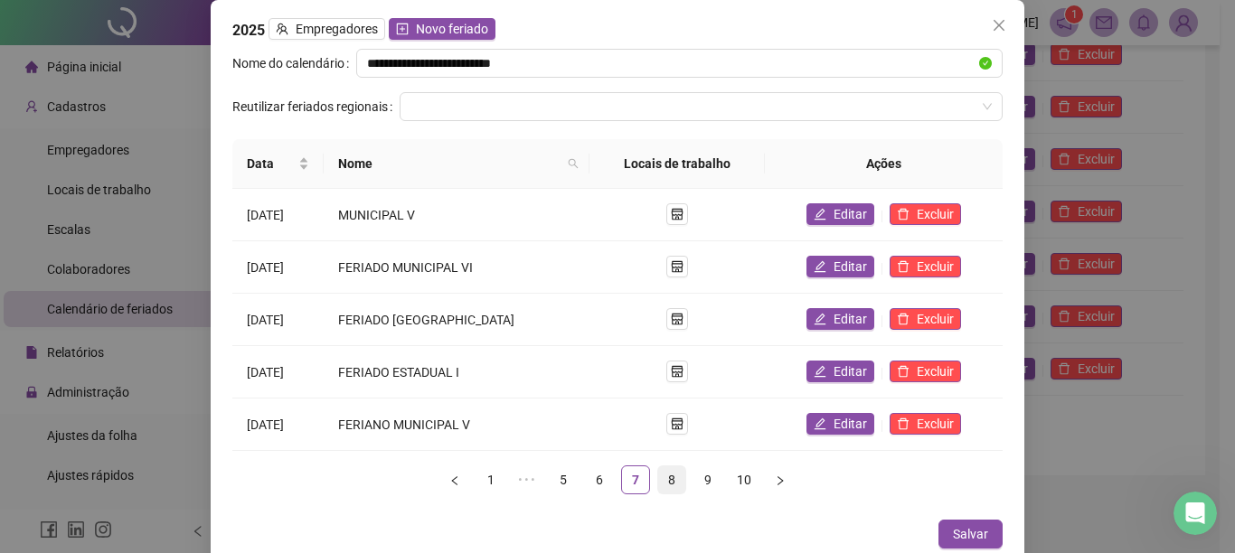
click at [661, 476] on link "8" at bounding box center [671, 480] width 27 height 27
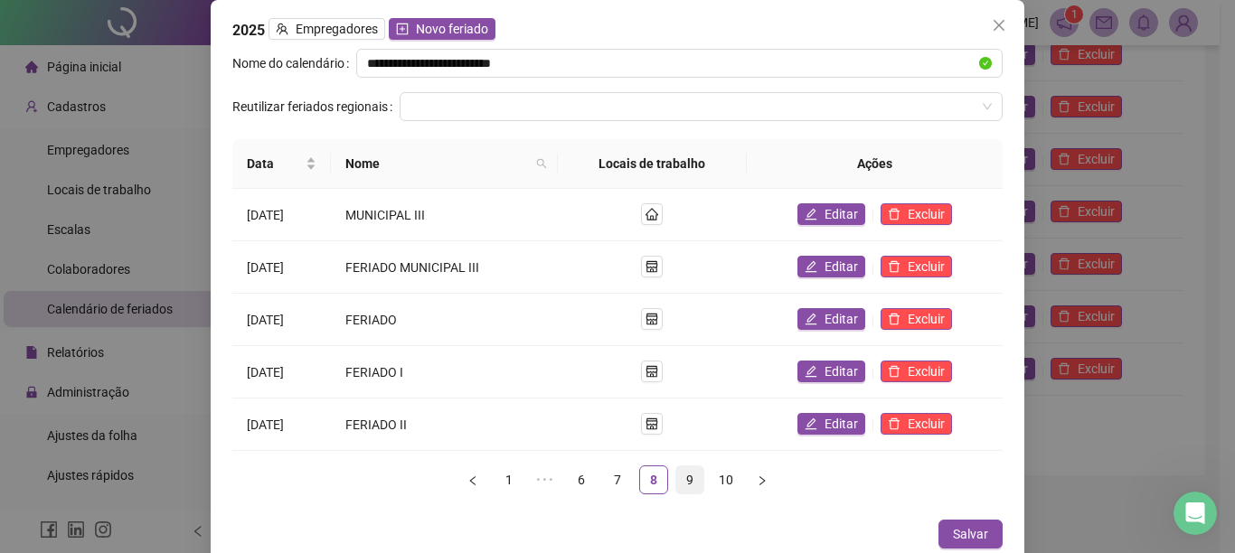
click at [681, 477] on link "9" at bounding box center [689, 480] width 27 height 27
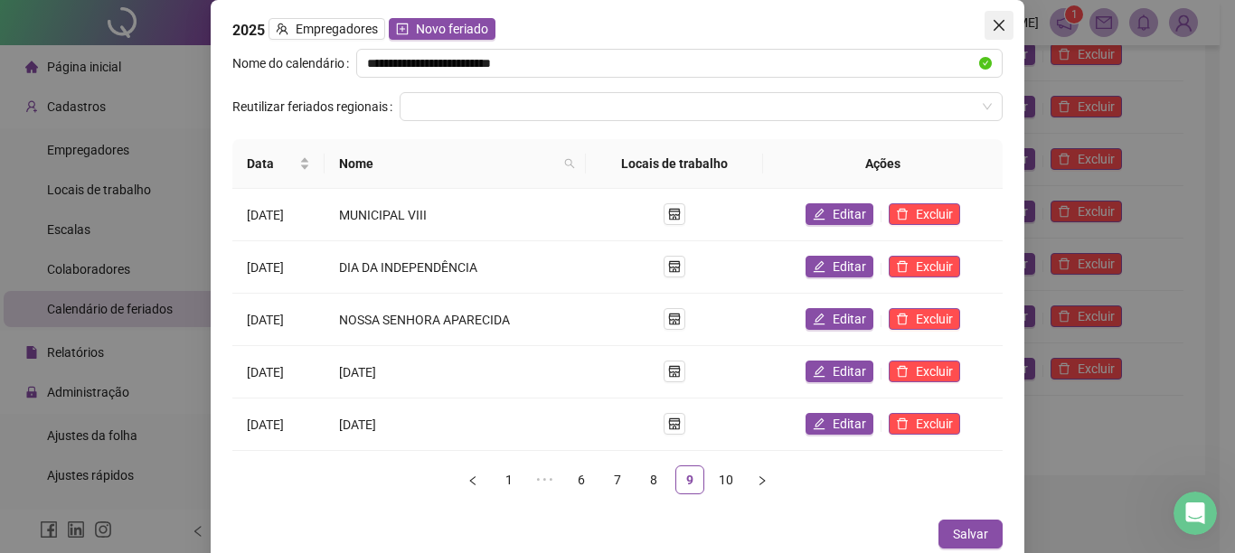
click at [992, 23] on icon "close" at bounding box center [999, 25] width 14 height 14
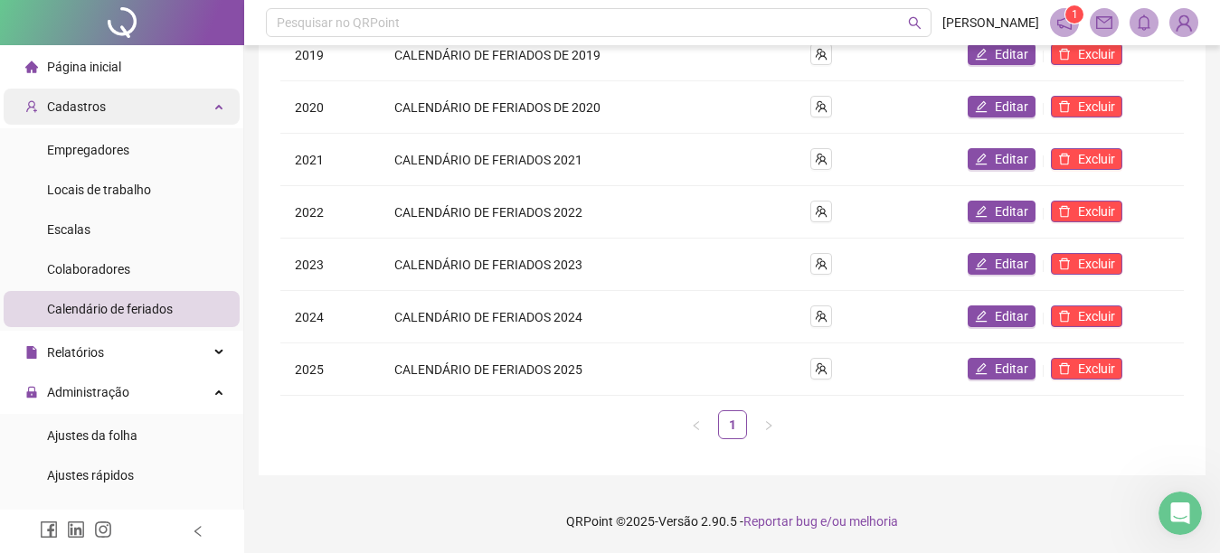
click at [216, 105] on icon at bounding box center [220, 105] width 9 height 0
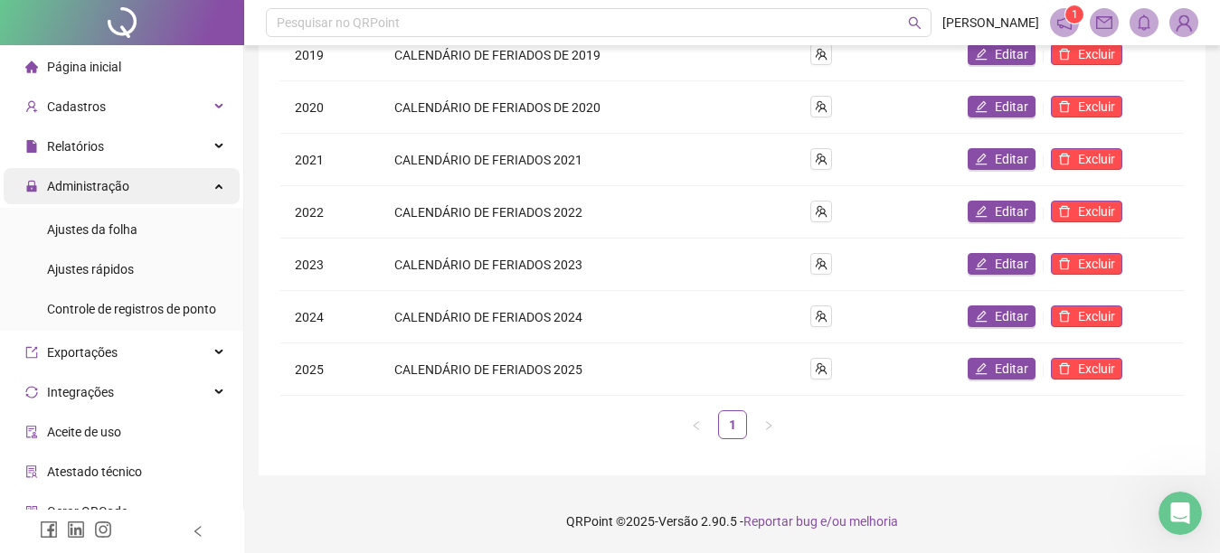
click at [200, 190] on div "Administração" at bounding box center [122, 186] width 236 height 36
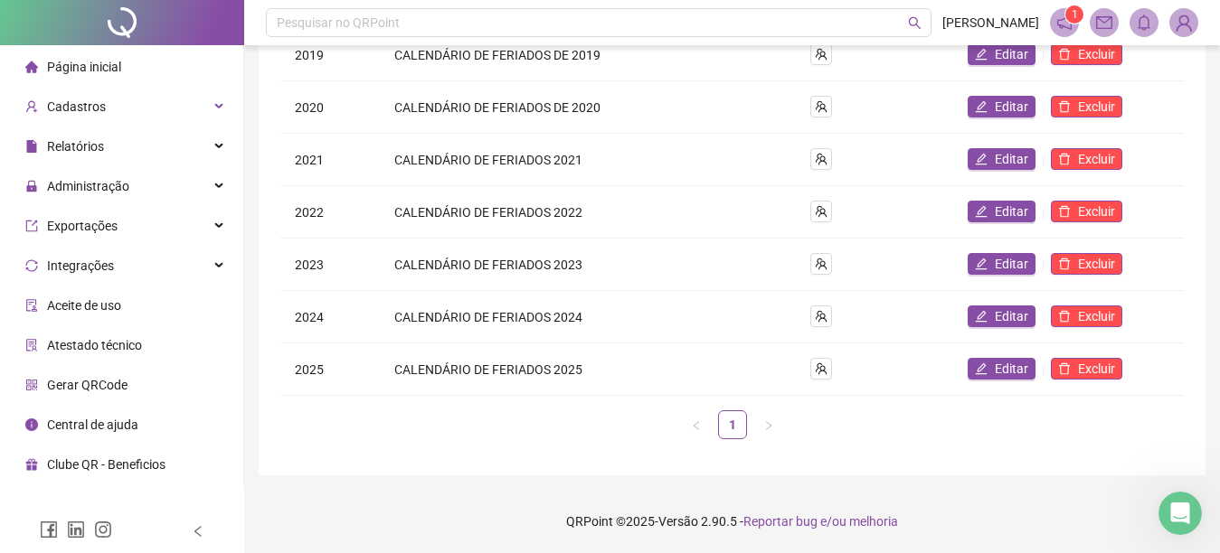
click at [127, 66] on li "Página inicial" at bounding box center [122, 67] width 236 height 36
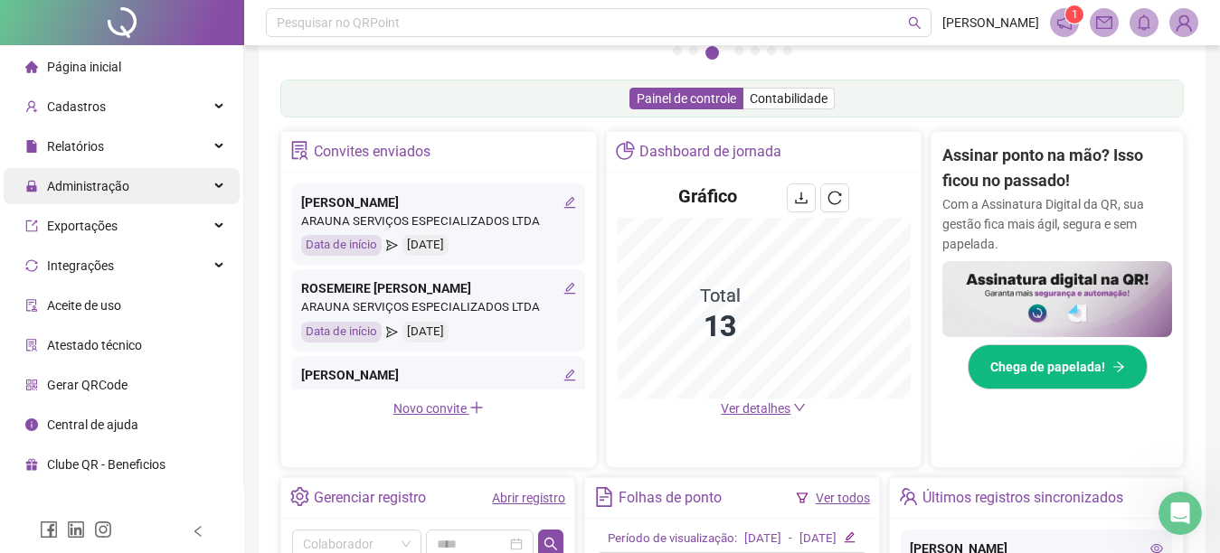
click at [140, 182] on div "Administração" at bounding box center [122, 186] width 236 height 36
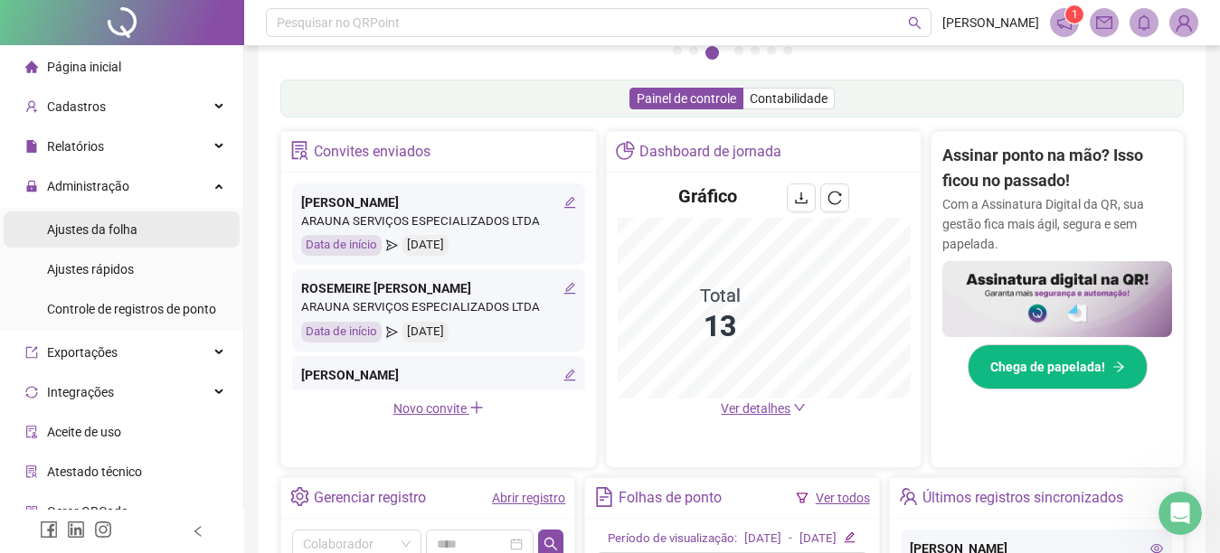
click at [157, 231] on li "Ajustes da folha" at bounding box center [122, 230] width 236 height 36
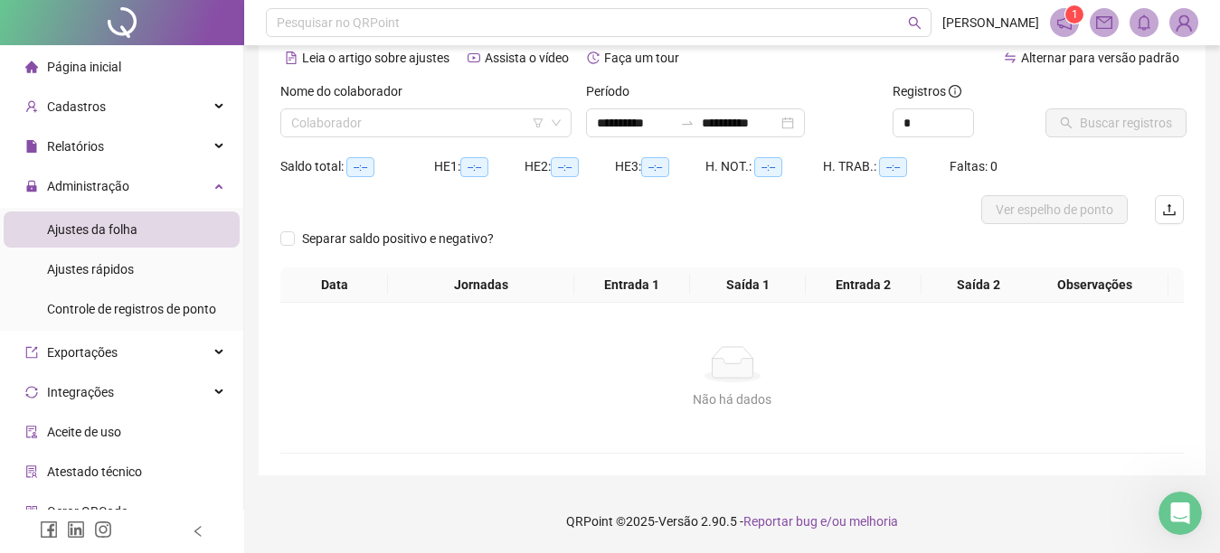
scroll to position [85, 0]
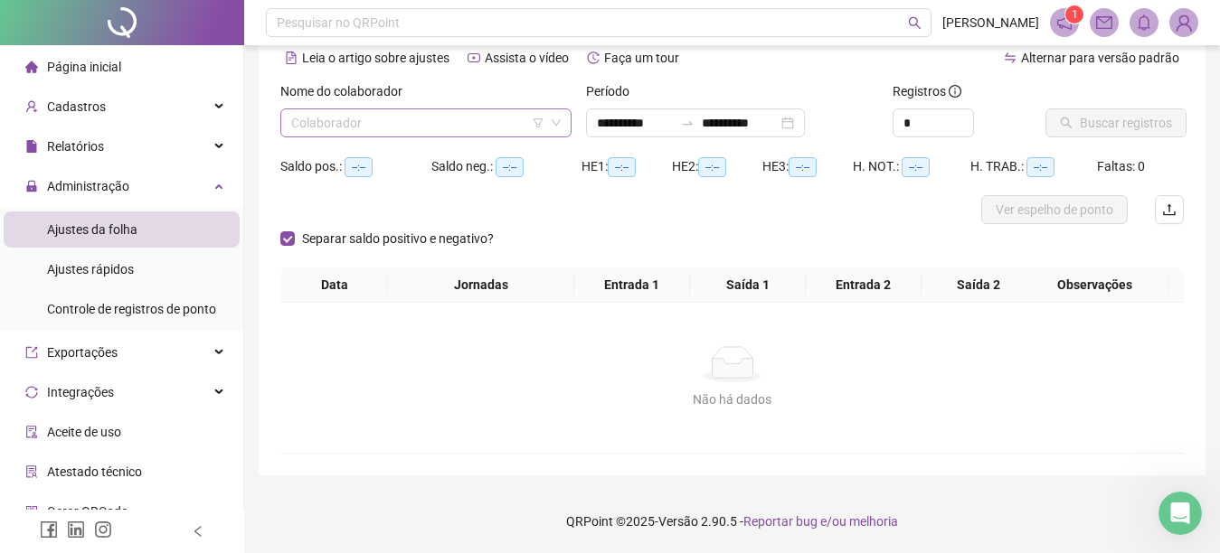
click at [286, 128] on div "Colaborador" at bounding box center [425, 122] width 291 height 29
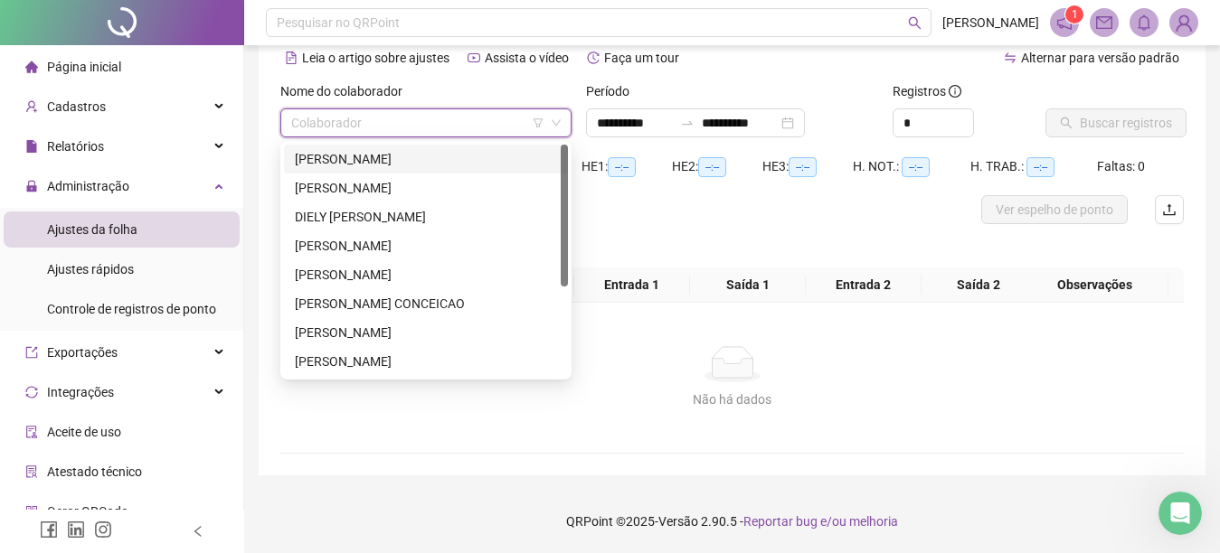
click at [341, 155] on div "ALICE CARNEIRO ANSELMO" at bounding box center [426, 159] width 262 height 20
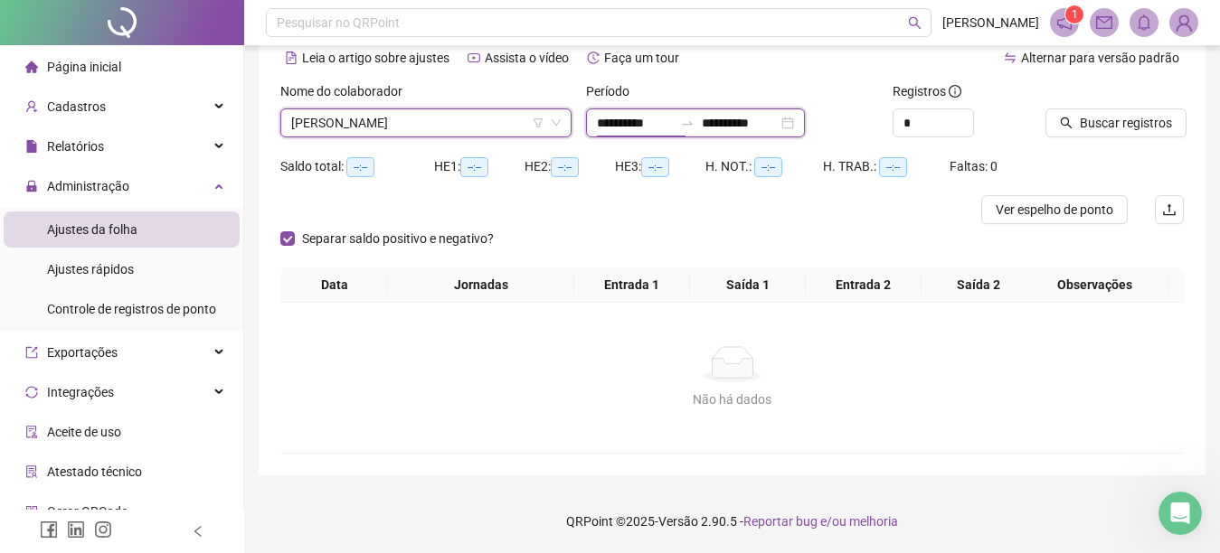
click at [598, 122] on input "**********" at bounding box center [635, 123] width 76 height 20
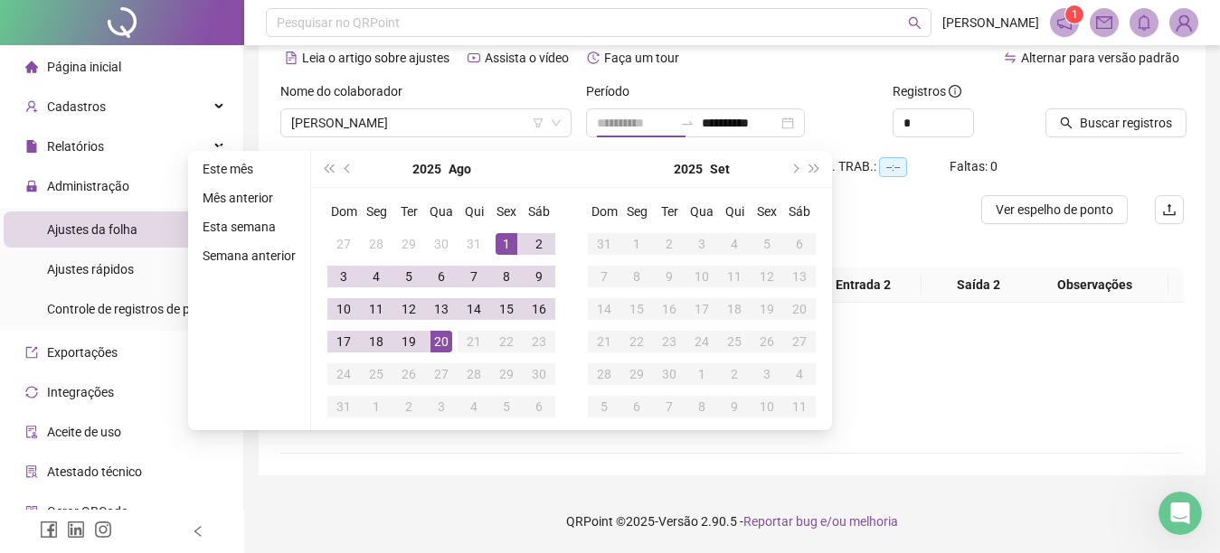
click at [504, 243] on div "1" at bounding box center [506, 244] width 22 height 22
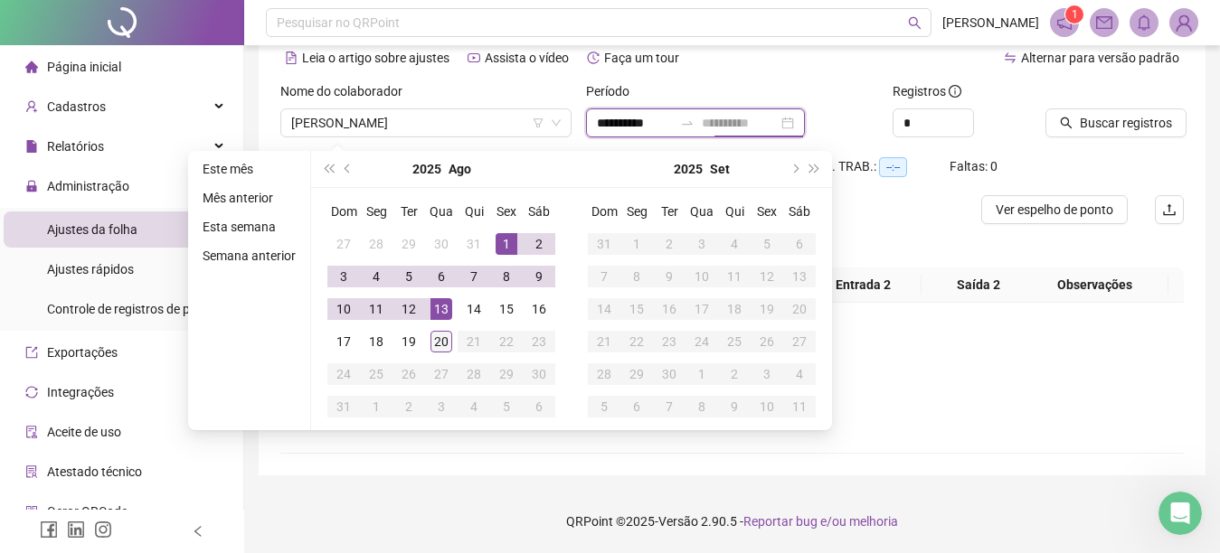
type input "**********"
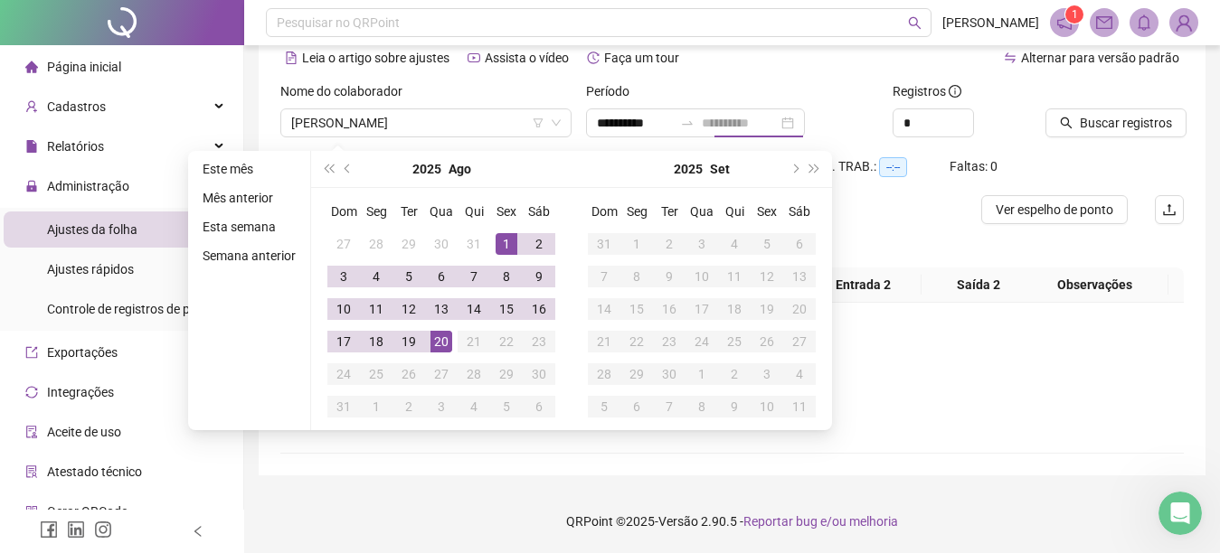
click at [438, 338] on div "20" at bounding box center [441, 342] width 22 height 22
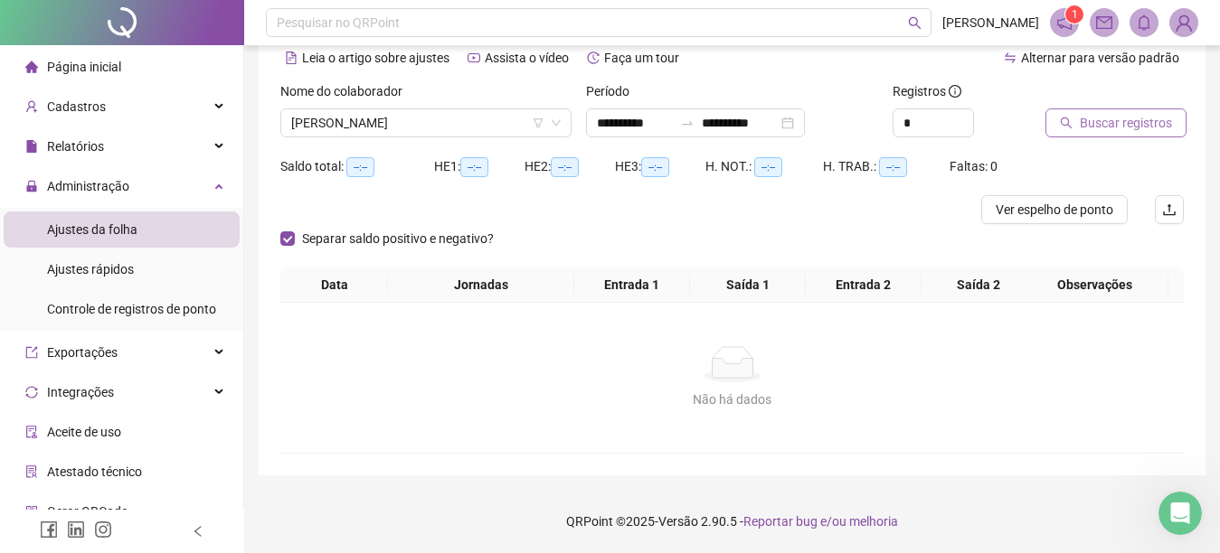
click at [1060, 118] on icon "search" at bounding box center [1066, 123] width 13 height 13
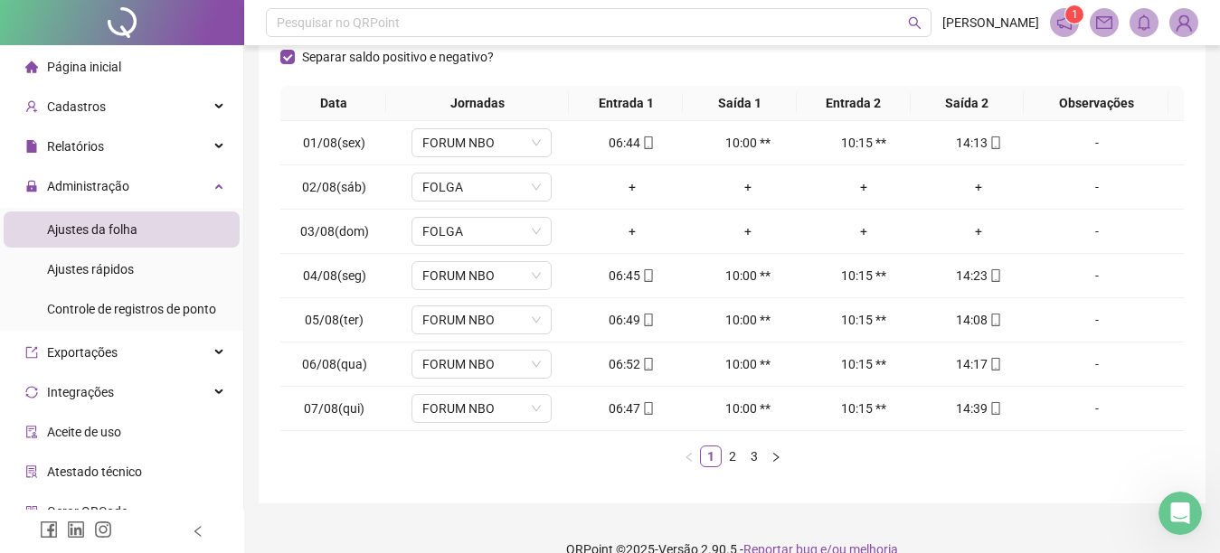
scroll to position [309, 0]
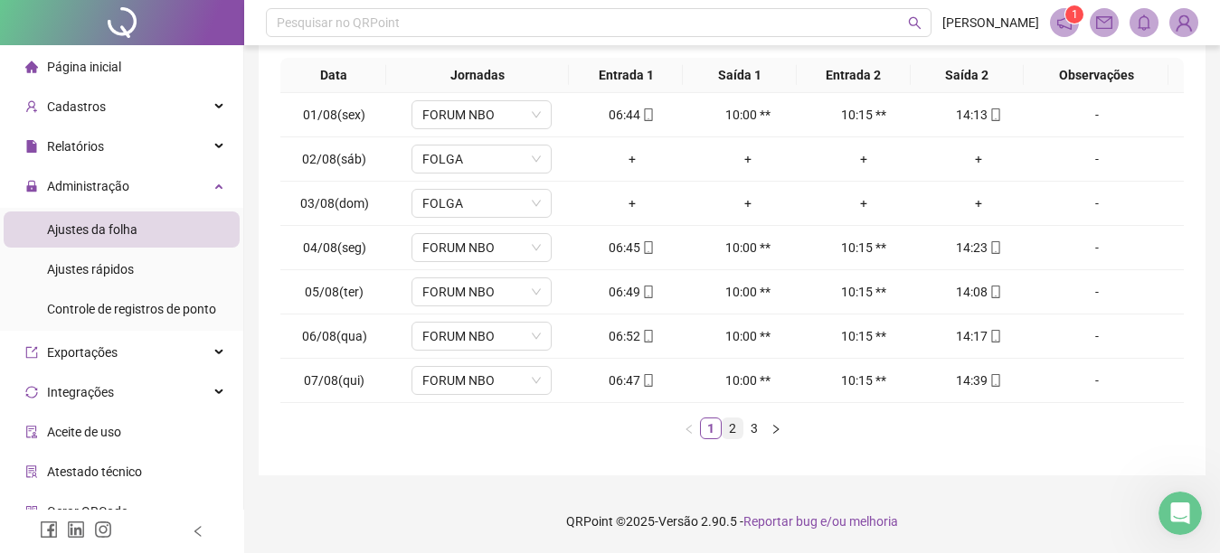
click at [726, 425] on link "2" at bounding box center [732, 429] width 20 height 20
click at [749, 429] on link "3" at bounding box center [754, 429] width 20 height 20
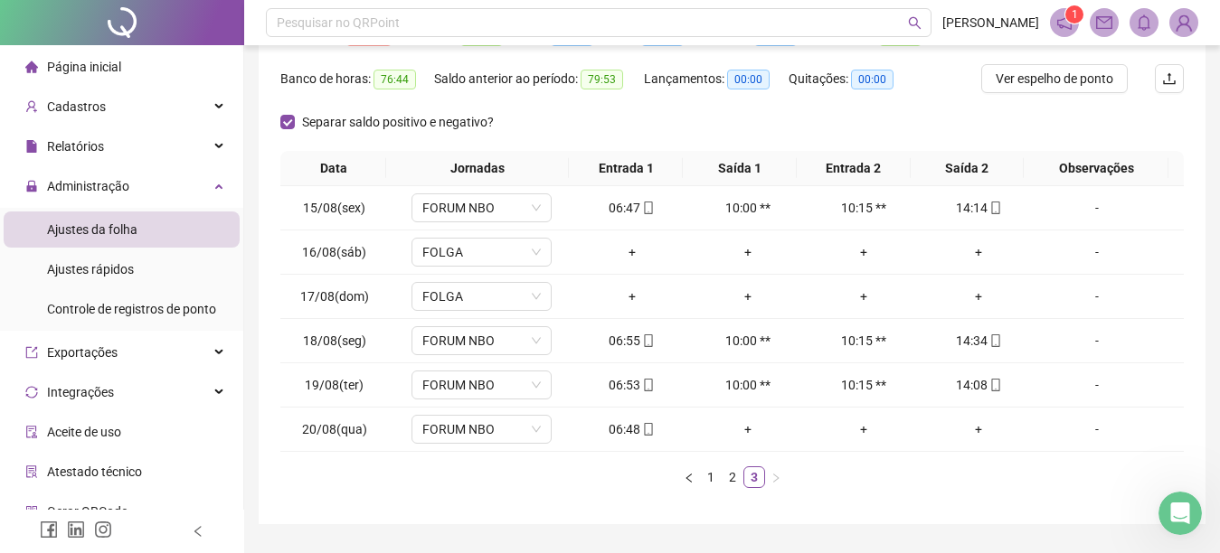
scroll to position [265, 0]
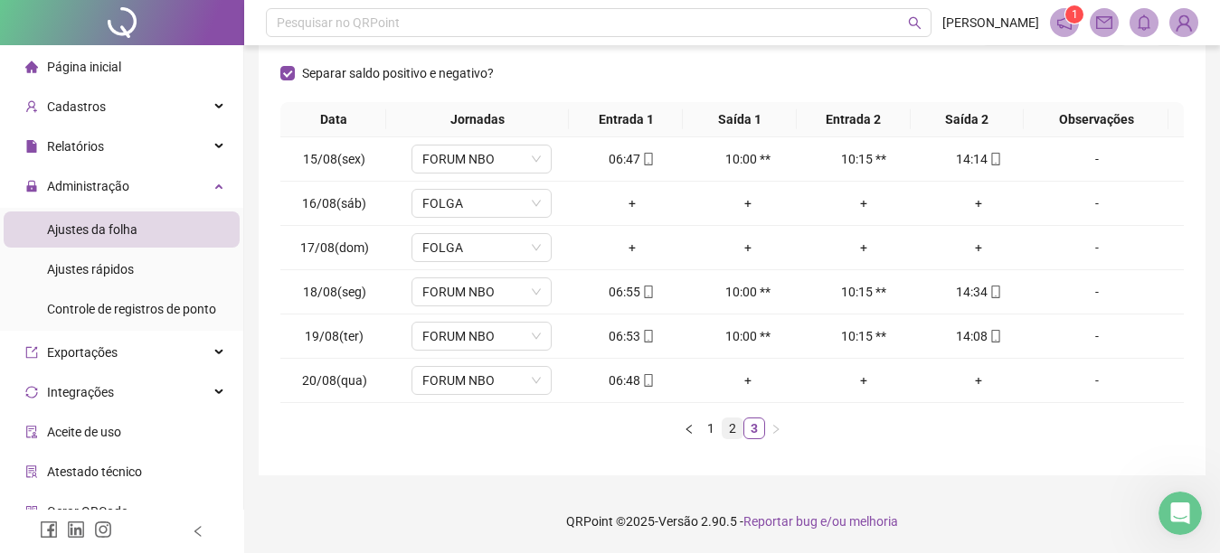
click at [725, 428] on link "2" at bounding box center [732, 429] width 20 height 20
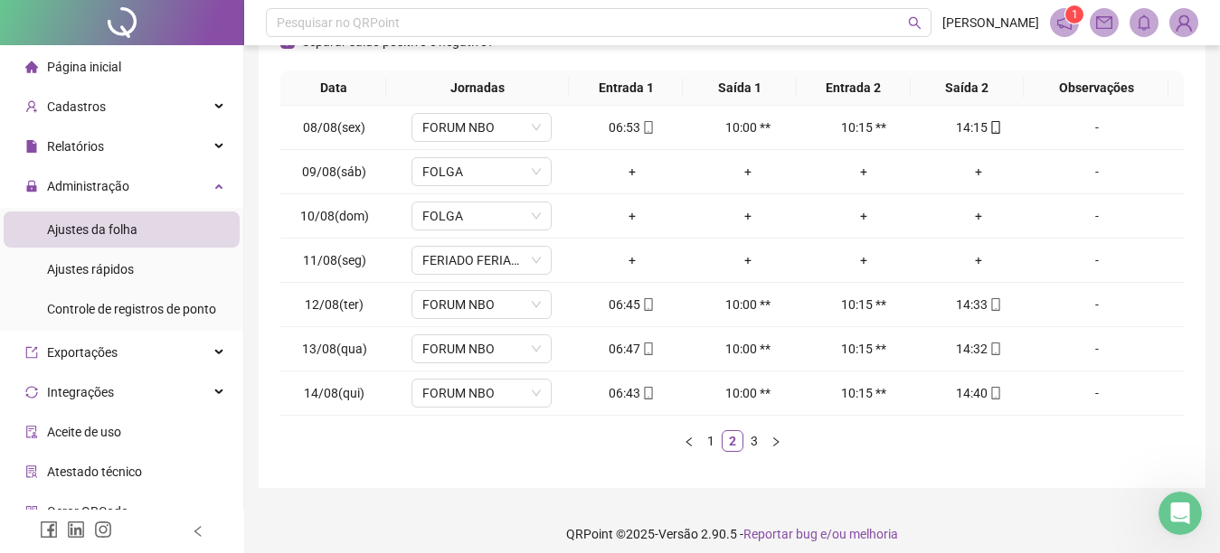
scroll to position [309, 0]
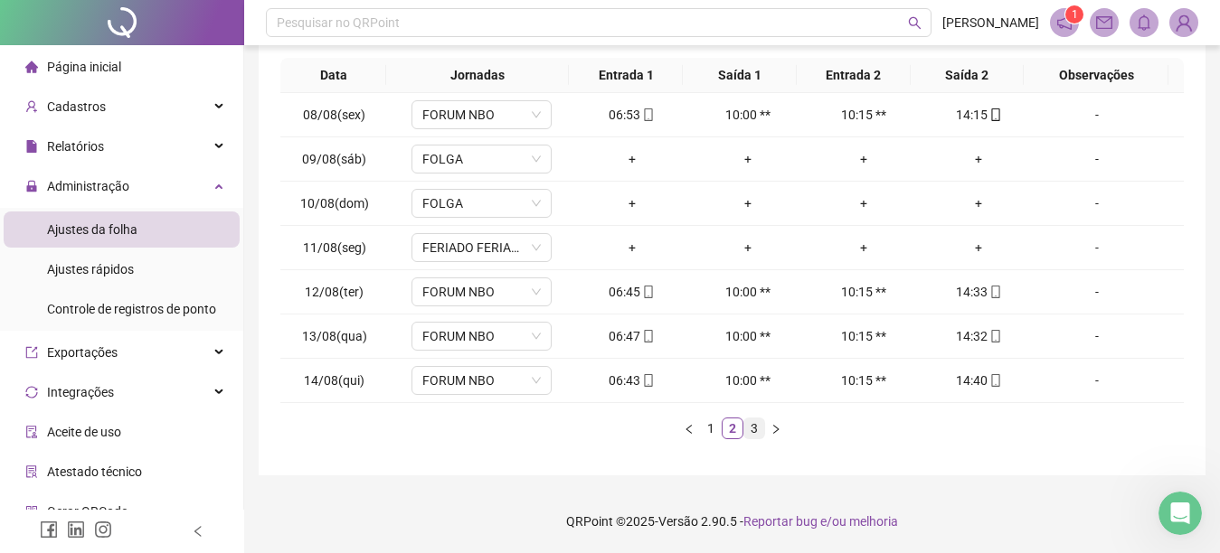
click at [750, 426] on link "3" at bounding box center [754, 429] width 20 height 20
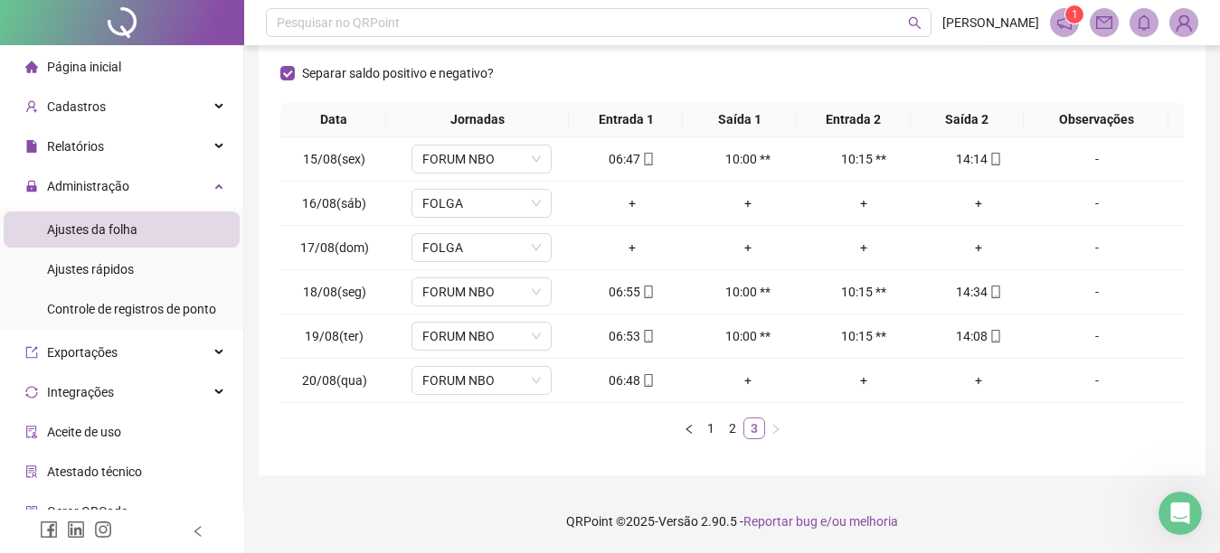
scroll to position [265, 0]
click at [708, 427] on link "1" at bounding box center [711, 429] width 20 height 20
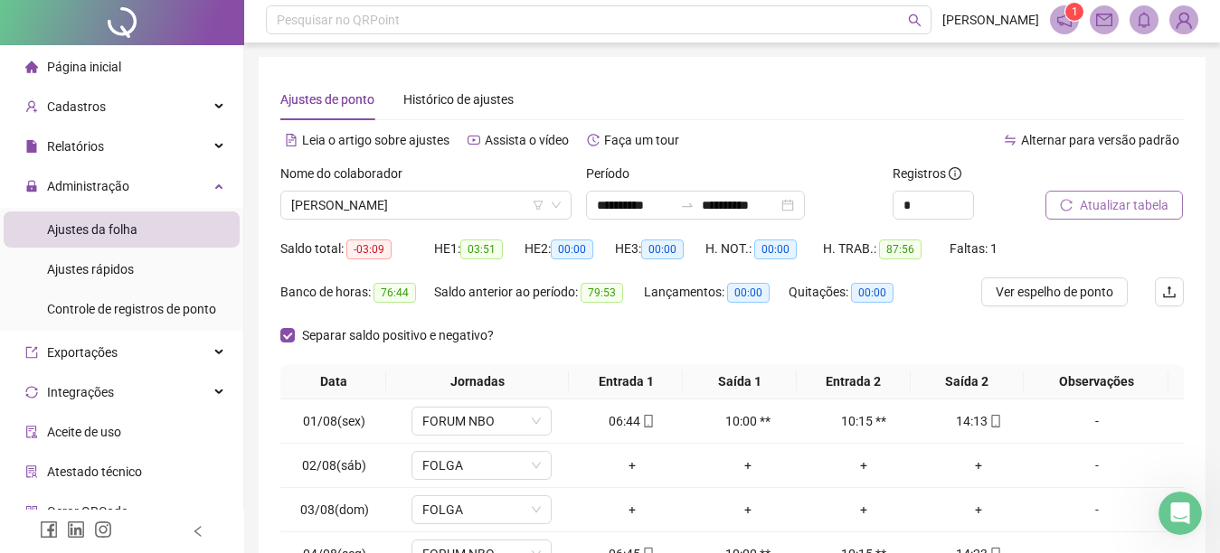
scroll to position [0, 0]
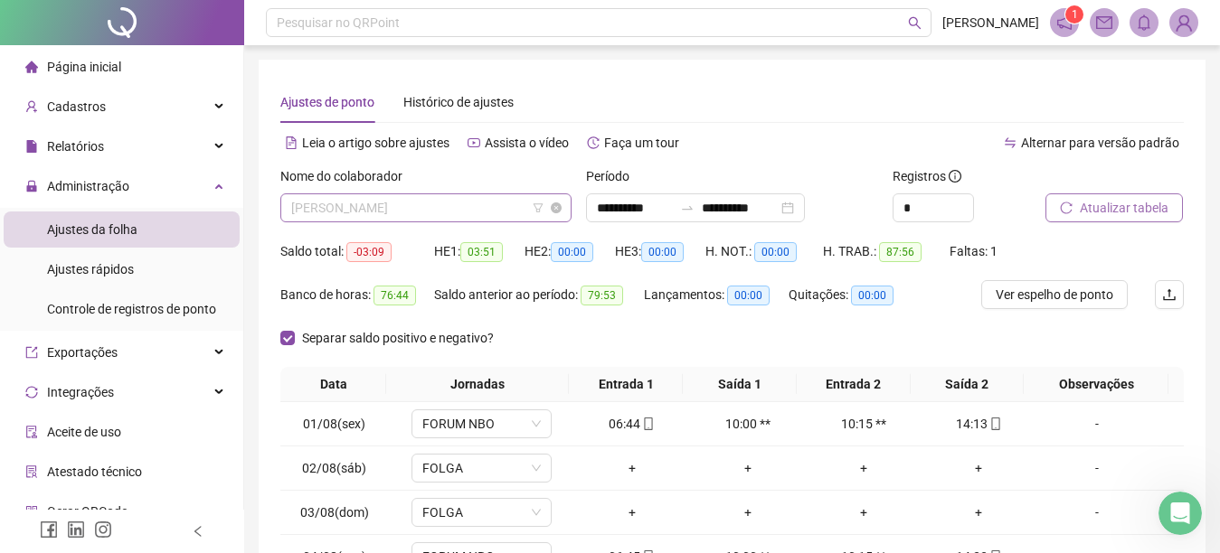
click at [484, 212] on span "ALICE CARNEIRO ANSELMO" at bounding box center [425, 207] width 269 height 27
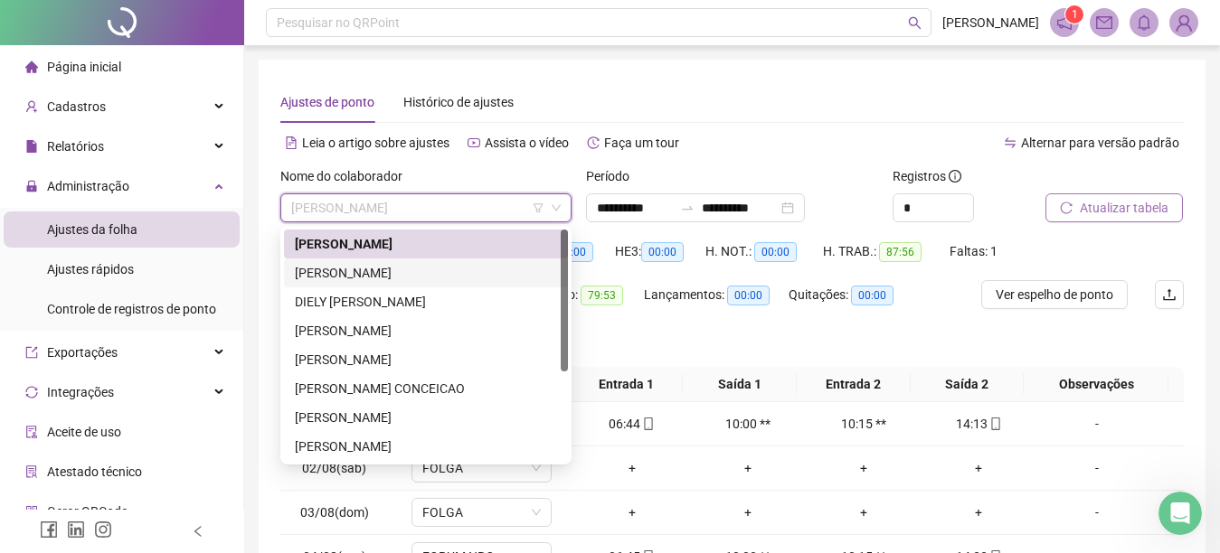
click at [327, 275] on div "CARLOS AUGUSTO RAMOS DA SILVA" at bounding box center [426, 273] width 262 height 20
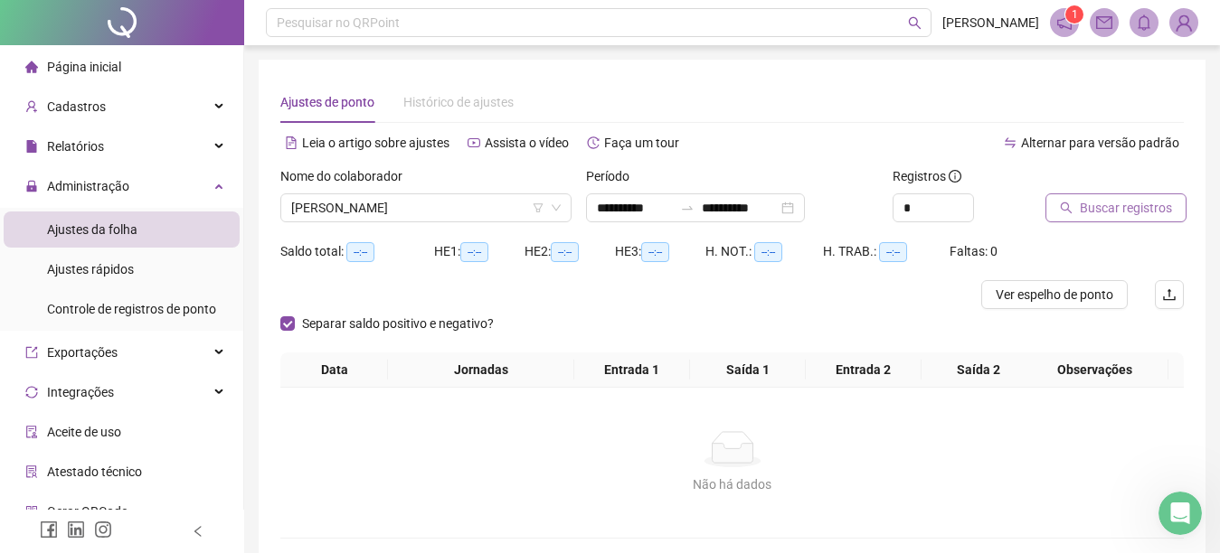
click at [1060, 203] on icon "search" at bounding box center [1066, 208] width 13 height 13
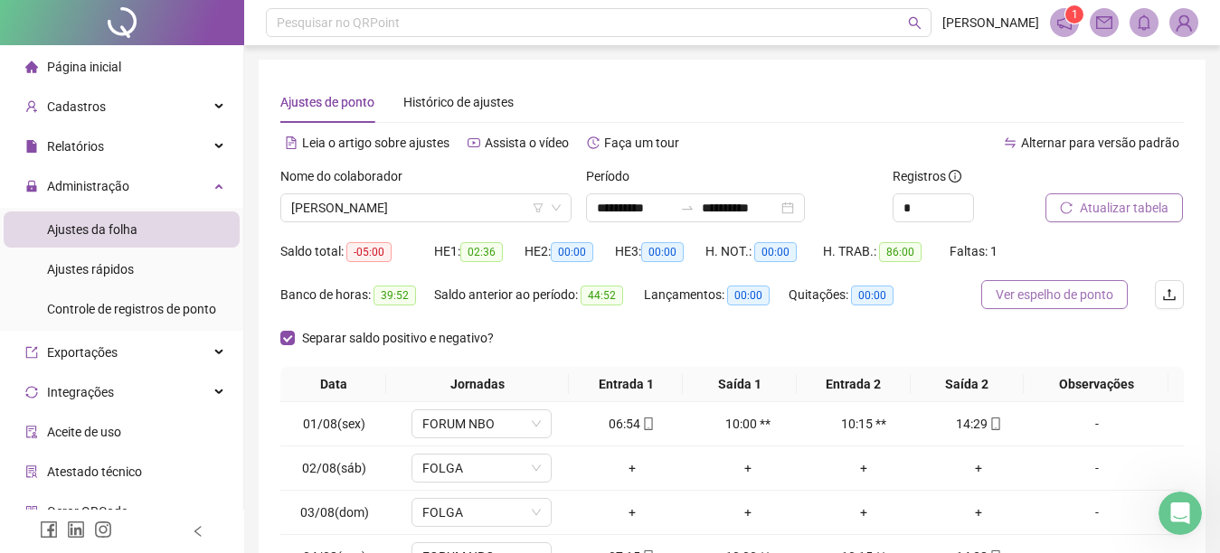
click at [1045, 298] on span "Ver espelho de ponto" at bounding box center [1054, 295] width 118 height 20
click at [507, 203] on span "CARLOS AUGUSTO RAMOS DA SILVA" at bounding box center [425, 207] width 269 height 27
click at [132, 68] on li "Página inicial" at bounding box center [122, 67] width 236 height 36
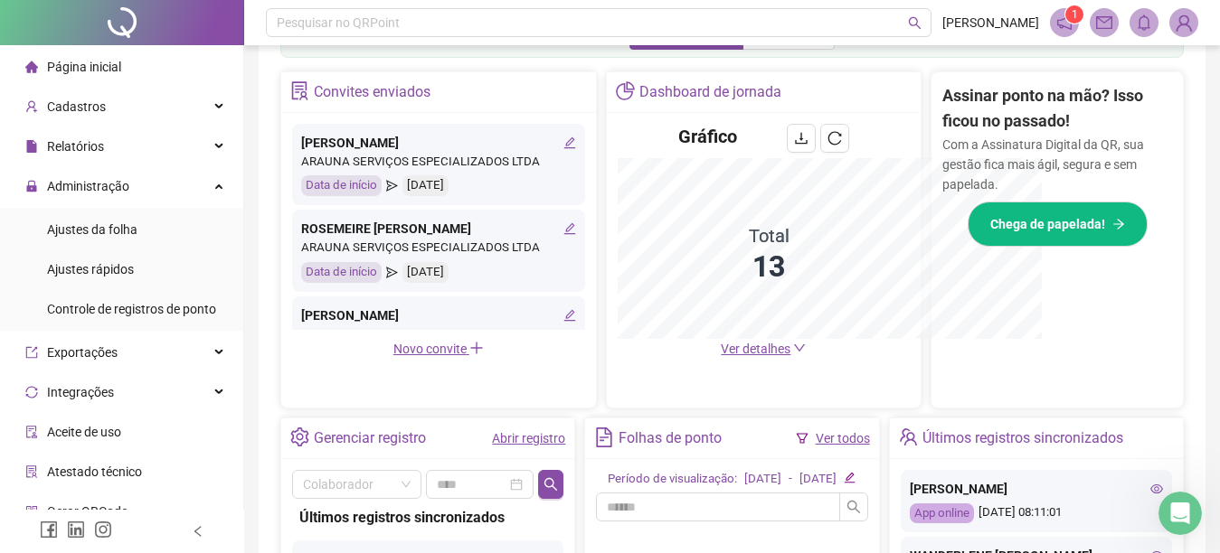
scroll to position [595, 0]
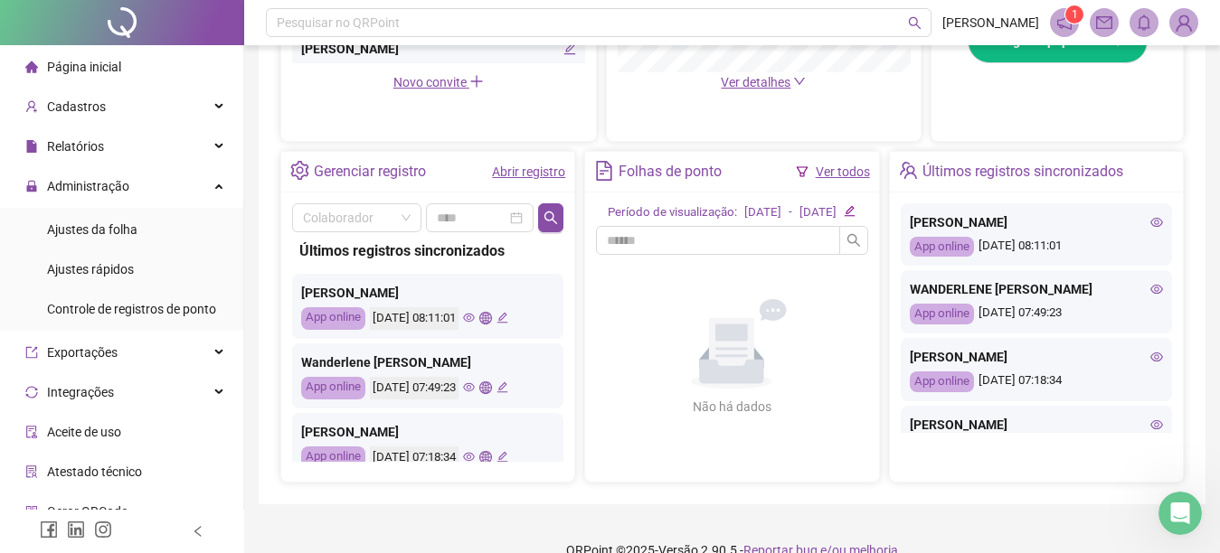
click at [1150, 355] on icon "eye" at bounding box center [1156, 357] width 13 height 9
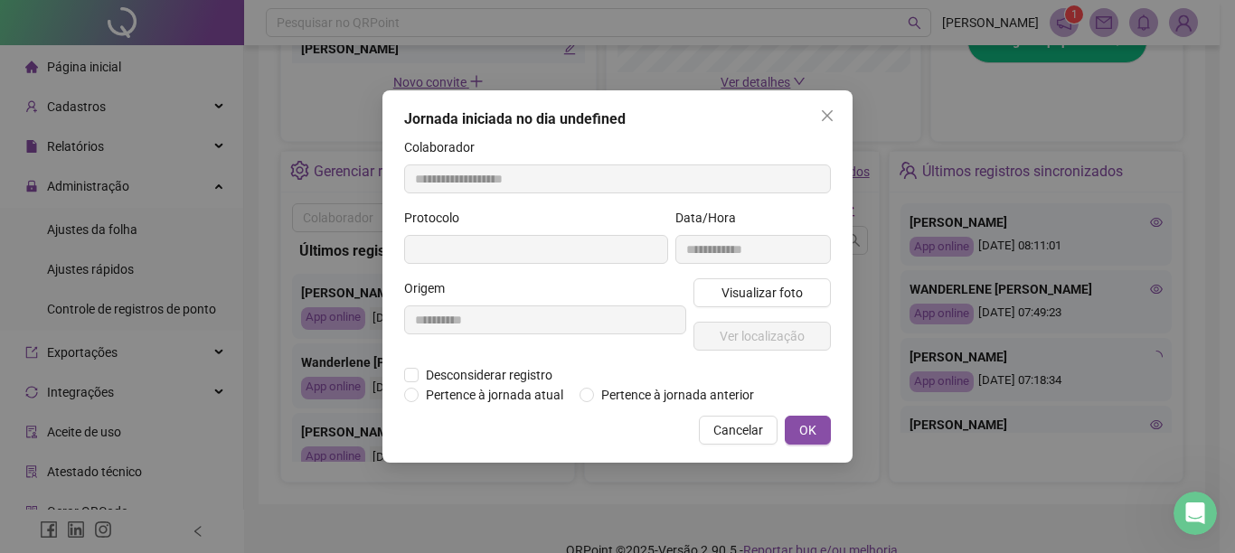
type input "**********"
click at [746, 298] on span "Visualizar foto" at bounding box center [761, 293] width 81 height 20
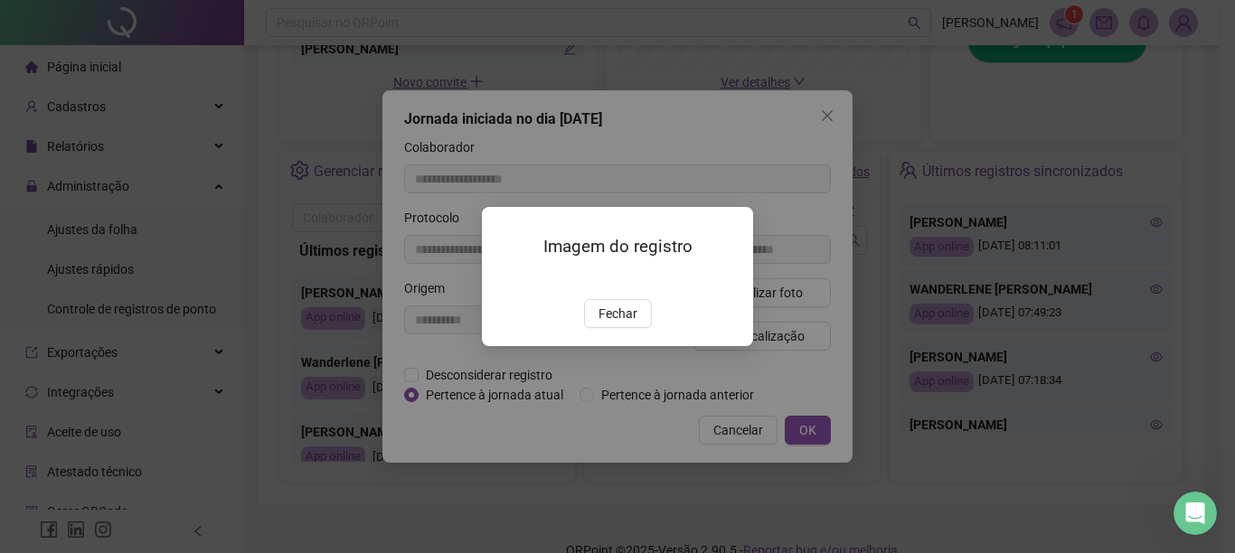
click at [504, 279] on img at bounding box center [504, 279] width 0 height 0
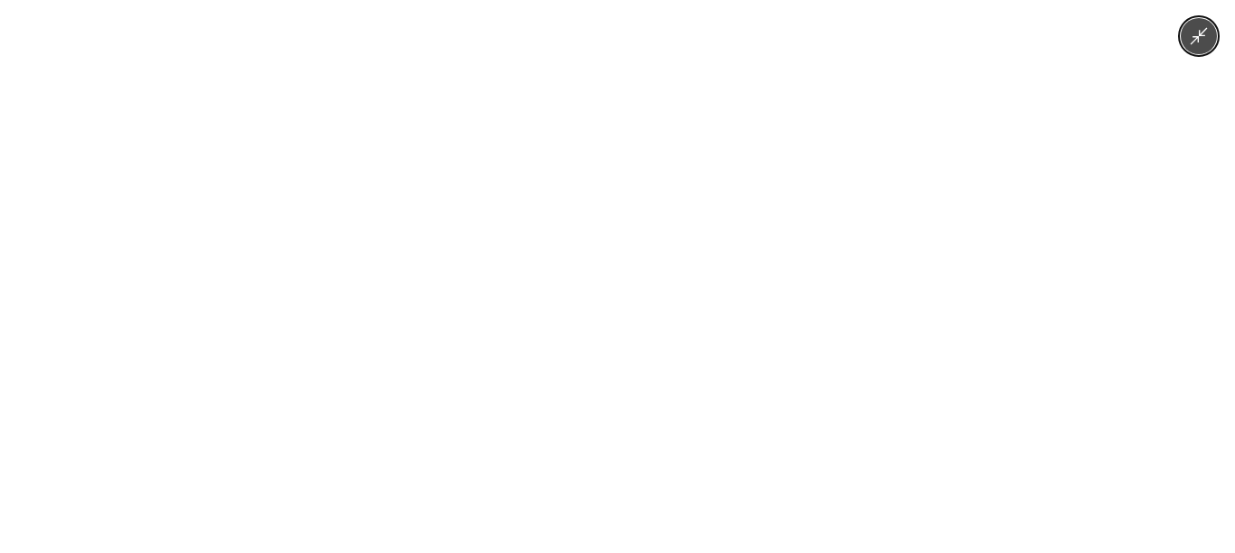
click at [897, 234] on div at bounding box center [617, 276] width 1235 height 553
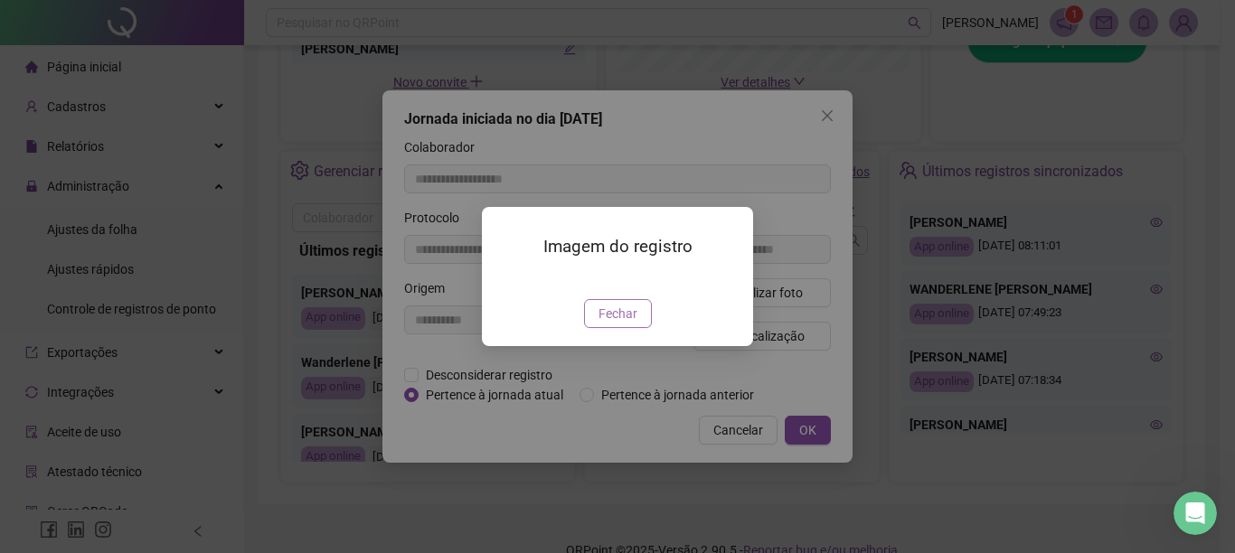
click at [629, 324] on span "Fechar" at bounding box center [618, 314] width 39 height 20
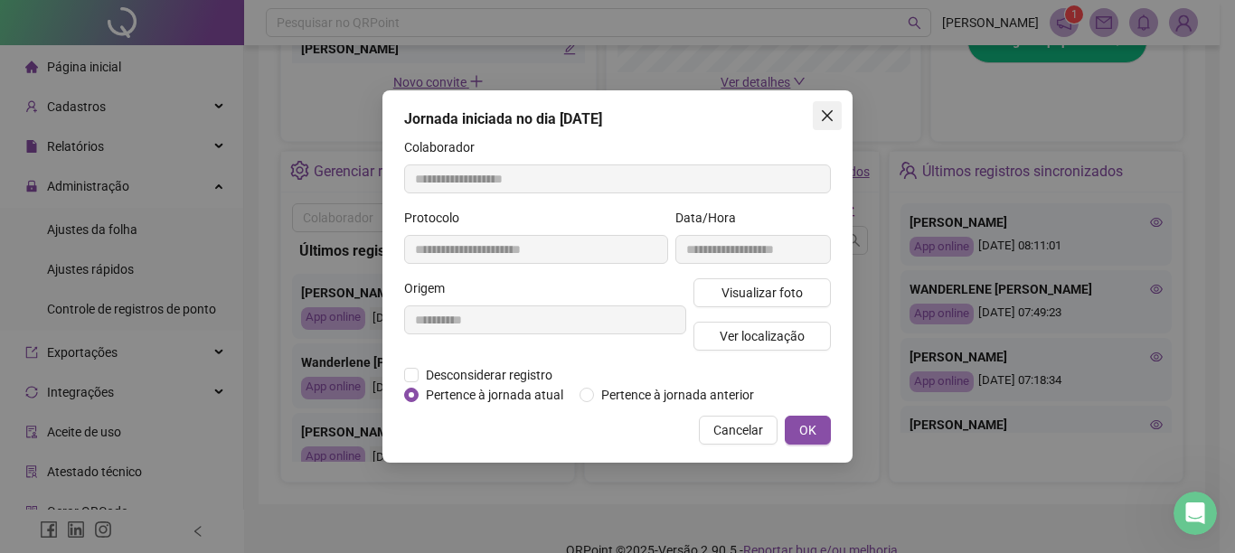
click at [823, 111] on icon "close" at bounding box center [827, 115] width 11 height 11
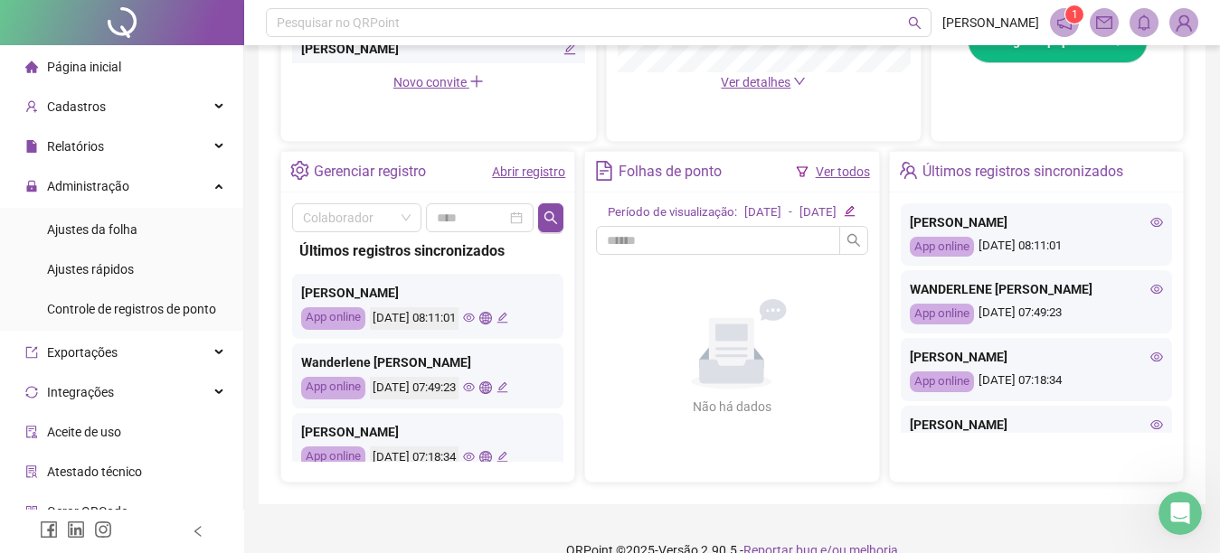
click at [117, 65] on span "Página inicial" at bounding box center [84, 67] width 74 height 14
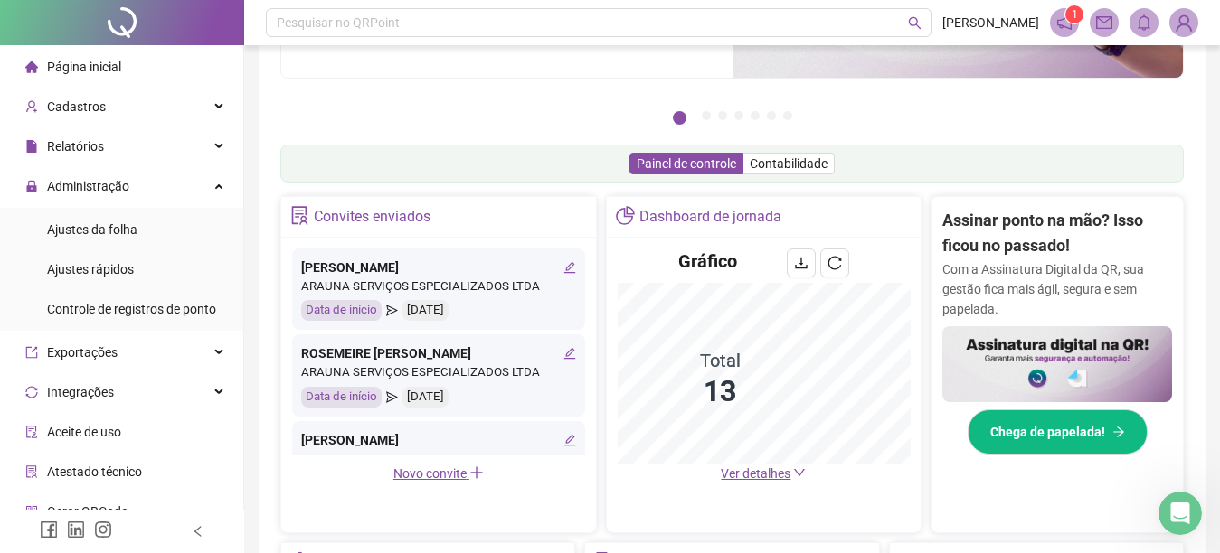
scroll to position [161, 0]
